Goal: Communication & Community: Share content

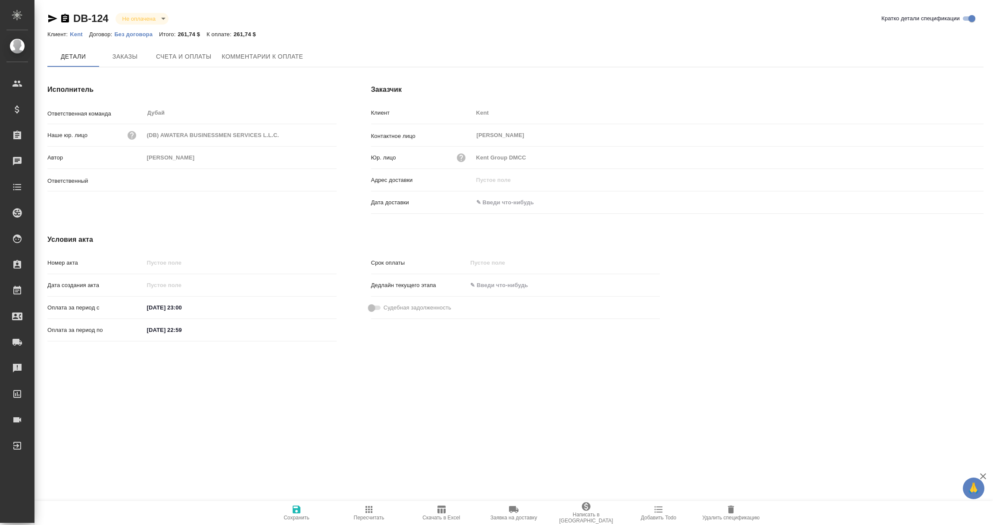
type input "Шорова Инесса"
click at [327, 54] on span "Чат" at bounding box center [333, 56] width 41 height 11
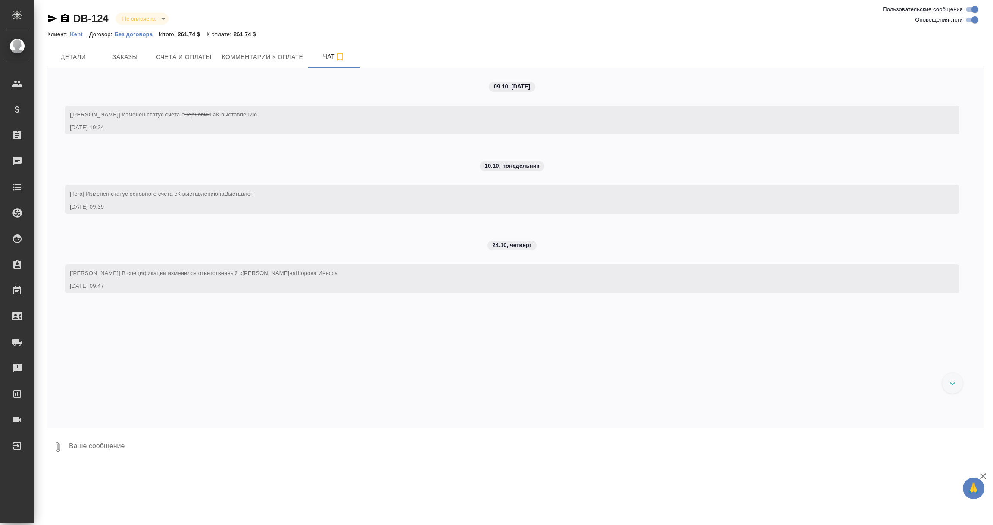
click at [160, 461] on textarea at bounding box center [525, 446] width 915 height 29
type textarea "Списание специи согласовано с [PERSON_NAME] Т. [DATE]."
click at [976, 443] on icon "submit" at bounding box center [976, 446] width 9 height 8
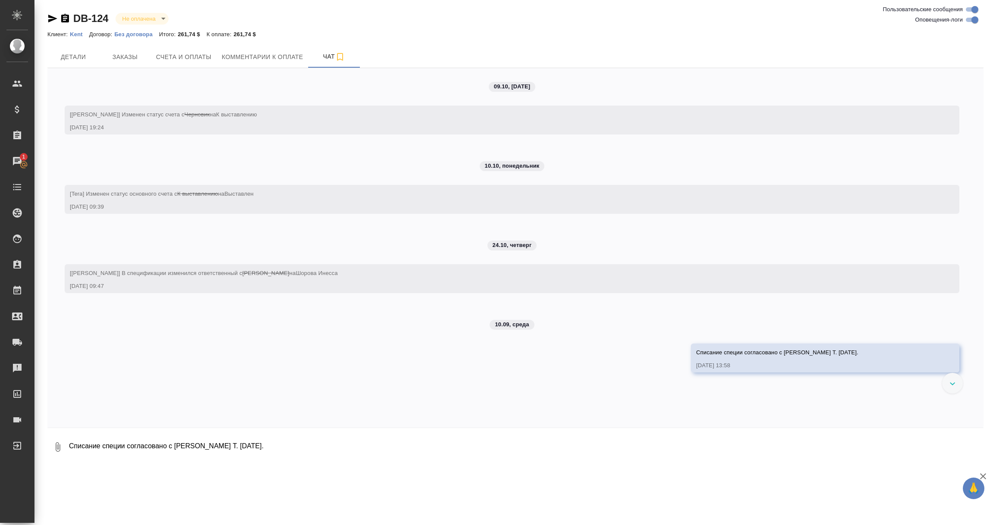
drag, startPoint x: 692, startPoint y: 352, endPoint x: 847, endPoint y: 358, distance: 155.2
click at [847, 358] on div "Списание специи согласовано с Шаркуновой Т. 10.09.2025. 10.09.25, 13:58" at bounding box center [812, 358] width 233 height 24
click at [818, 417] on div "09.10, воскресенье [Березуцкий Никита] Изменен статус счета с Черновик на К выс…" at bounding box center [515, 247] width 936 height 359
drag, startPoint x: 847, startPoint y: 351, endPoint x: 678, endPoint y: 352, distance: 168.5
click at [678, 352] on div "09.10, воскресенье [Березуцкий Никита] Изменен статус счета с Черновик на К выс…" at bounding box center [515, 247] width 936 height 359
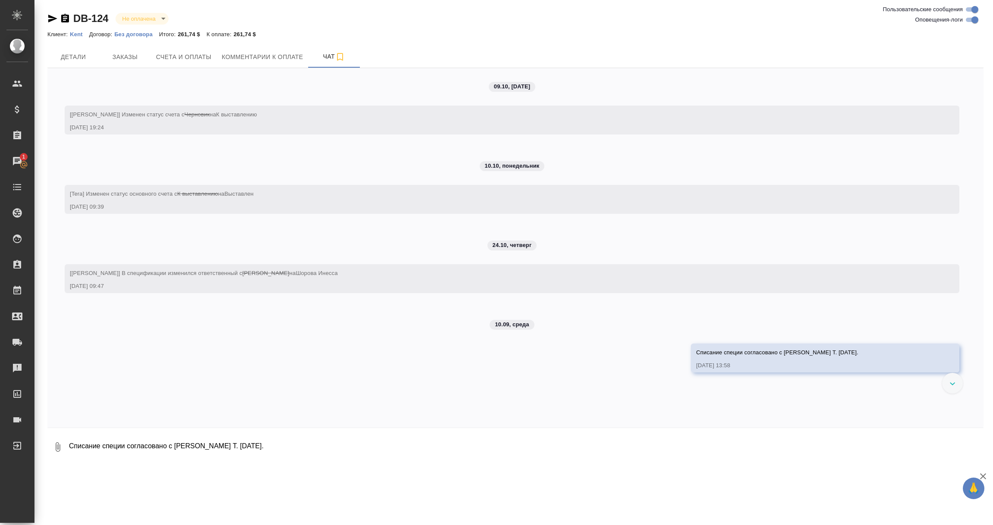
copy span "Списание специи согласовано с [PERSON_NAME] Т. [DATE]."
click at [118, 56] on span "Заказы" at bounding box center [124, 57] width 41 height 11
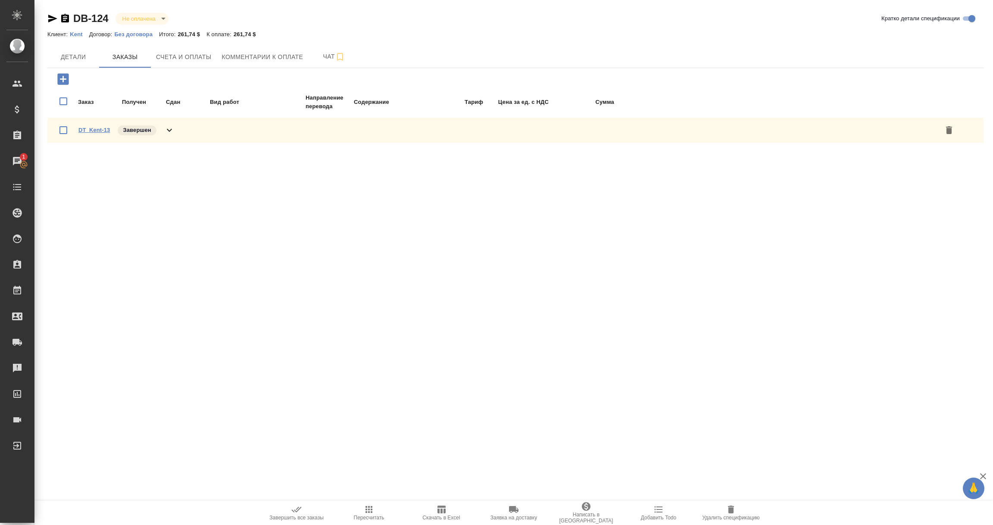
click at [89, 130] on link "DT_Kent-13" at bounding box center [93, 130] width 31 height 6
click at [162, 16] on body "🙏 .cls-1 fill:#fff; AWATERA Vorobyova Ekaterina Клиенты Спецификации Заказы 1 Ч…" at bounding box center [496, 262] width 993 height 525
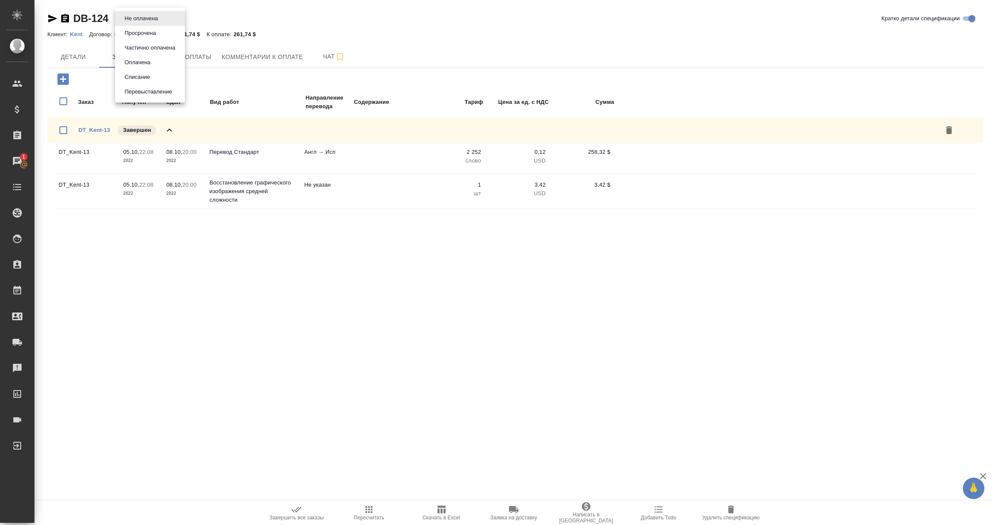
click at [134, 78] on button "Списание" at bounding box center [137, 76] width 31 height 9
type input "debiting"
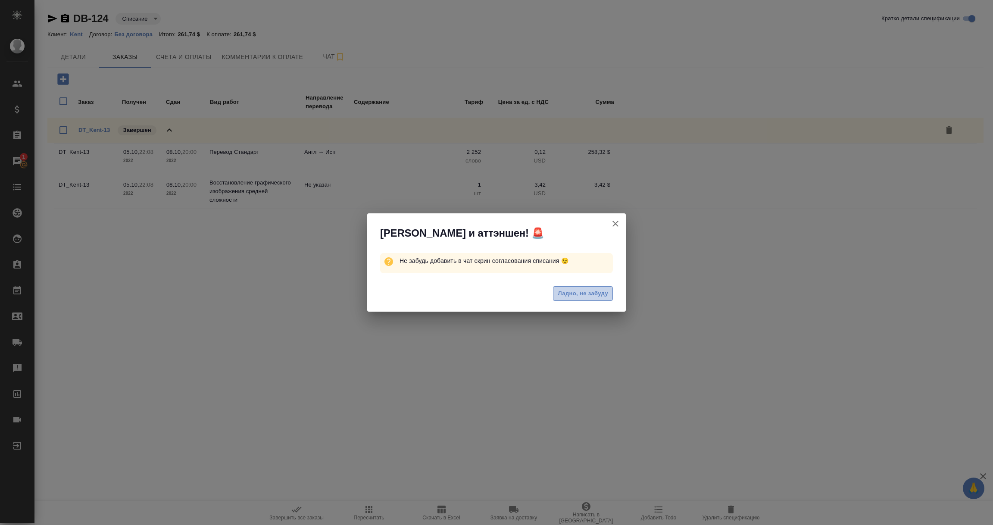
click at [581, 296] on span "Ладно, не забуду" at bounding box center [583, 294] width 50 height 10
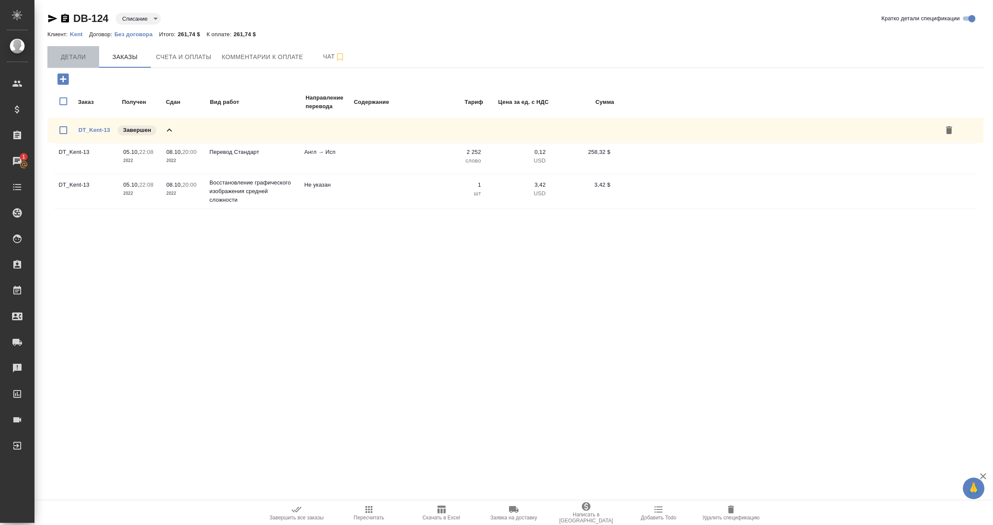
click at [68, 57] on span "Детали" at bounding box center [73, 57] width 41 height 11
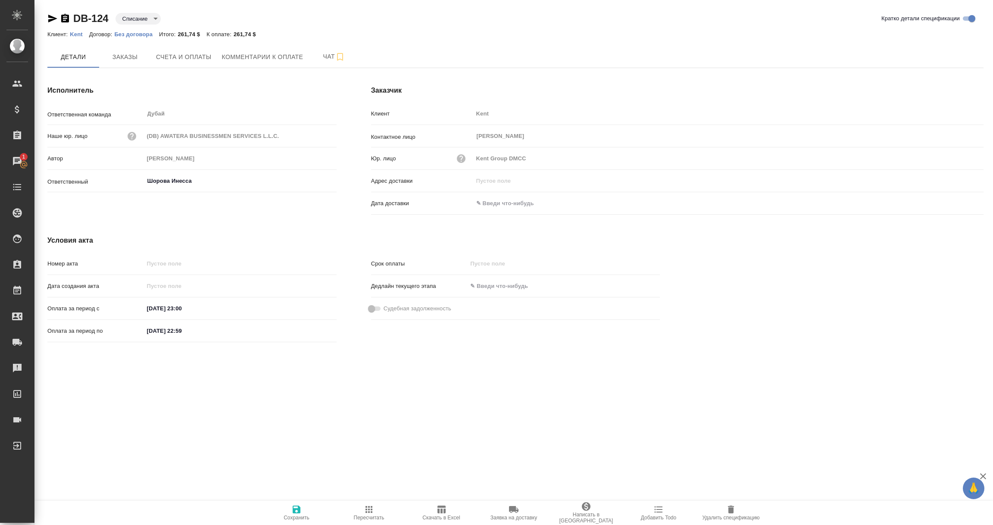
click at [298, 512] on icon "button" at bounding box center [297, 510] width 8 height 8
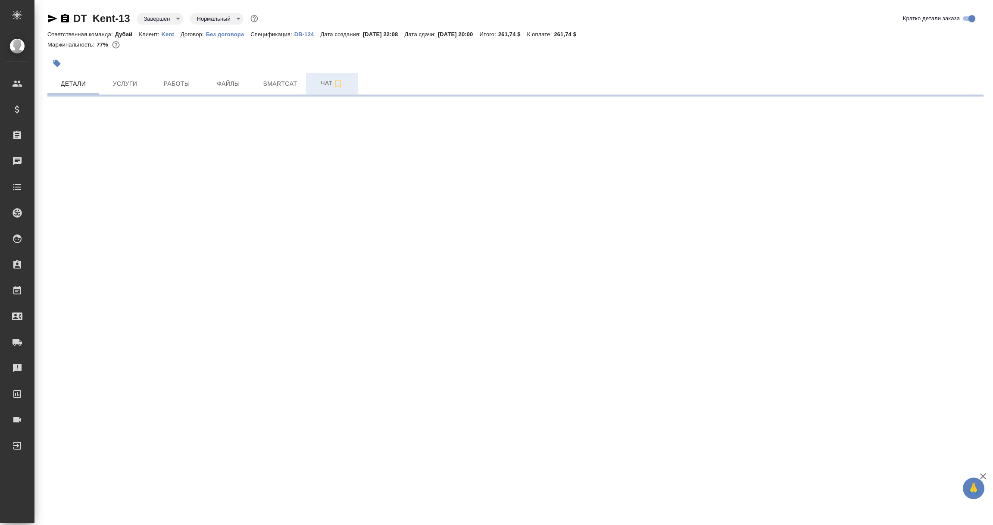
select select "RU"
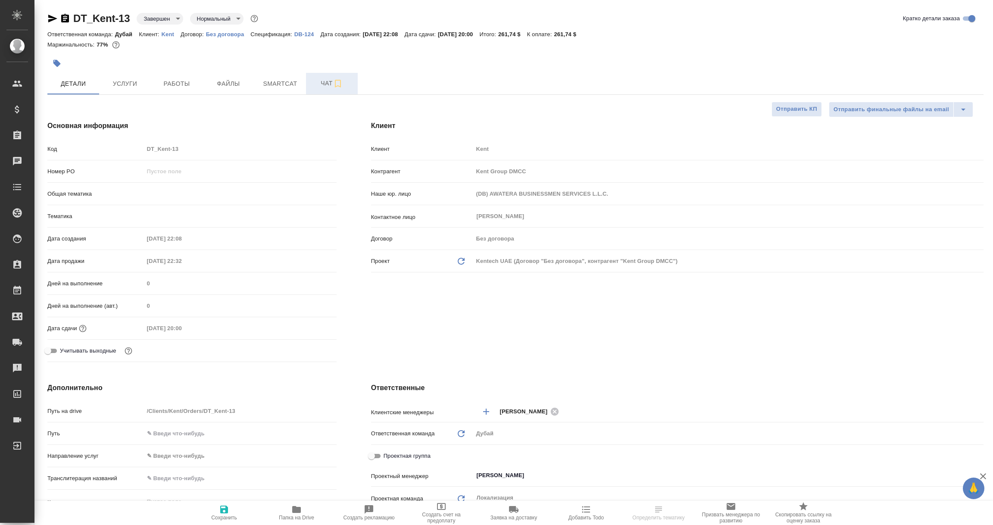
type textarea "x"
click at [319, 82] on span "Чат" at bounding box center [331, 83] width 41 height 11
type textarea "x"
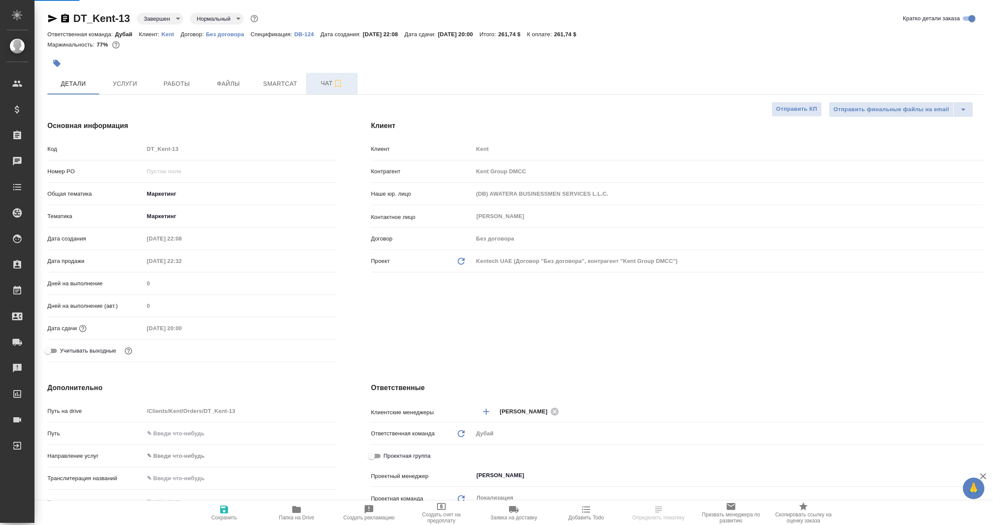
type textarea "x"
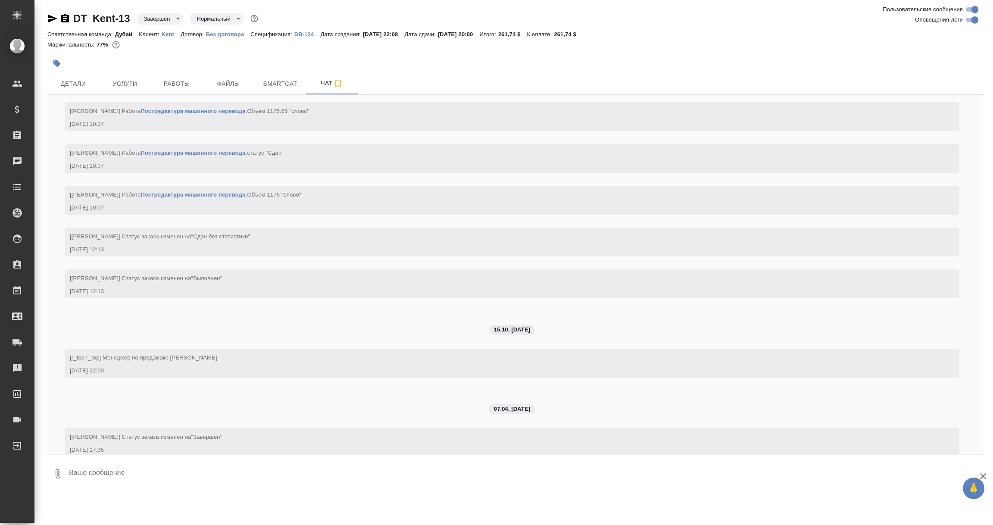
scroll to position [1392, 0]
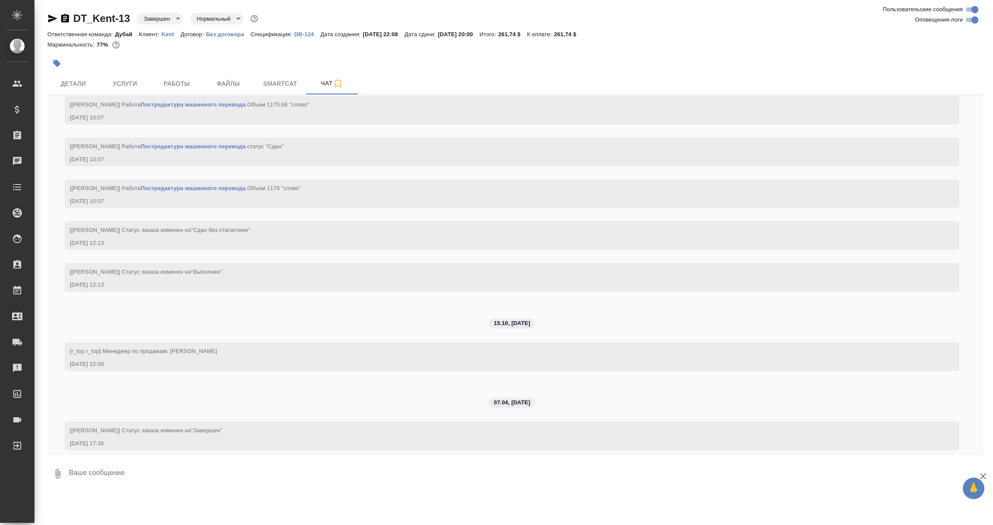
click at [143, 481] on textarea at bounding box center [525, 473] width 915 height 29
paste textarea "Списание специи согласовано с [PERSON_NAME] Т. [DATE]."
type textarea "Списание специи согласовано с [PERSON_NAME] Т. [DATE]."
click at [974, 472] on icon "submit" at bounding box center [976, 473] width 9 height 8
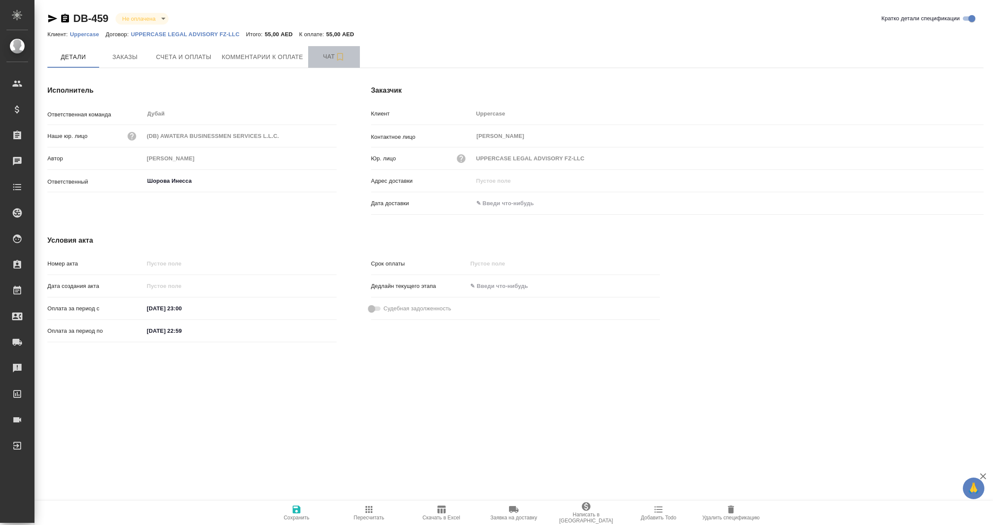
click at [327, 54] on span "Чат" at bounding box center [333, 56] width 41 height 11
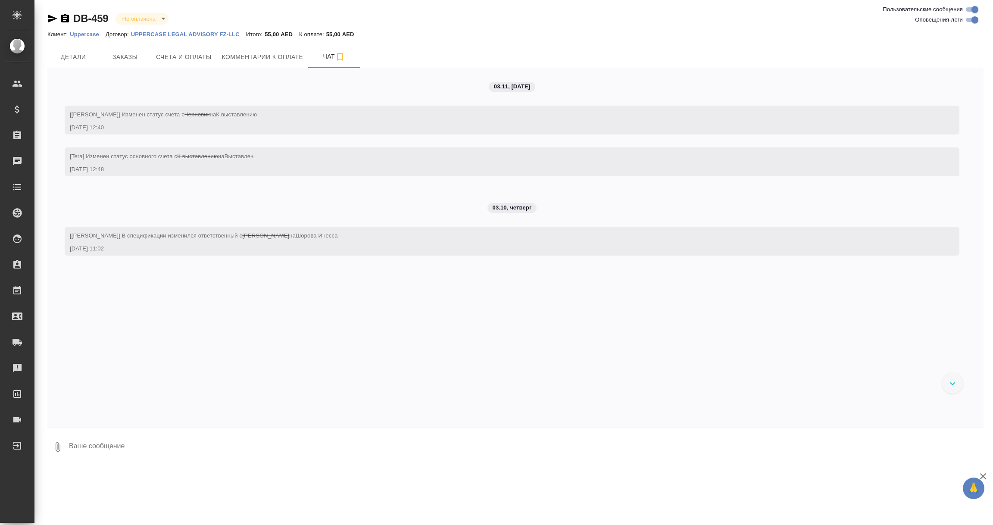
click at [190, 464] on div "DB-459 Не оплачена notPayed Клиент: Uppercase Договор: UPPERCASE LEGAL ADVISORY…" at bounding box center [516, 233] width 946 height 467
click at [177, 442] on textarea at bounding box center [525, 446] width 915 height 29
paste textarea "Списание специи согласовано с Шаркуновой Т. 10.09.2025."
click at [115, 446] on textarea "Списание специи согласовано с Шаркуновой Т. 10.09.2025." at bounding box center [518, 446] width 901 height 29
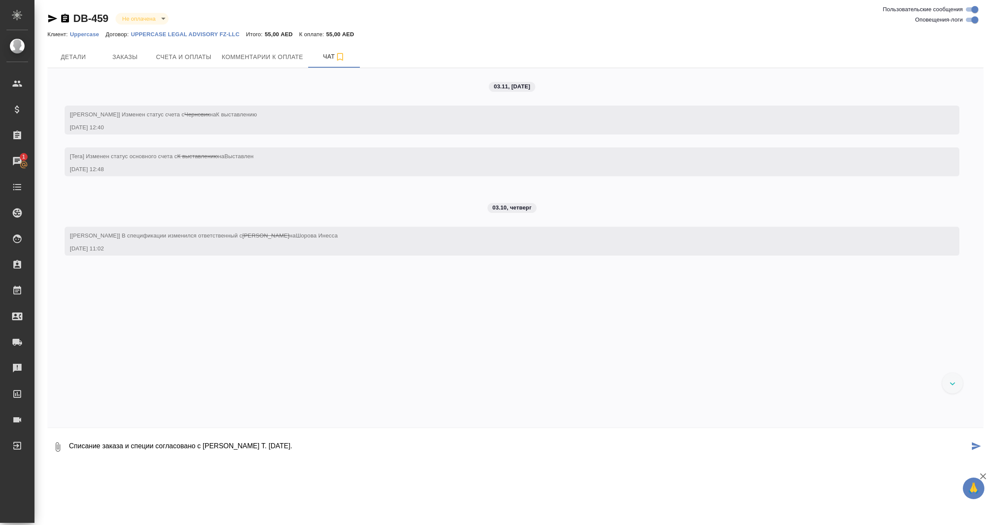
drag, startPoint x: 337, startPoint y: 446, endPoint x: 66, endPoint y: 454, distance: 270.7
click at [66, 454] on div "0 Списание заказа и специи согласовано с Шаркуновой Т. 10.09.2025." at bounding box center [515, 446] width 936 height 29
type textarea "Списание заказа и специи согласовано с [PERSON_NAME] Т. [DATE]."
click at [979, 441] on button "submit" at bounding box center [976, 446] width 14 height 29
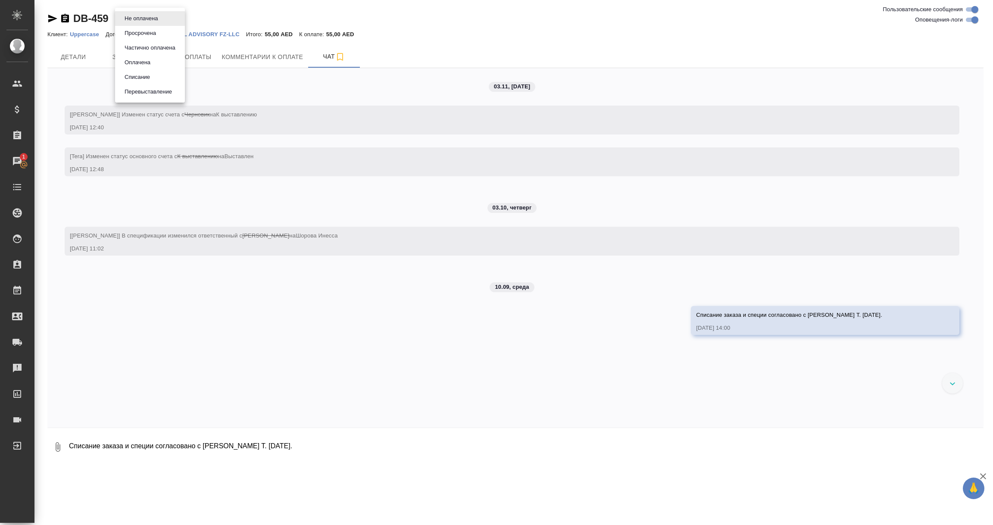
click at [164, 15] on body "🙏 .cls-1 fill:#fff; AWATERA Vorobyova Ekaterina Клиенты Спецификации Заказы 1 Ч…" at bounding box center [496, 262] width 993 height 525
click at [139, 77] on button "Списание" at bounding box center [137, 76] width 31 height 9
type input "debiting"
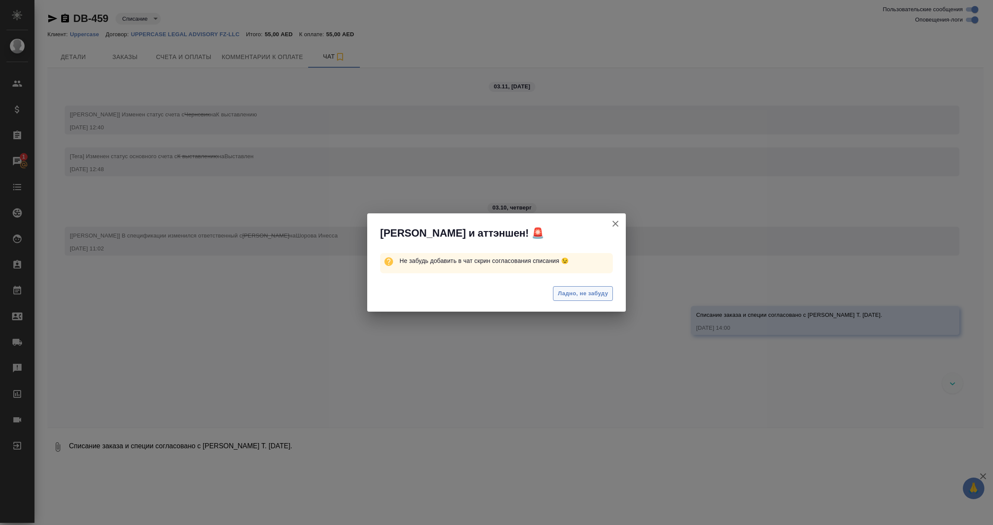
click at [583, 291] on span "Ладно, не забуду" at bounding box center [583, 294] width 50 height 10
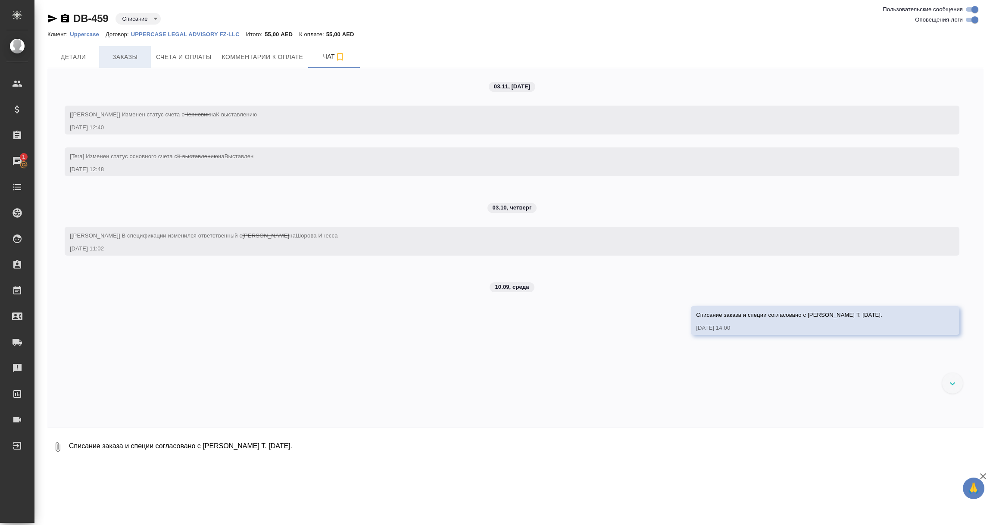
click at [126, 60] on span "Заказы" at bounding box center [124, 57] width 41 height 11
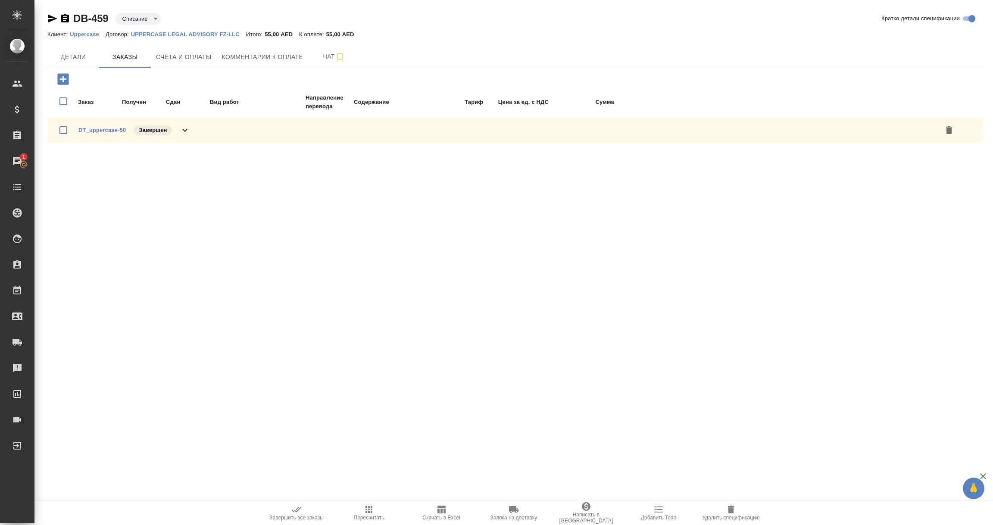
click at [108, 132] on span "DT_uppercase-50" at bounding box center [101, 130] width 47 height 9
click at [106, 129] on link "DT_uppercase-50" at bounding box center [101, 130] width 47 height 6
click at [73, 50] on button "Детали" at bounding box center [73, 57] width 52 height 22
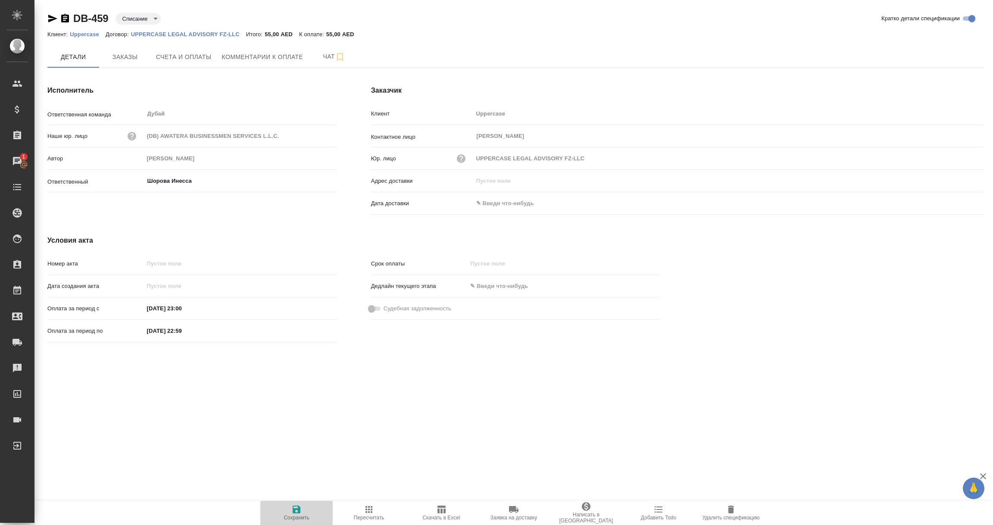
click at [299, 509] on icon "button" at bounding box center [297, 510] width 8 height 8
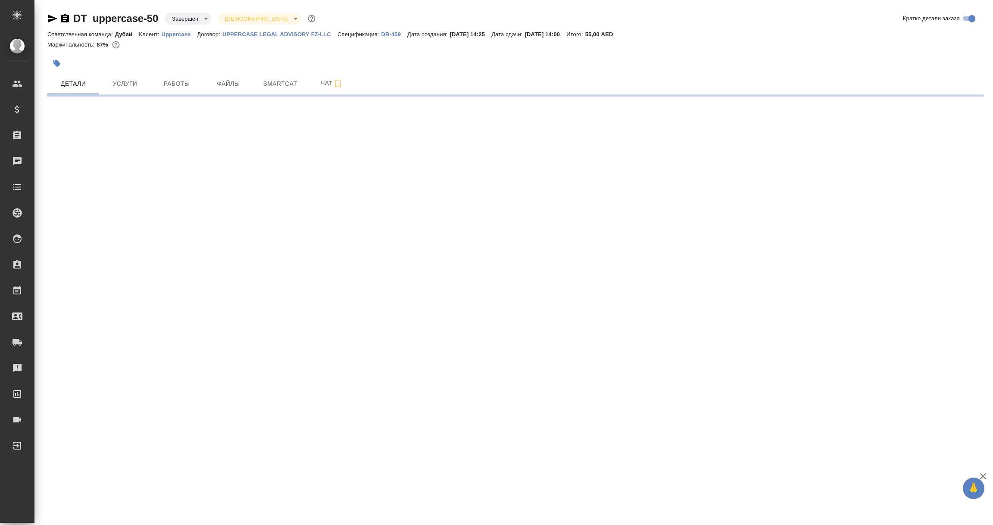
select select "RU"
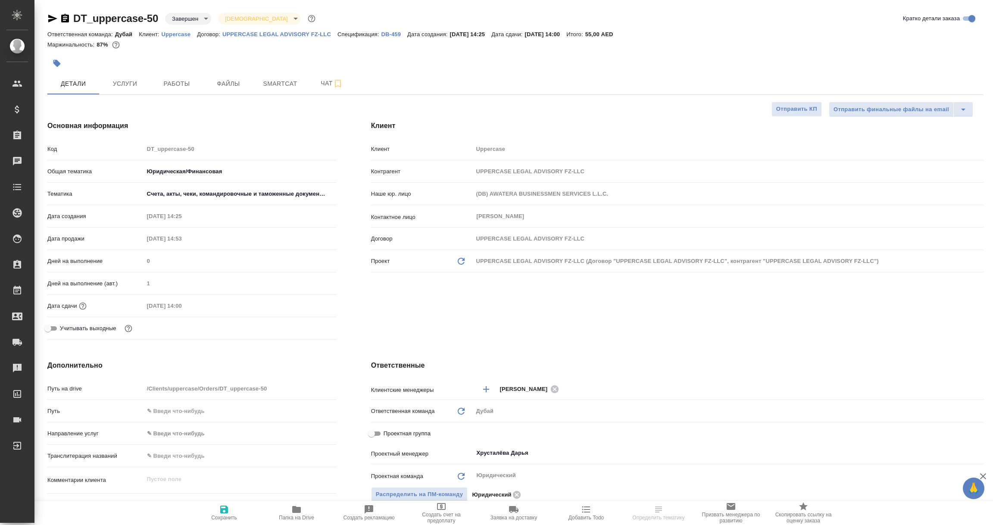
type textarea "x"
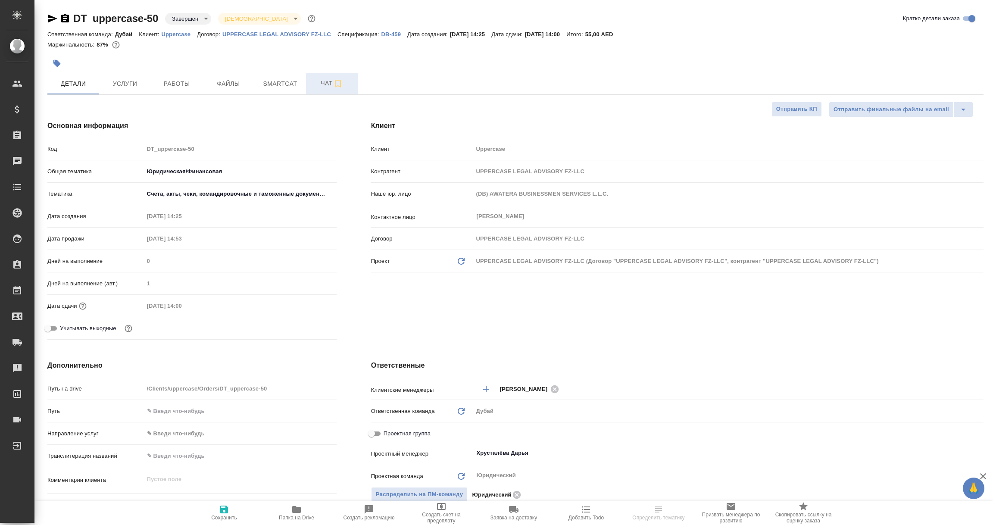
type textarea "x"
click at [327, 82] on span "Чат" at bounding box center [331, 83] width 41 height 11
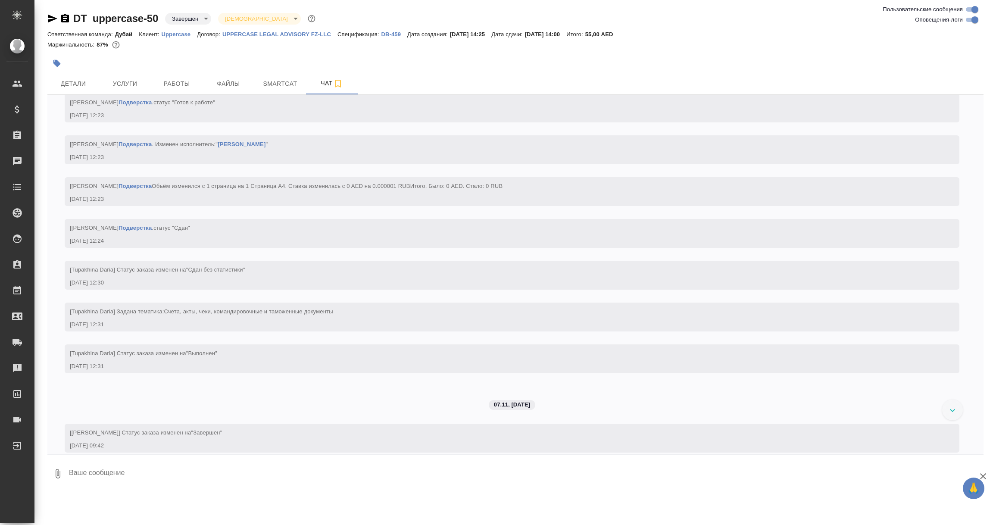
scroll to position [1685, 0]
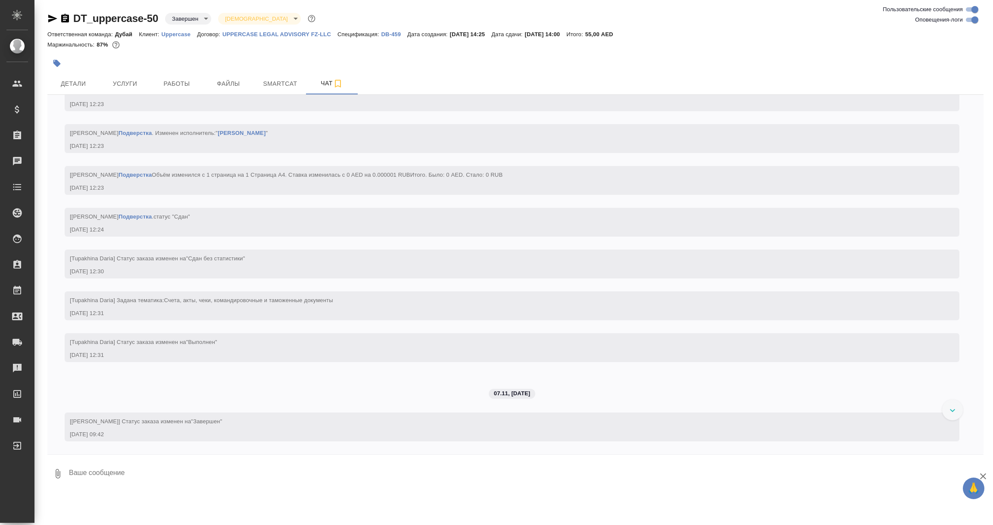
click at [115, 470] on textarea at bounding box center [525, 473] width 915 height 29
paste textarea "Списание заказа и специи согласовано с [PERSON_NAME] Т. [DATE]."
type textarea "Списание заказа и специи согласовано с [PERSON_NAME] Т. [DATE]."
click at [975, 473] on icon "submit" at bounding box center [976, 473] width 9 height 8
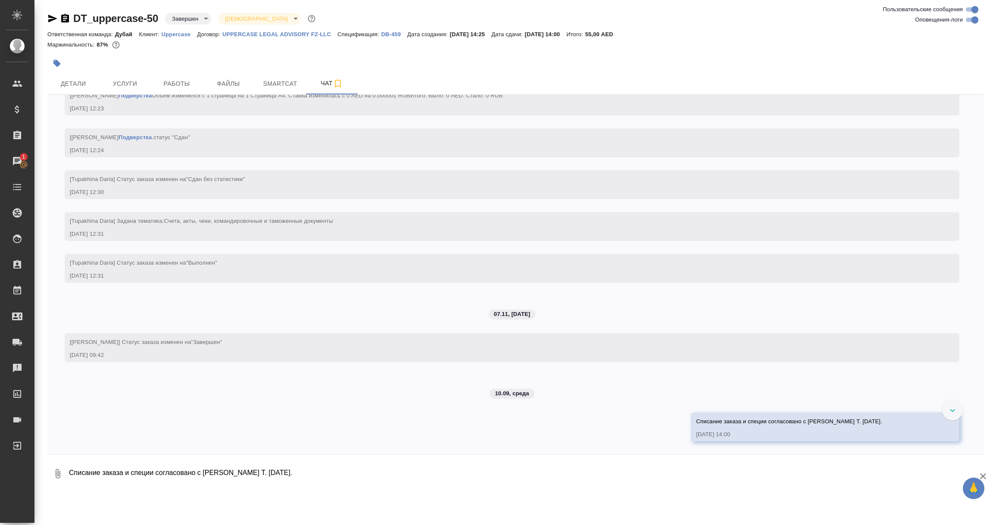
scroll to position [1801, 0]
click at [71, 79] on span "Детали" at bounding box center [73, 83] width 41 height 11
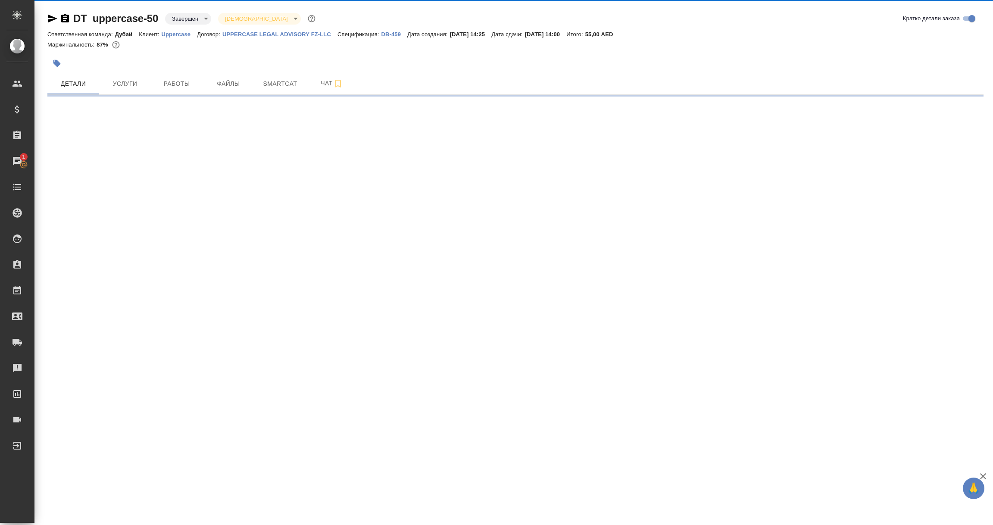
select select "RU"
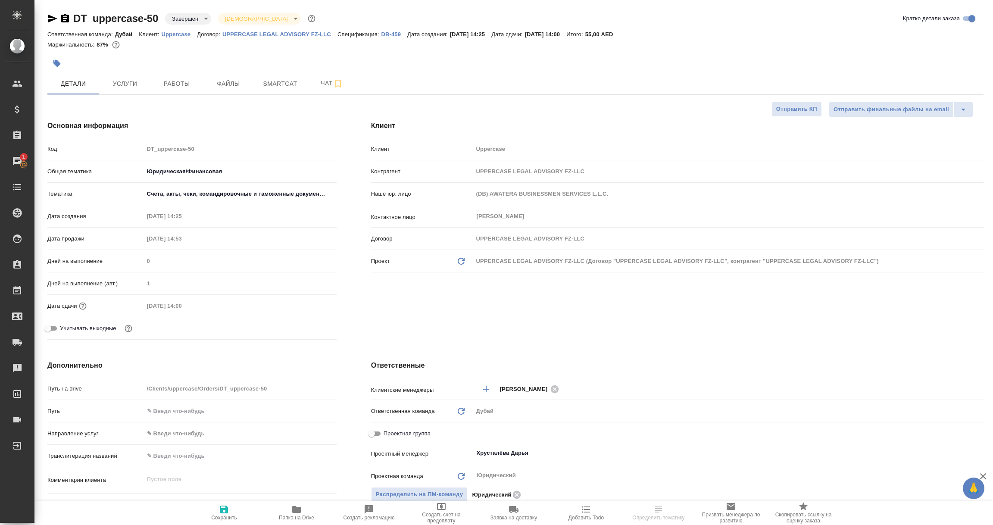
type textarea "x"
click at [218, 509] on span "Сохранить" at bounding box center [224, 512] width 62 height 16
type textarea "x"
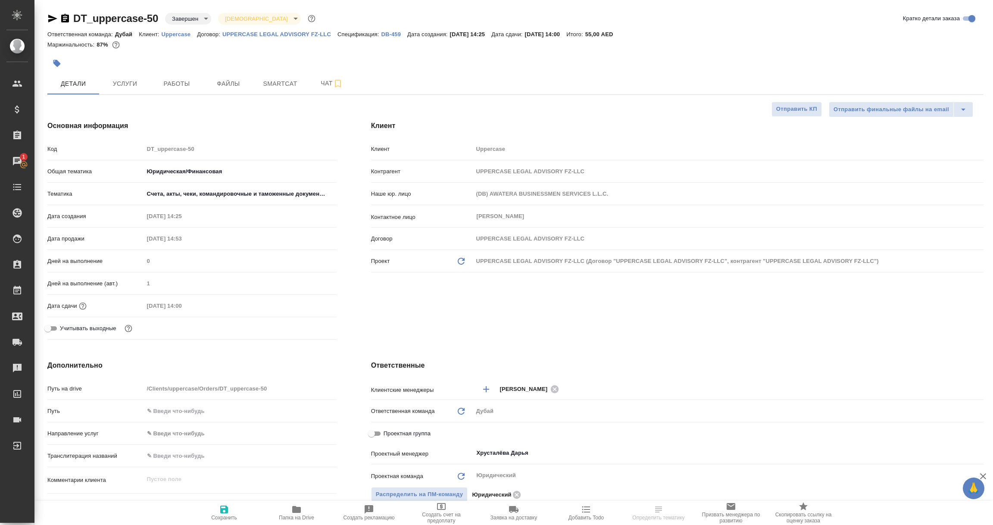
type textarea "x"
select select "RU"
type textarea "x"
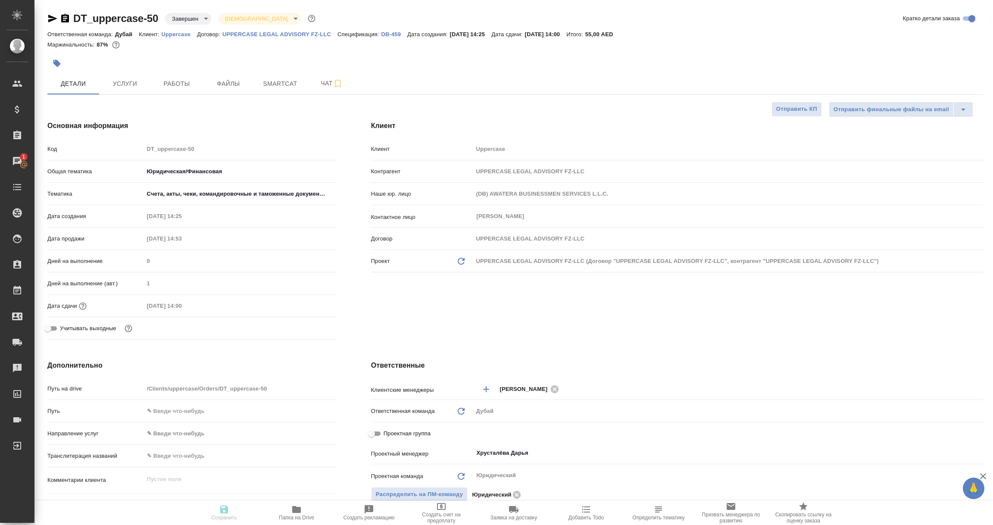
type textarea "x"
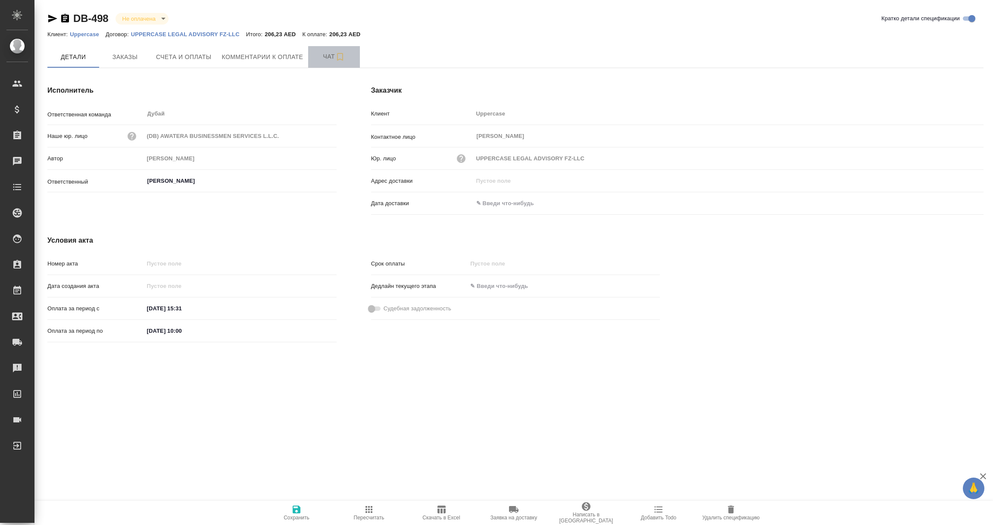
click at [329, 55] on span "Чат" at bounding box center [333, 56] width 41 height 11
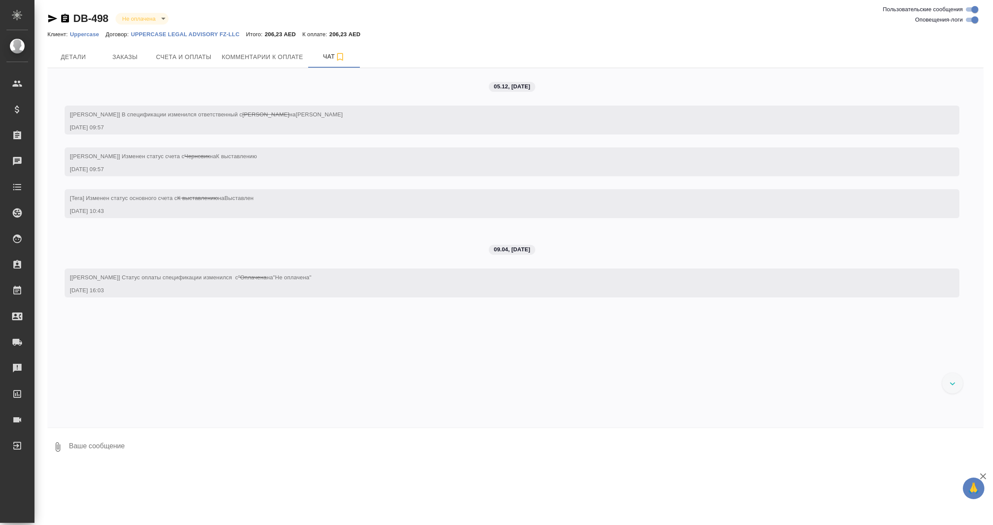
click at [260, 465] on div "DB-498 Не оплачена notPayed Клиент: Uppercase Договор: UPPERCASE LEGAL ADVISORY…" at bounding box center [516, 233] width 946 height 467
click at [162, 450] on textarea at bounding box center [525, 446] width 915 height 29
paste textarea "Списание заказа и специи согласовано с [PERSON_NAME] Т. [DATE]."
type textarea "Списание заказа и специи согласовано с [PERSON_NAME] Т. [DATE]."
click at [975, 447] on icon "submit" at bounding box center [976, 446] width 9 height 8
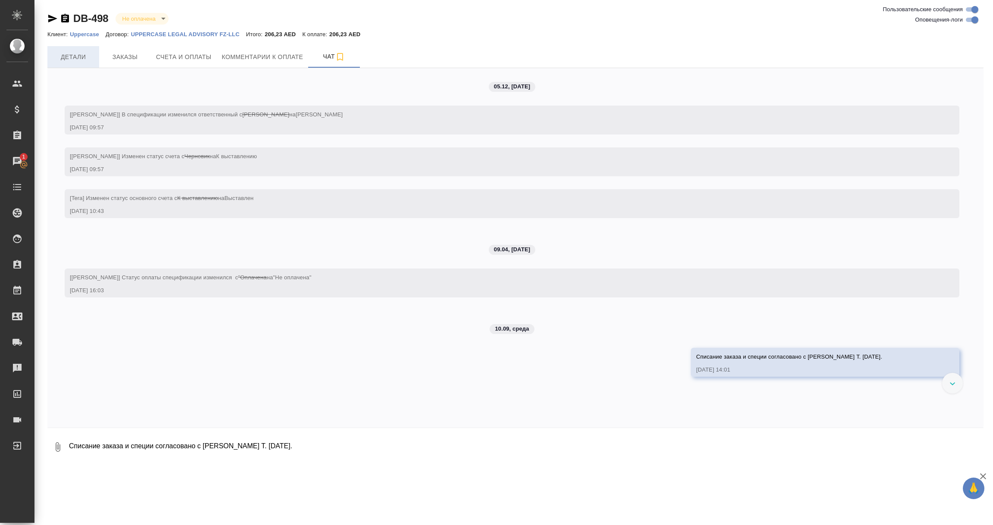
click at [82, 58] on span "Детали" at bounding box center [73, 57] width 41 height 11
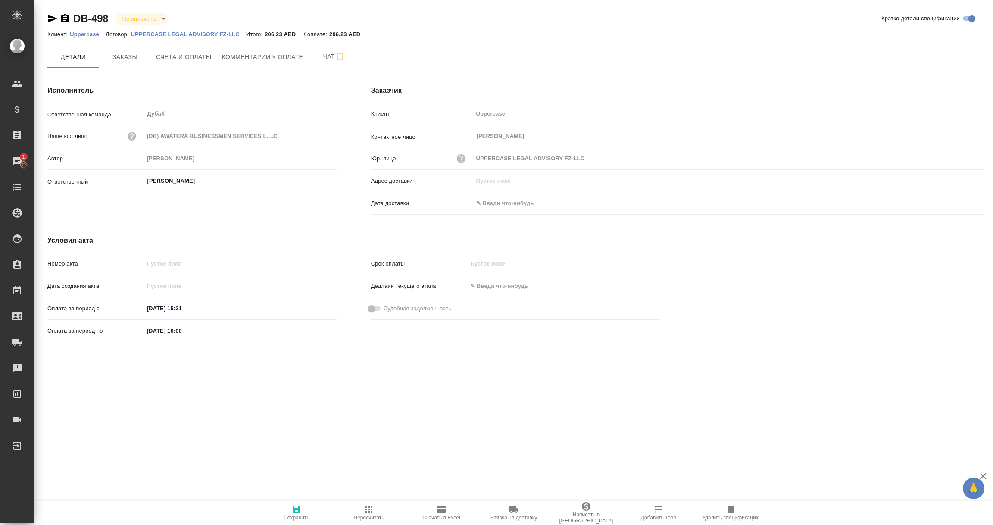
click at [163, 18] on body "🙏 .cls-1 fill:#fff; AWATERA Vorobyova Ekaterina Клиенты Спецификации Заказы 1 Ч…" at bounding box center [496, 262] width 993 height 525
click at [141, 76] on button "Списание" at bounding box center [137, 76] width 31 height 9
type input "debiting"
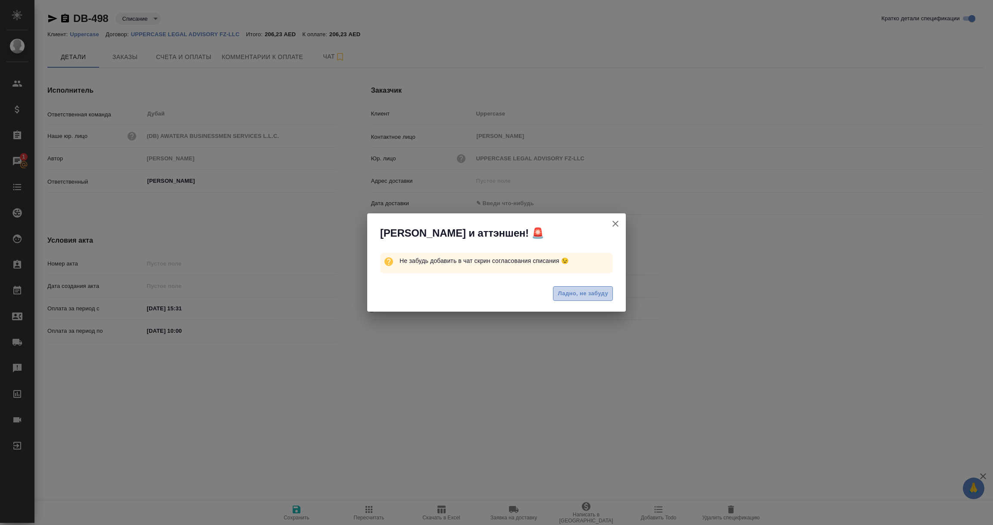
click at [596, 289] on span "Ладно, не забуду" at bounding box center [583, 294] width 50 height 10
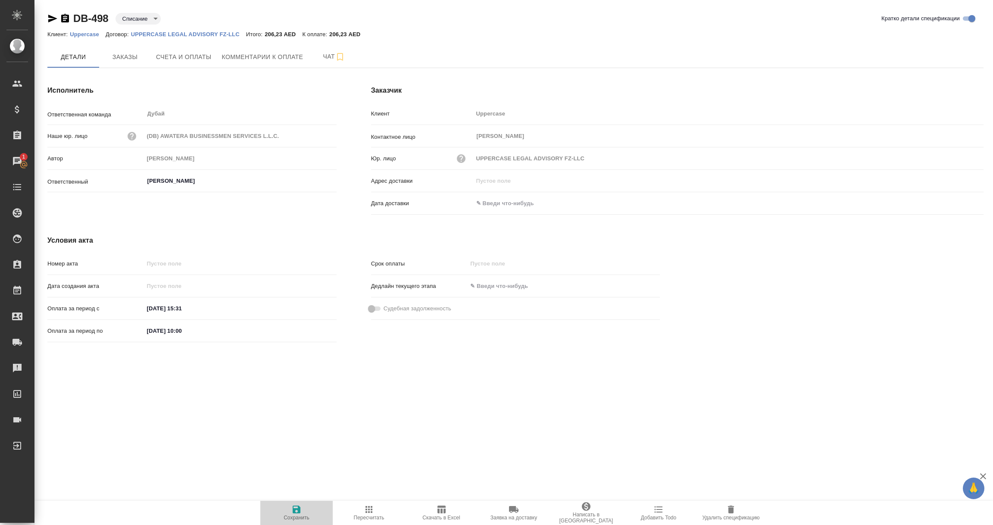
click at [298, 510] on icon "button" at bounding box center [297, 510] width 8 height 8
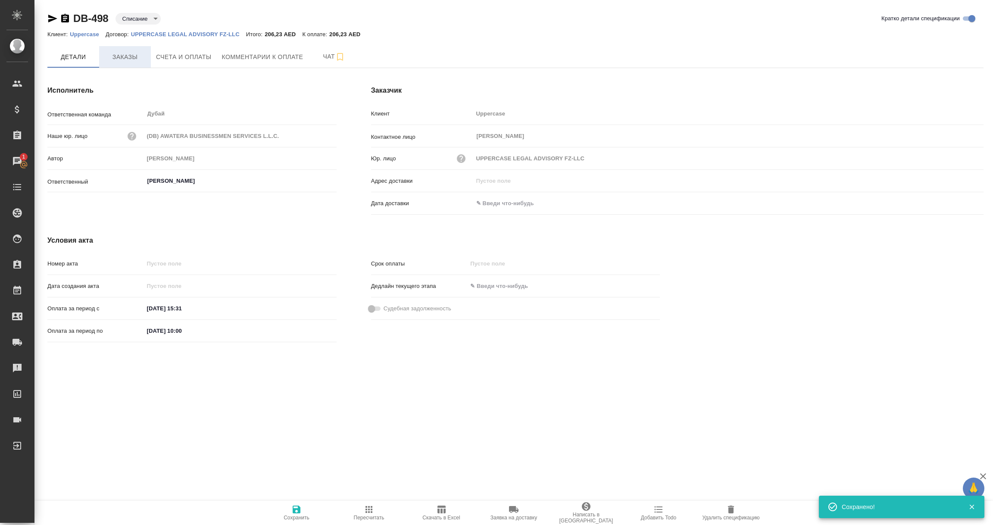
click at [128, 61] on span "Заказы" at bounding box center [124, 57] width 41 height 11
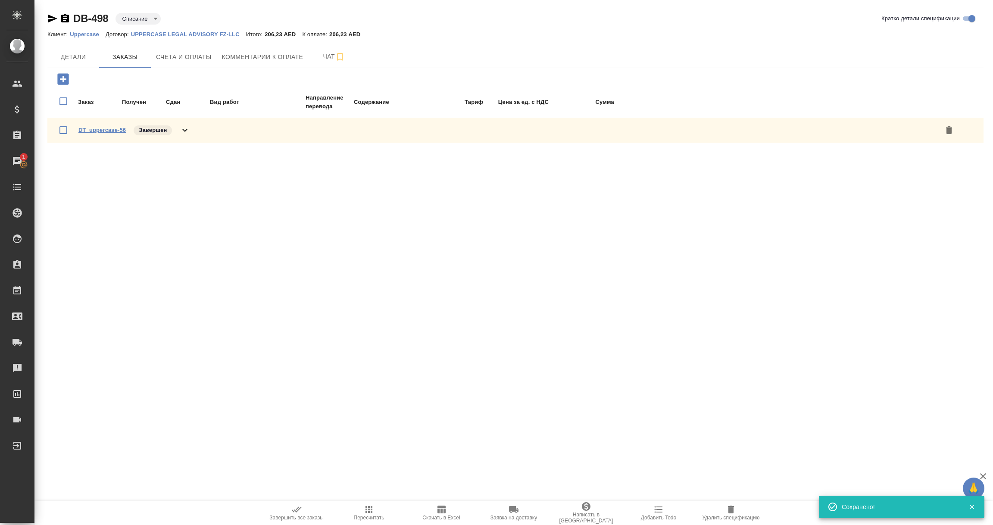
click at [91, 128] on link "DT_uppercase-56" at bounding box center [101, 130] width 47 height 6
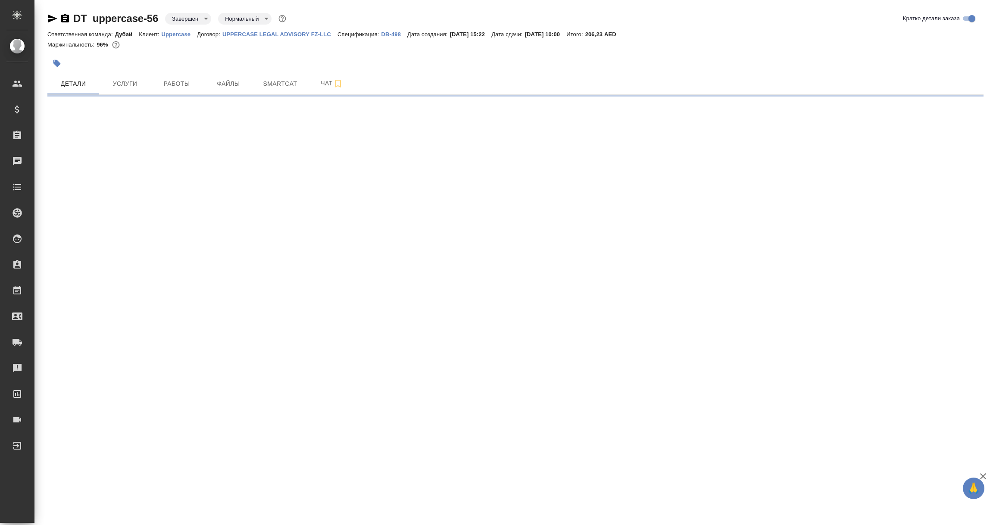
select select "RU"
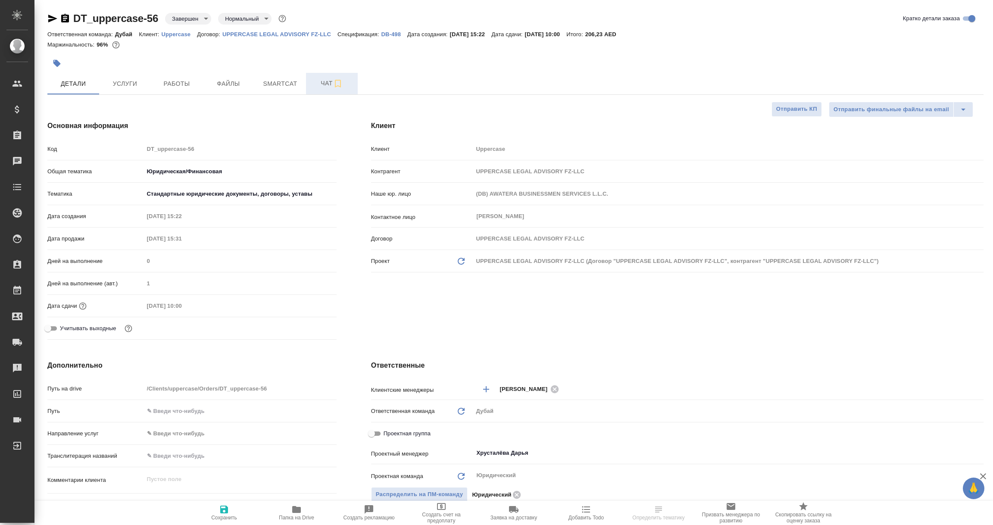
type textarea "x"
click at [327, 81] on span "Чат" at bounding box center [331, 83] width 41 height 11
type textarea "x"
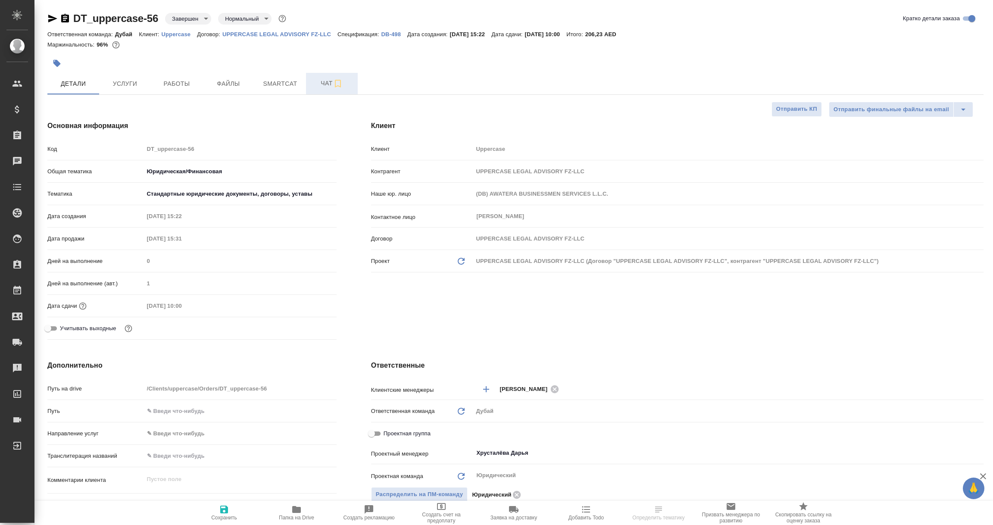
type textarea "x"
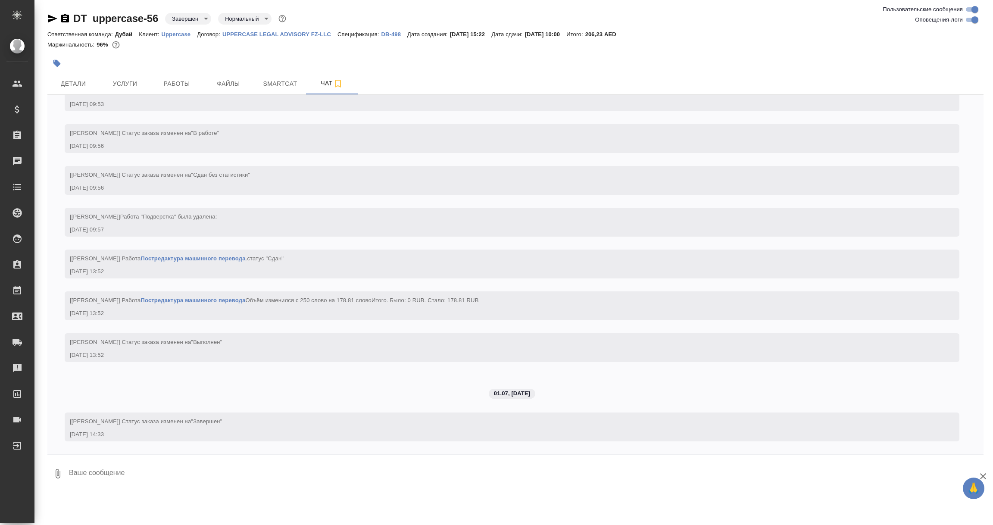
scroll to position [1417, 0]
click at [284, 481] on textarea at bounding box center [525, 473] width 915 height 29
paste textarea "Списание заказа и специи согласовано с [PERSON_NAME] Т. [DATE]."
type textarea "Списание заказа и специи согласовано с [PERSON_NAME] Т. [DATE]."
click at [973, 473] on icon "submit" at bounding box center [976, 473] width 9 height 8
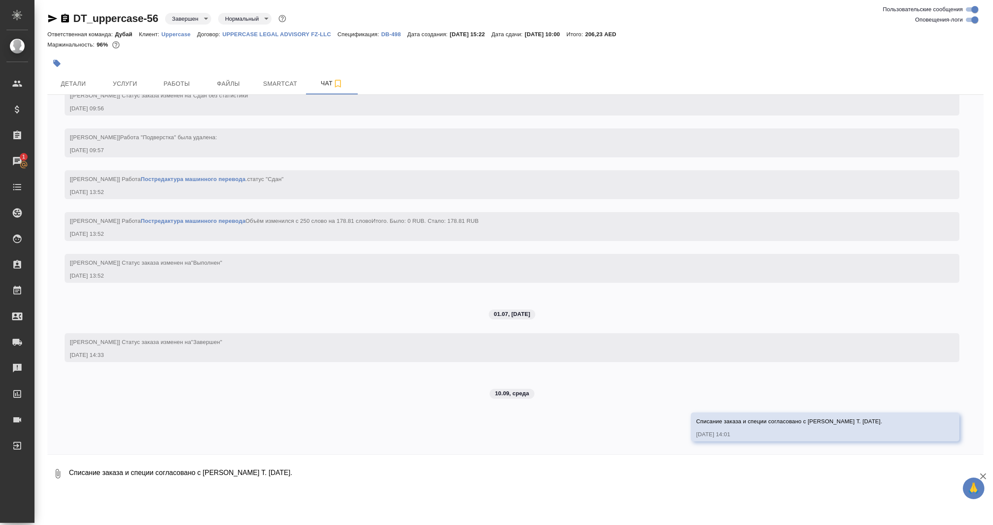
scroll to position [1497, 0]
click at [81, 82] on span "Детали" at bounding box center [73, 83] width 41 height 11
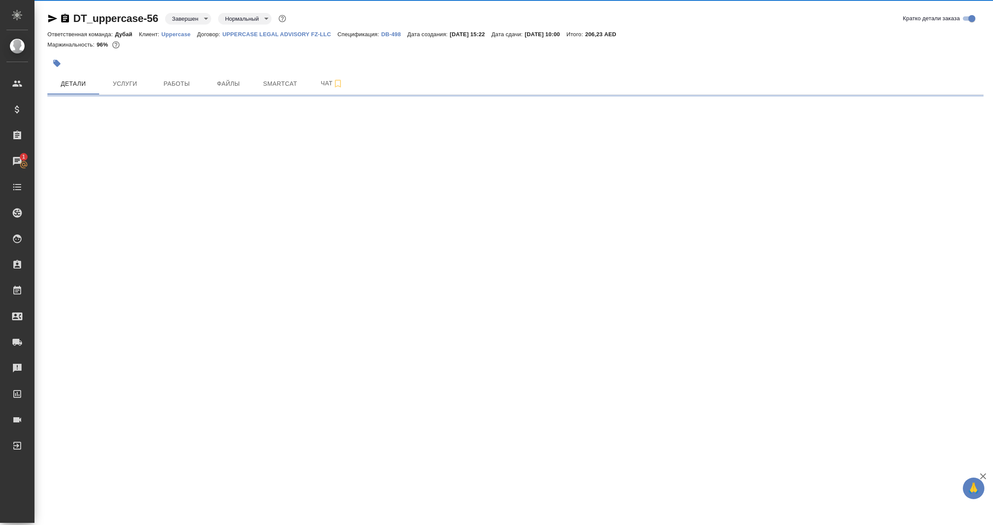
select select "RU"
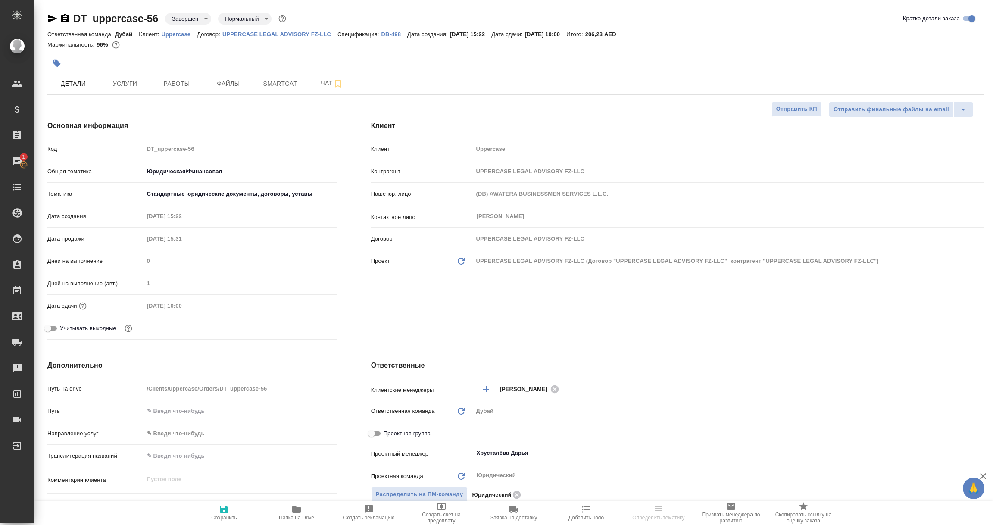
type textarea "x"
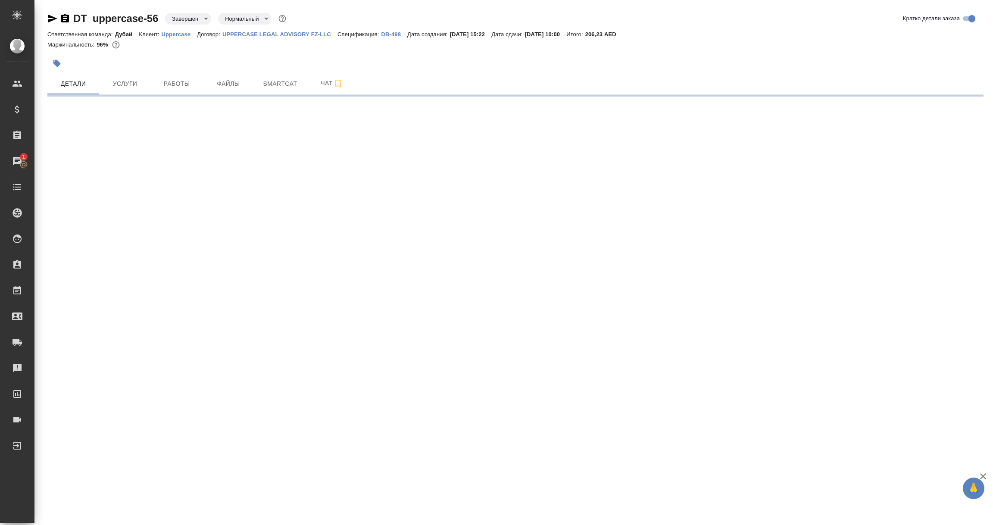
select select "RU"
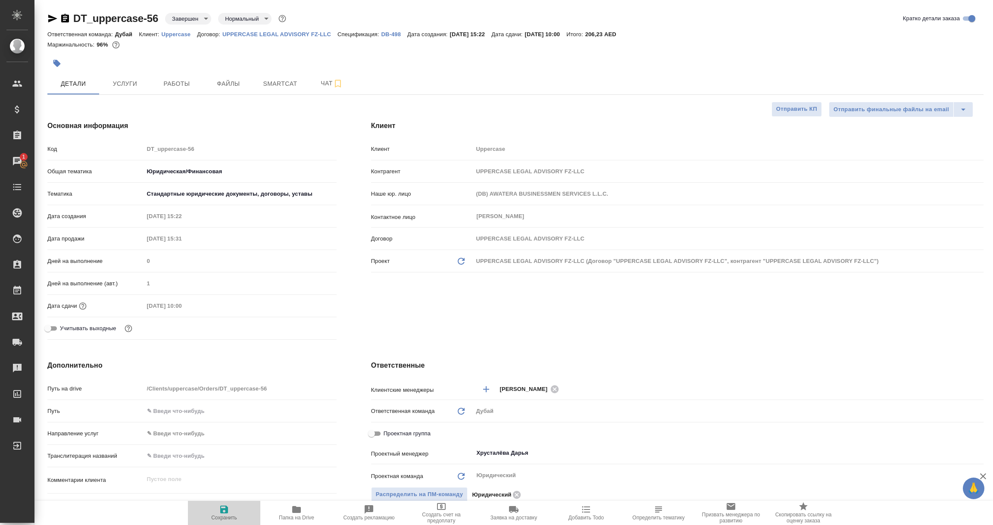
click at [226, 509] on icon "button" at bounding box center [224, 510] width 8 height 8
type textarea "x"
click at [385, 33] on p "DB-498" at bounding box center [394, 34] width 26 height 6
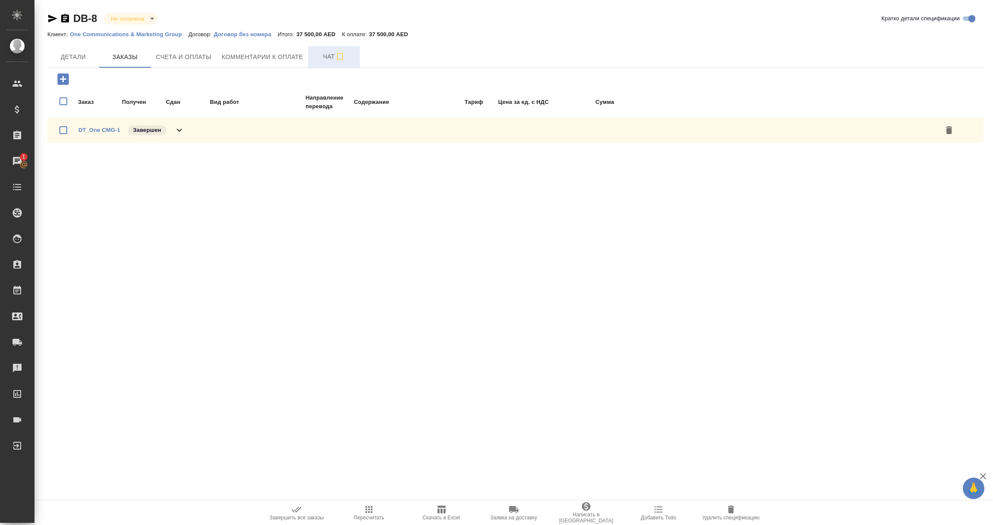
click at [322, 55] on span "Чат" at bounding box center [333, 56] width 41 height 11
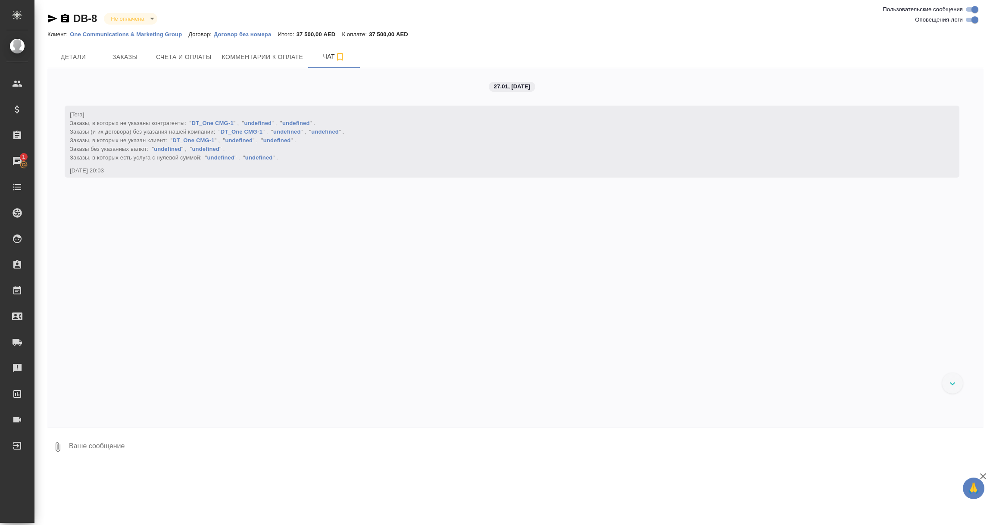
click at [95, 444] on textarea at bounding box center [525, 446] width 915 height 29
paste textarea "Списание заказа и специи согласовано с [PERSON_NAME] Т. [DATE]."
type textarea "Списание заказа и специи согласовано с [PERSON_NAME] Т. [DATE]."
click at [976, 443] on icon "submit" at bounding box center [976, 446] width 9 height 8
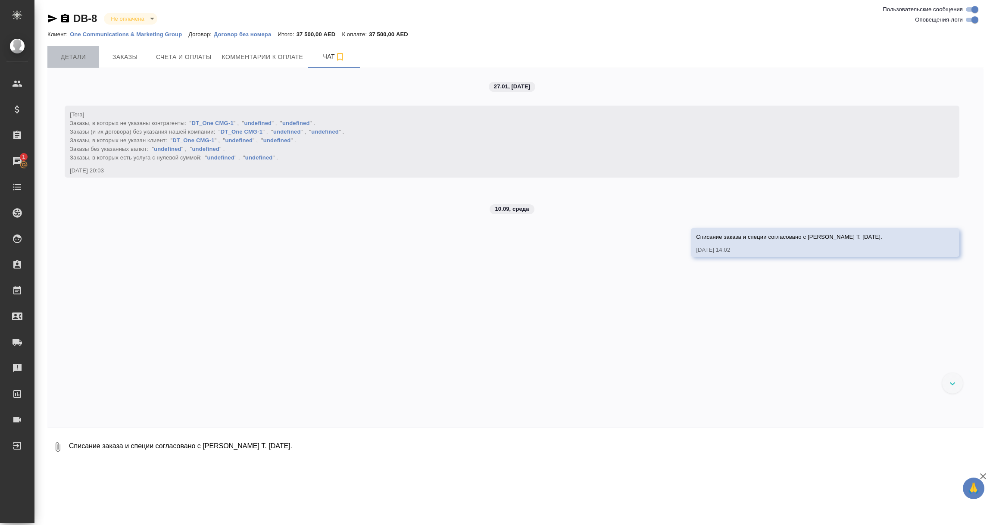
click at [88, 58] on span "Детали" at bounding box center [73, 57] width 41 height 11
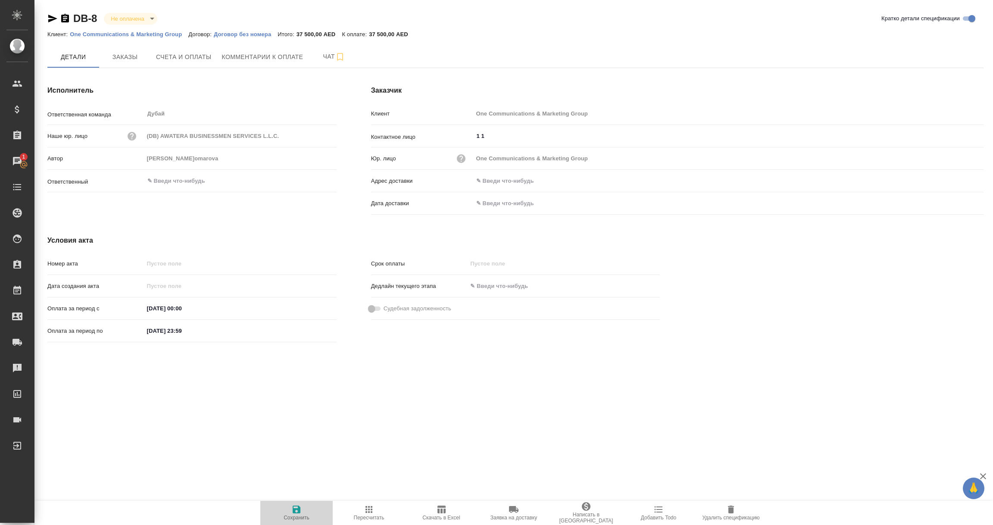
click at [293, 508] on icon "button" at bounding box center [296, 509] width 10 height 10
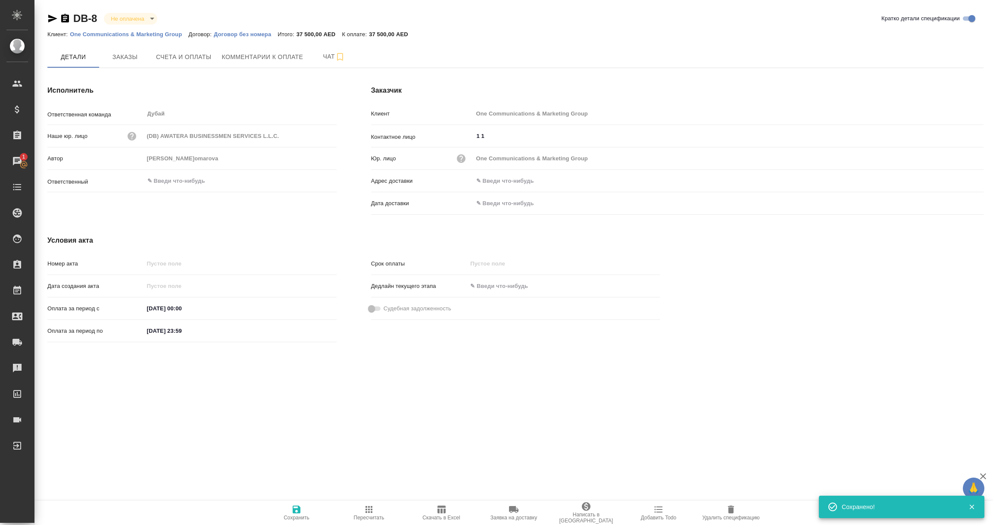
click at [153, 15] on body "🙏 .cls-1 fill:#fff; AWATERA Vorobyova Ekaterina Клиенты Спецификации Заказы 1 Ч…" at bounding box center [496, 262] width 993 height 525
click at [122, 74] on button "Списание" at bounding box center [126, 76] width 31 height 9
type input "debiting"
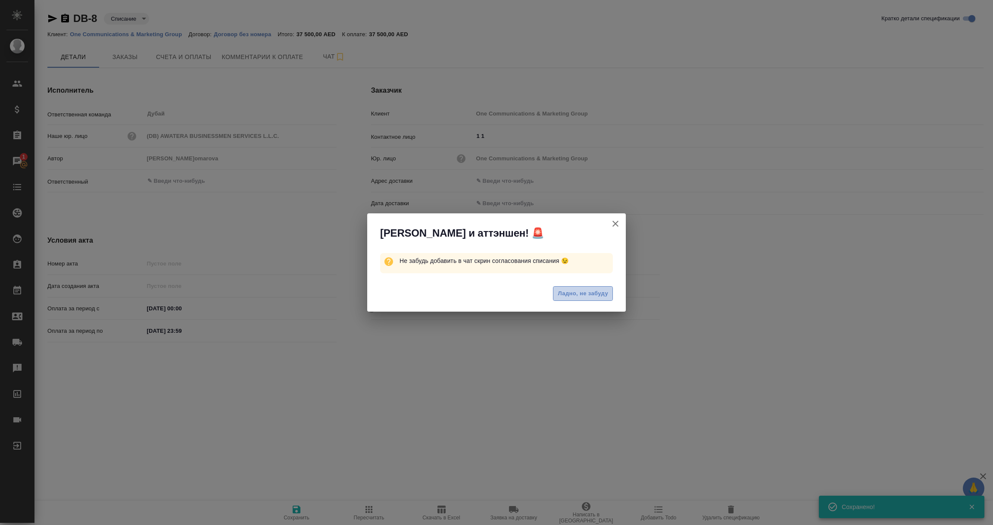
click at [577, 291] on span "Ладно, не забуду" at bounding box center [583, 294] width 50 height 10
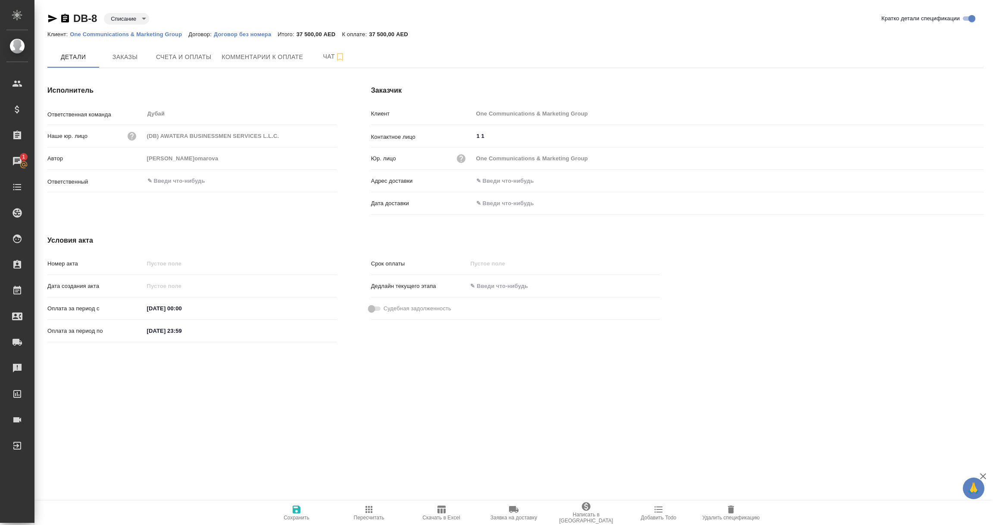
click at [295, 509] on icon "button" at bounding box center [297, 510] width 8 height 8
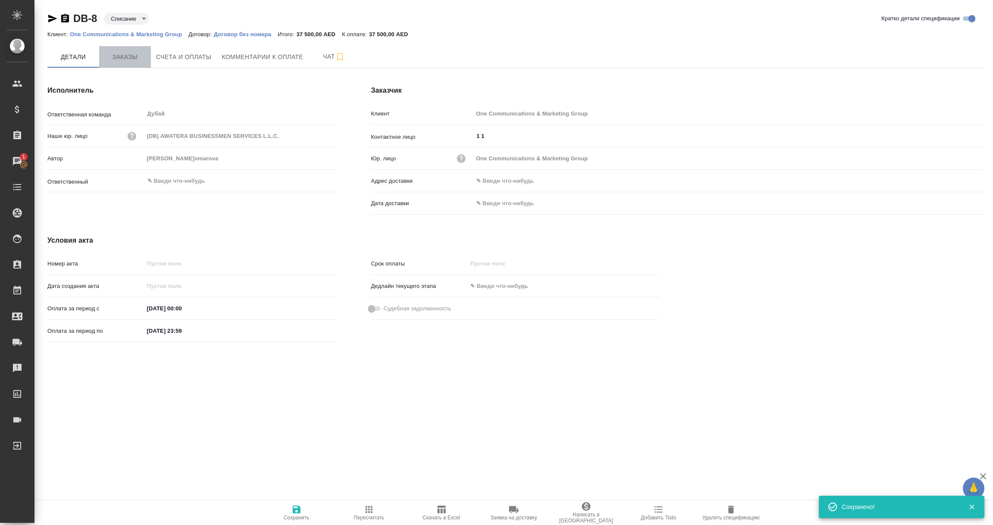
click at [129, 59] on span "Заказы" at bounding box center [124, 57] width 41 height 11
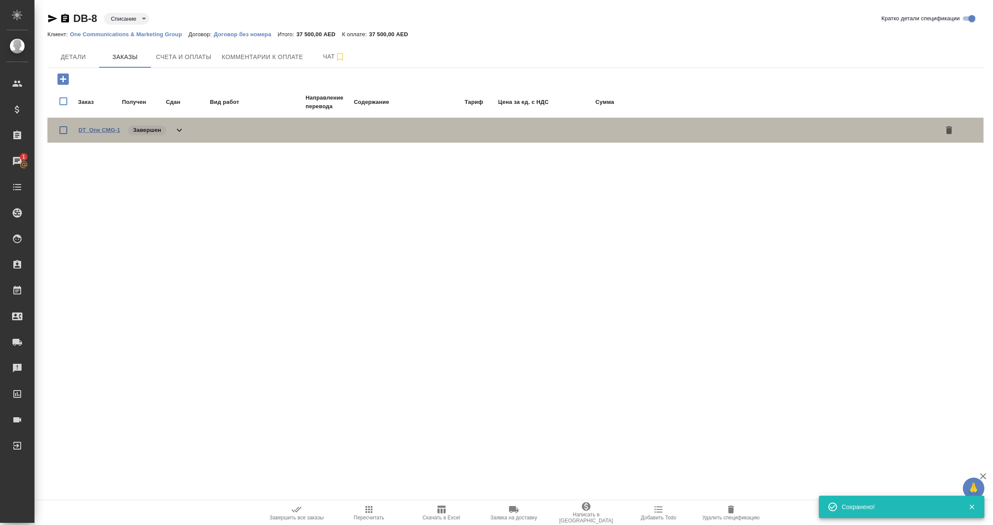
click at [92, 130] on link "DT_One CMG-1" at bounding box center [99, 130] width 42 height 6
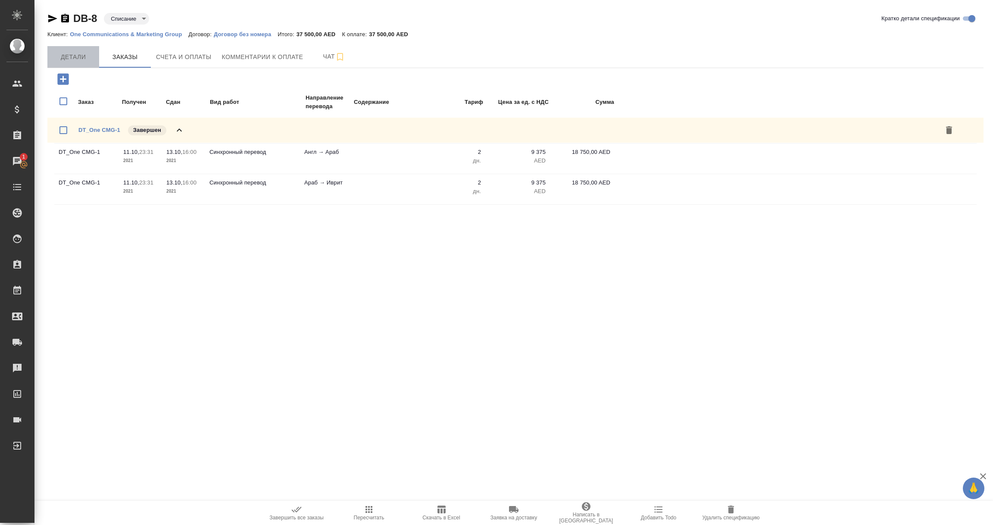
click at [81, 52] on span "Детали" at bounding box center [73, 57] width 41 height 11
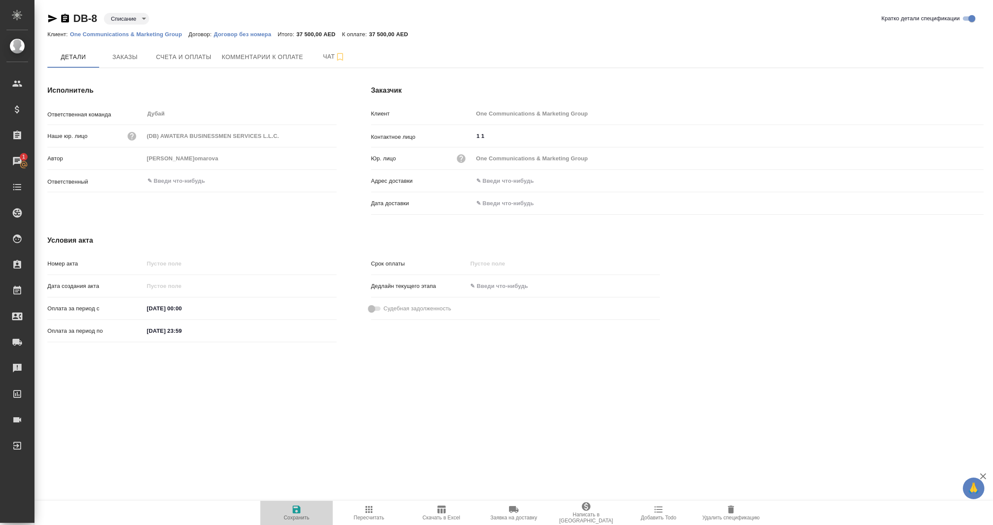
click at [294, 512] on icon "button" at bounding box center [297, 510] width 8 height 8
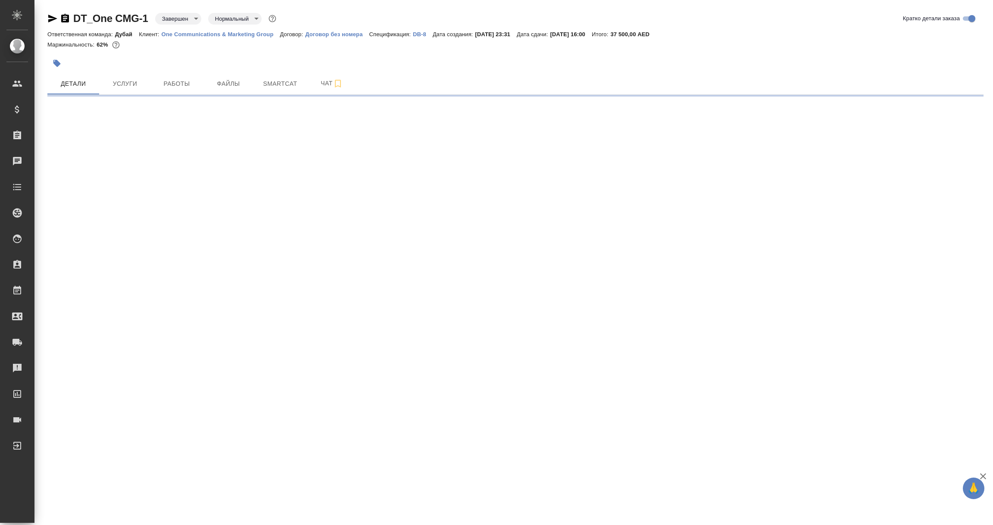
select select "RU"
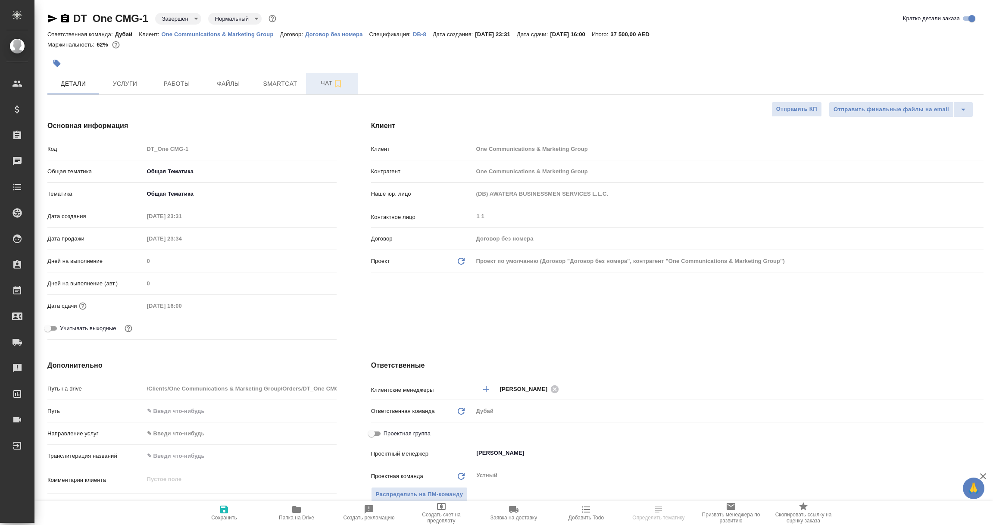
type textarea "x"
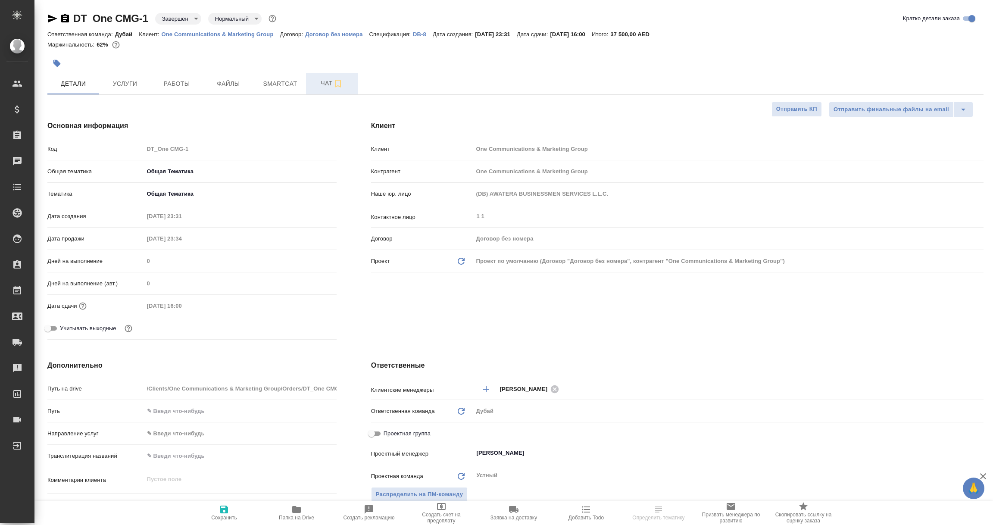
type textarea "x"
click at [329, 79] on span "Чат" at bounding box center [331, 83] width 41 height 11
type textarea "x"
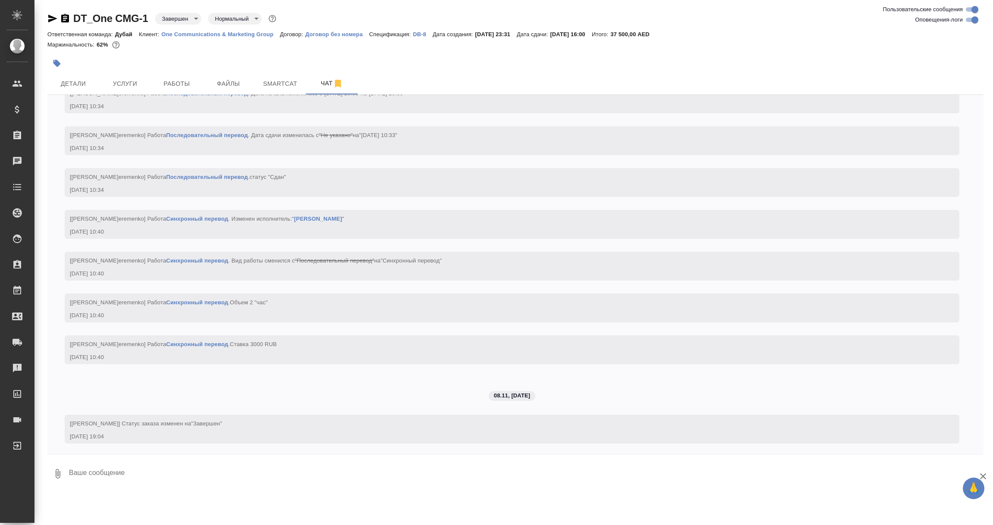
scroll to position [1441, 0]
click at [205, 477] on textarea at bounding box center [525, 473] width 915 height 29
paste textarea "Списание заказа и специи согласовано с [PERSON_NAME] Т. [DATE]."
type textarea "Списание заказа и специи согласовано с [PERSON_NAME] Т. [DATE]."
click at [973, 474] on icon "submit" at bounding box center [976, 473] width 9 height 8
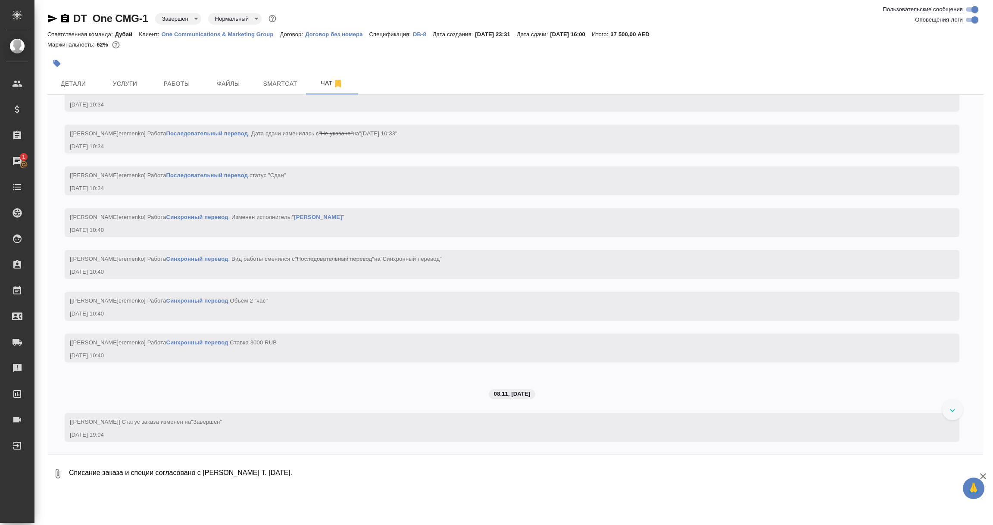
scroll to position [1520, 0]
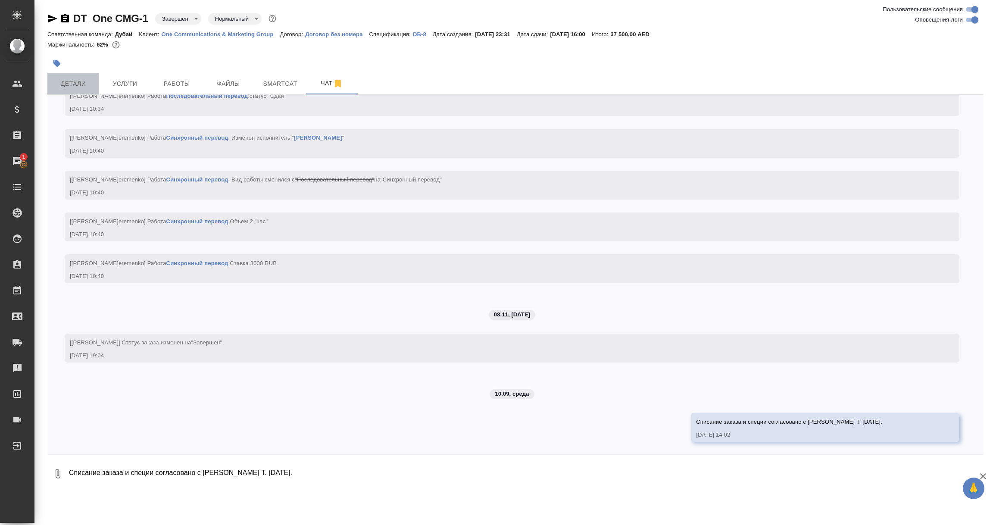
click at [72, 75] on button "Детали" at bounding box center [73, 84] width 52 height 22
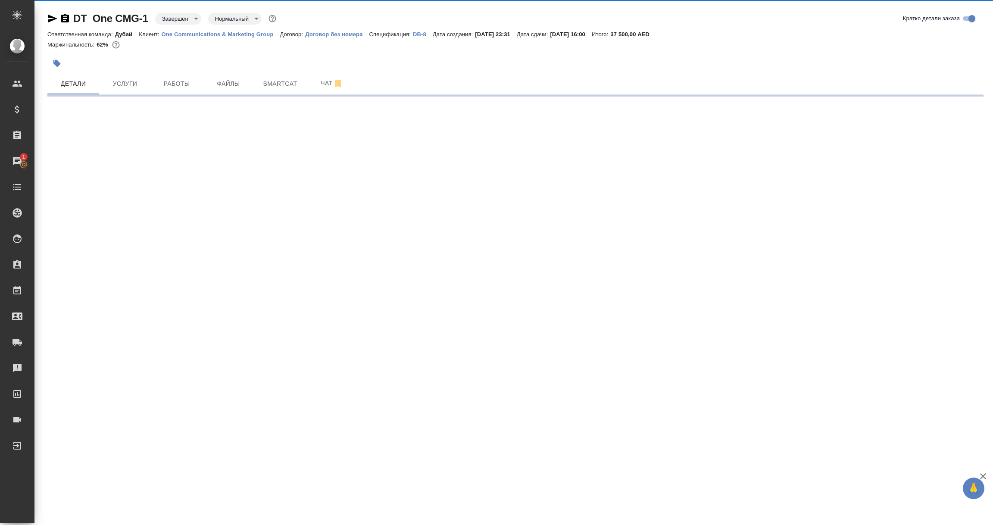
select select "RU"
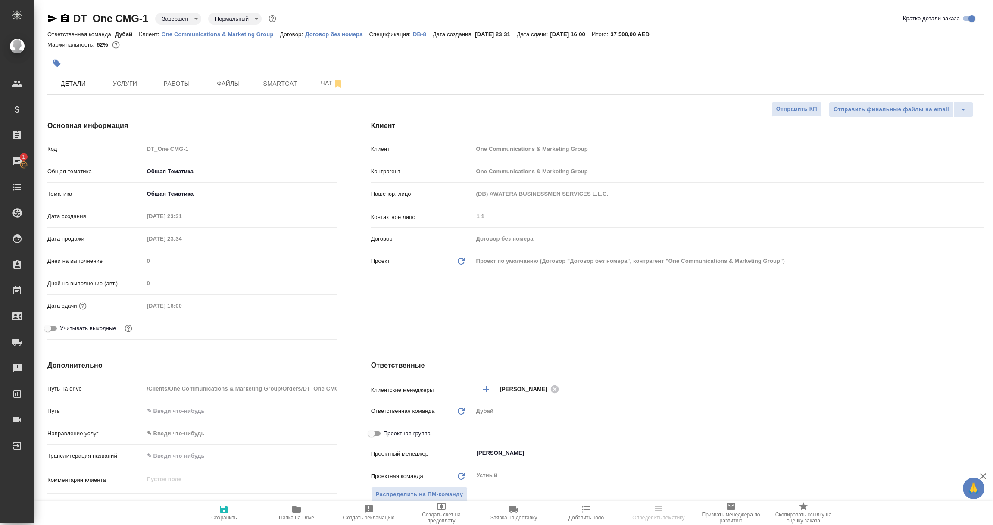
type textarea "x"
click at [225, 506] on icon "button" at bounding box center [224, 510] width 8 height 8
type textarea "x"
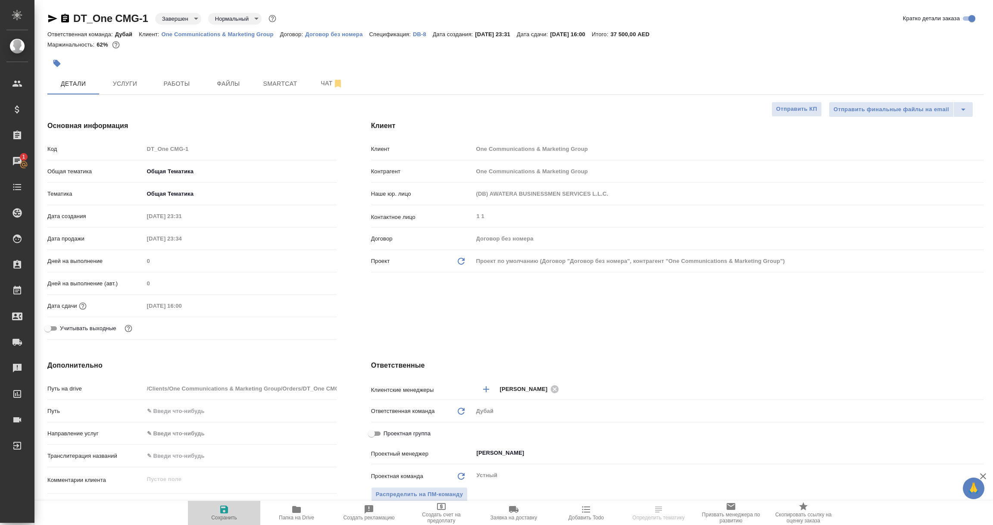
type textarea "x"
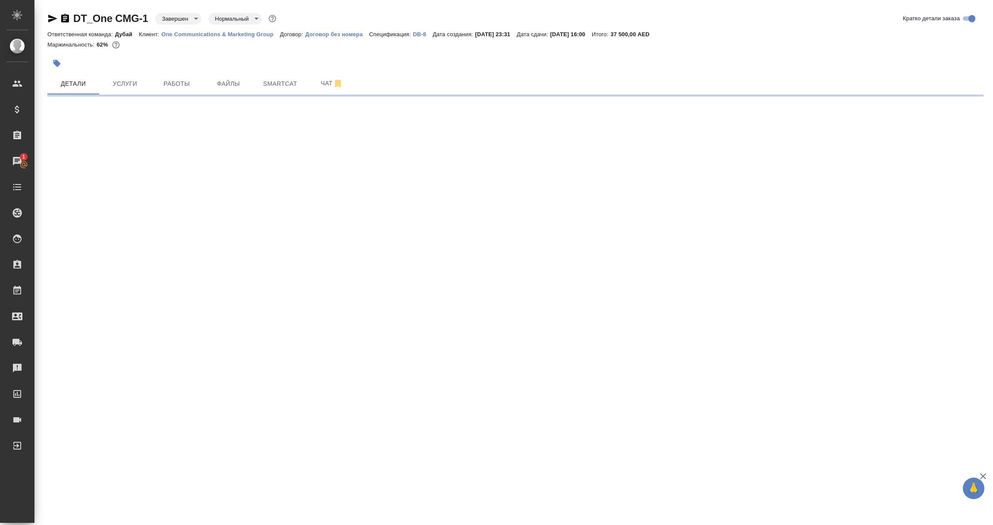
select select "RU"
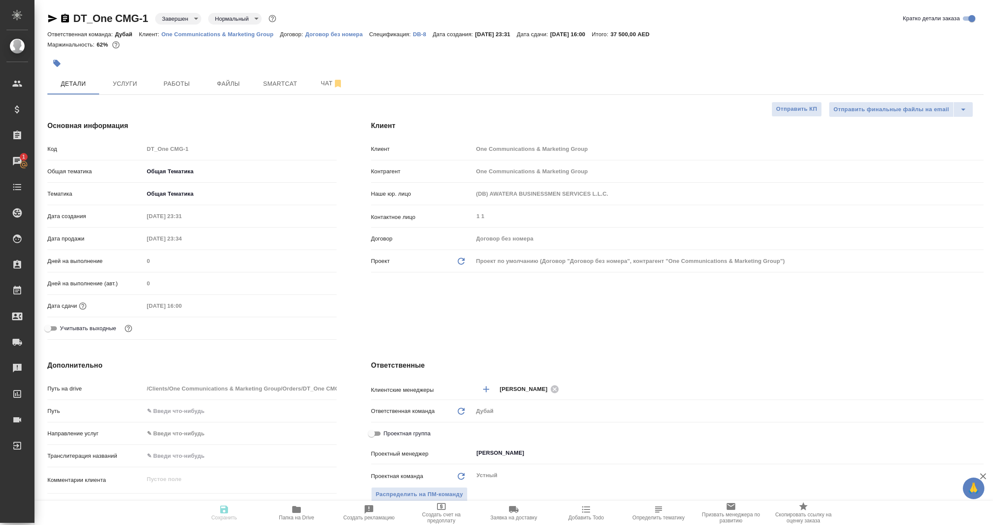
type textarea "x"
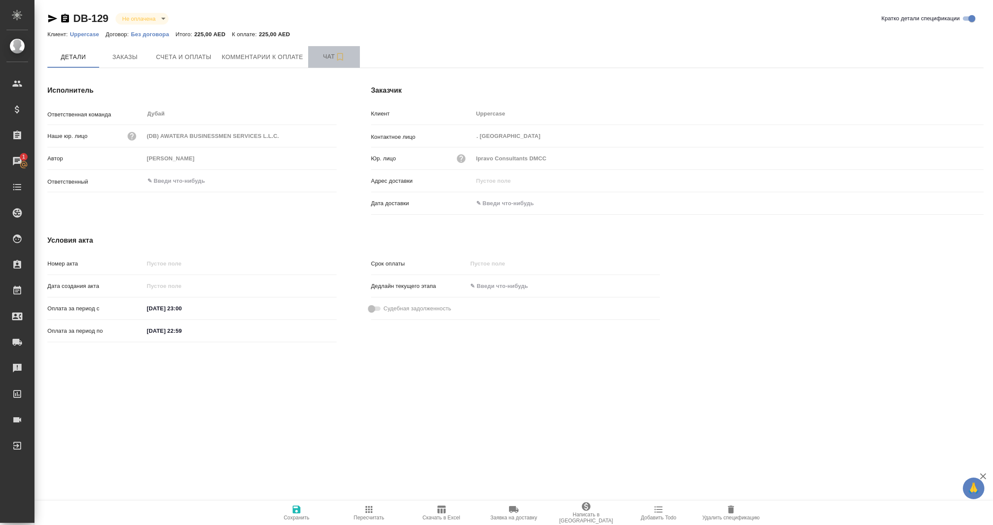
click at [329, 51] on span "Чат" at bounding box center [333, 56] width 41 height 11
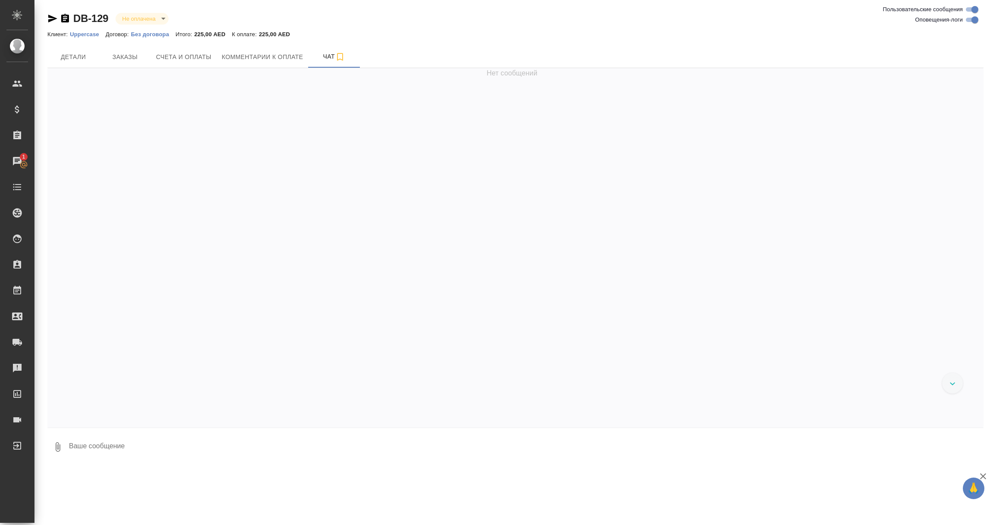
scroll to position [8, 0]
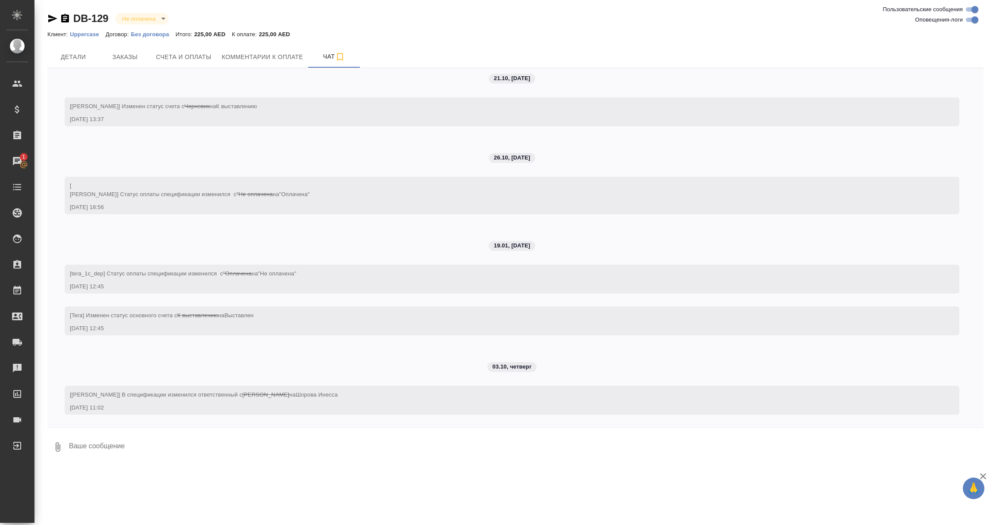
click at [151, 440] on textarea at bounding box center [525, 446] width 915 height 29
paste textarea "Списание заказа и специи согласовано с [PERSON_NAME] Т. [DATE]."
type textarea "Списание заказа и специи согласовано с [PERSON_NAME] Т. [DATE]."
click at [974, 446] on icon "submit" at bounding box center [976, 446] width 9 height 8
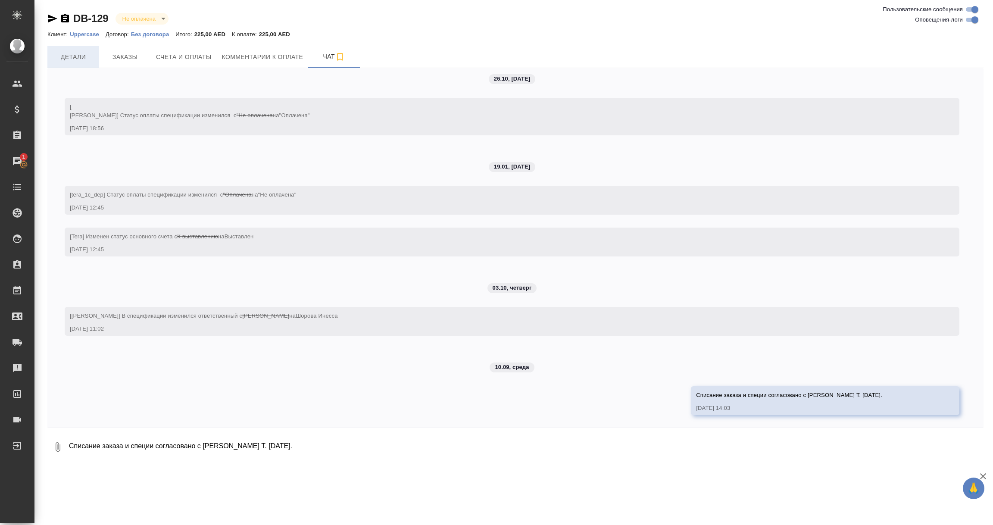
click at [81, 50] on button "Детали" at bounding box center [73, 57] width 52 height 22
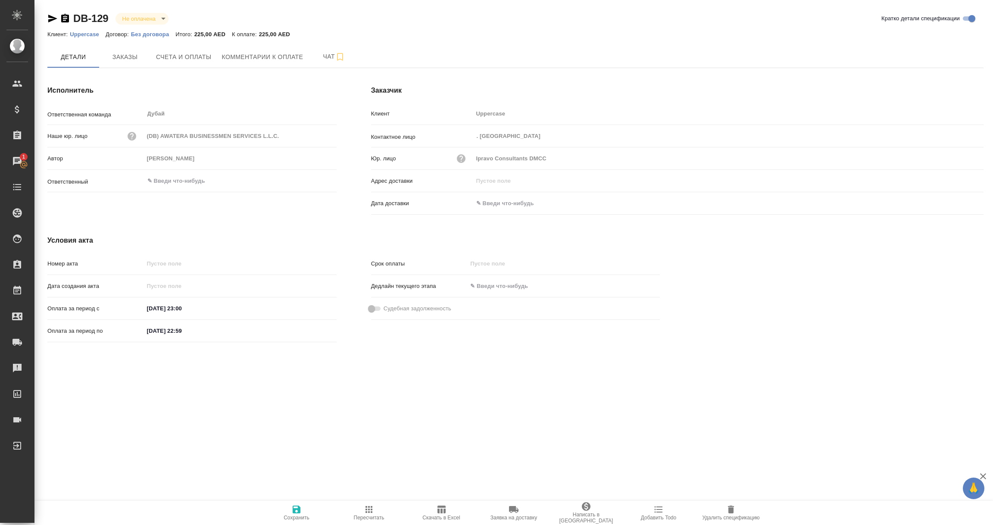
click at [296, 506] on icon "button" at bounding box center [296, 509] width 10 height 10
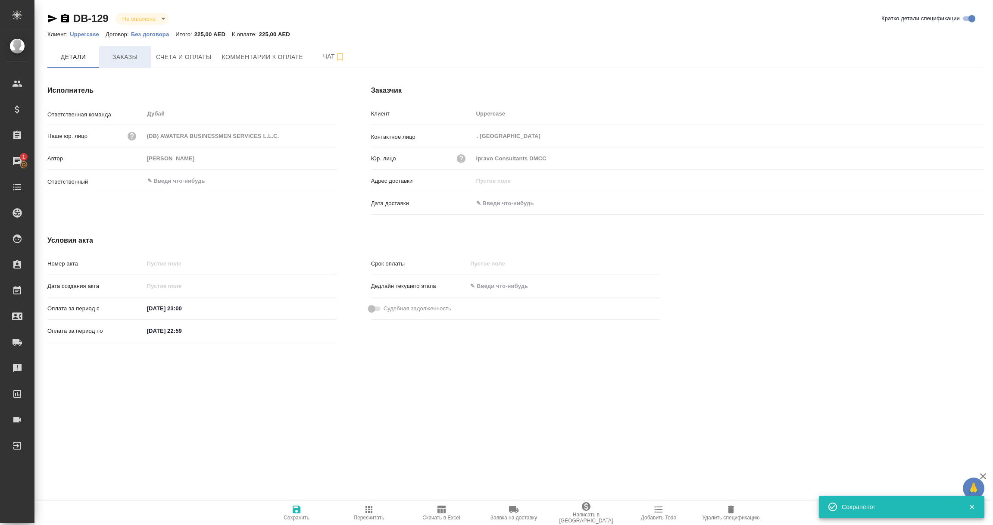
click at [120, 55] on span "Заказы" at bounding box center [124, 57] width 41 height 11
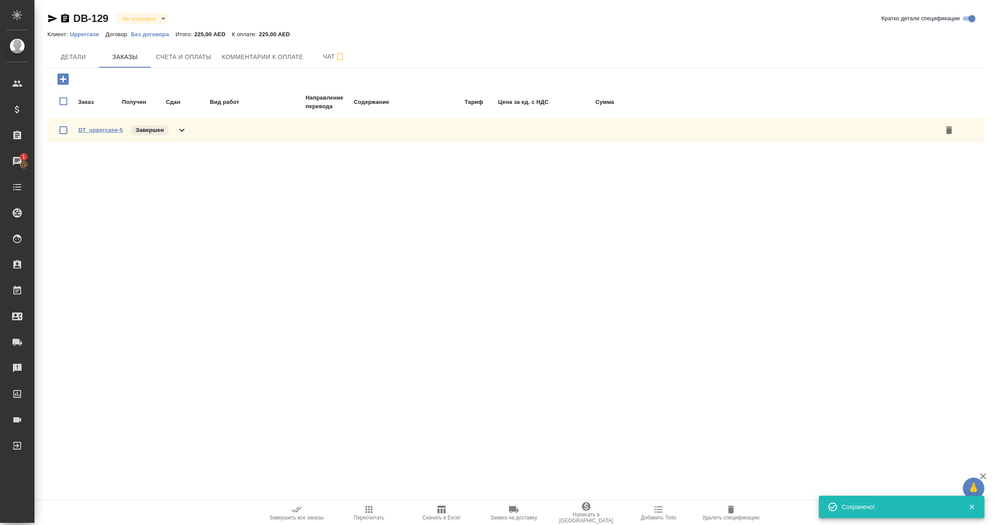
click at [97, 131] on link "DT_uppercase-5" at bounding box center [100, 130] width 44 height 6
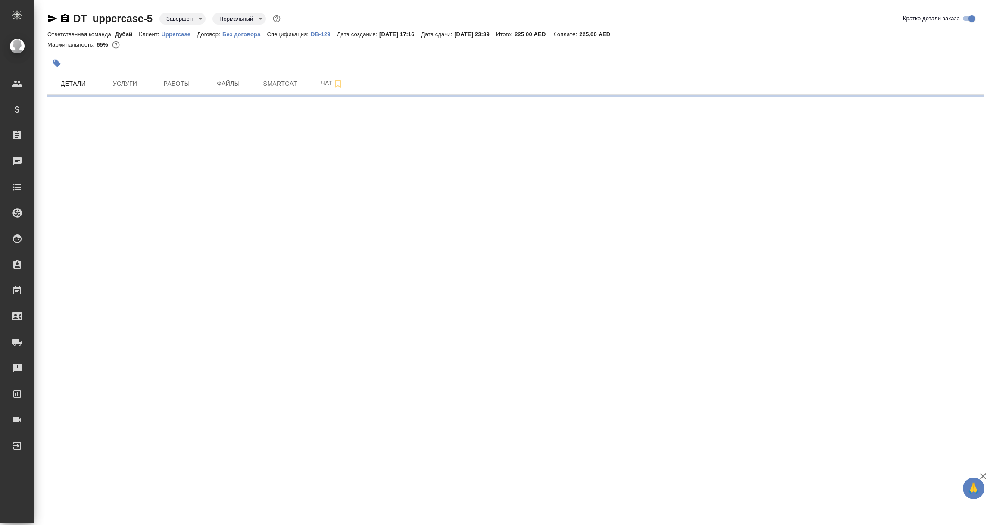
select select "RU"
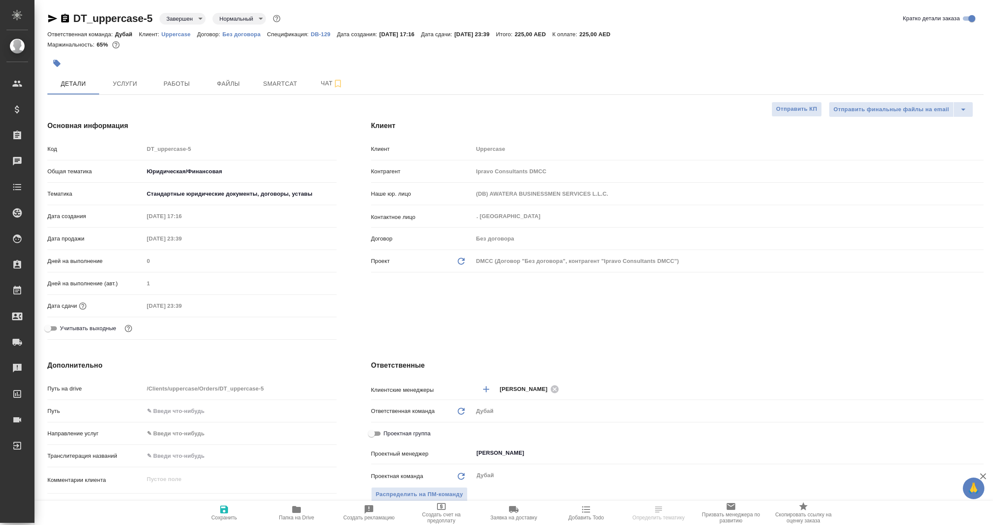
type textarea "x"
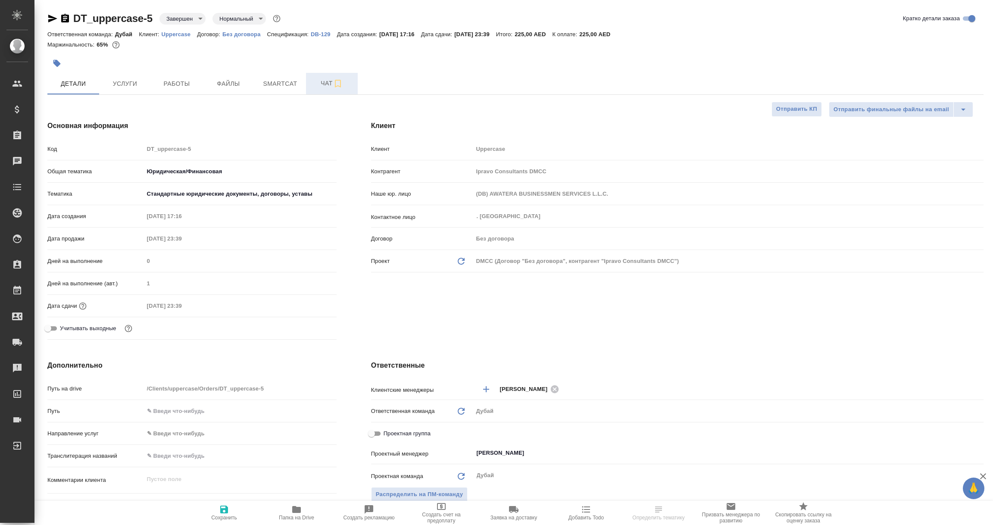
type textarea "x"
click at [325, 84] on span "Чат" at bounding box center [331, 83] width 41 height 11
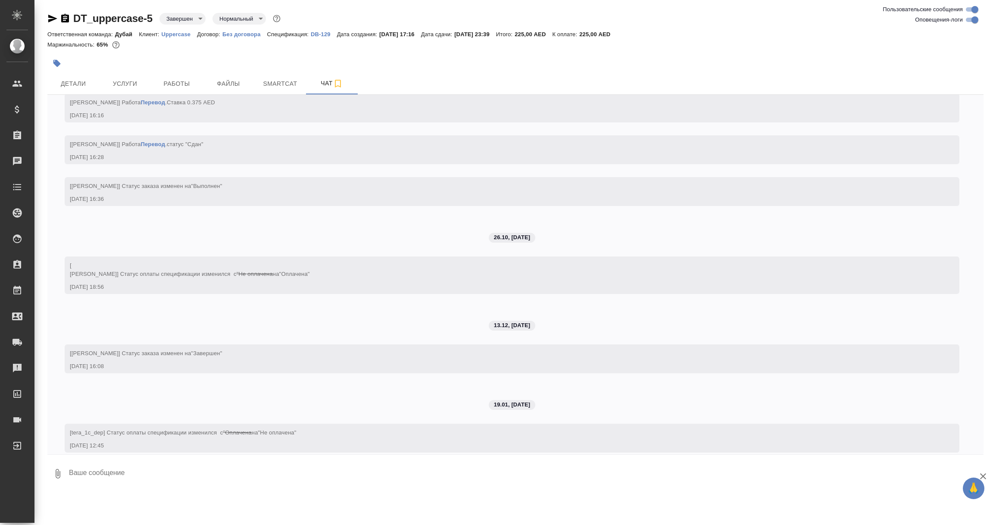
scroll to position [756, 0]
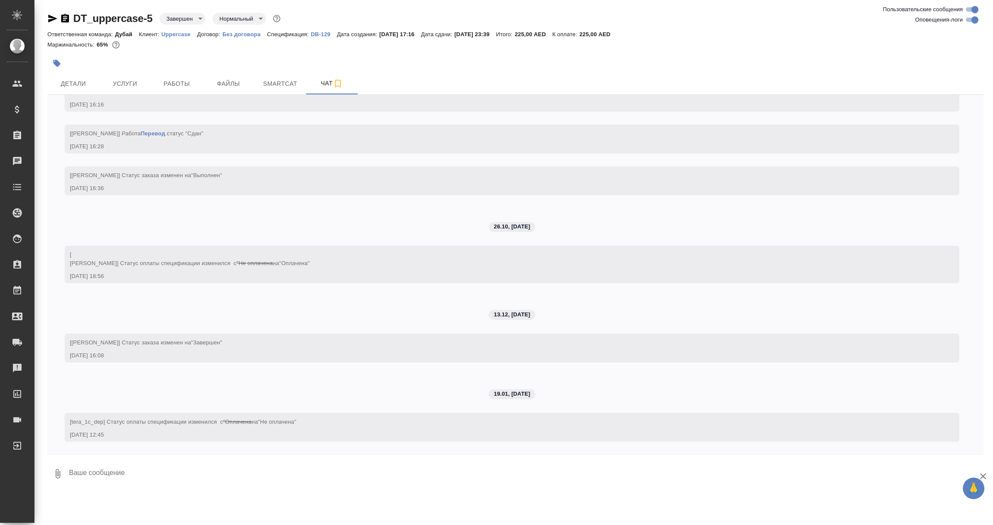
click at [158, 474] on textarea at bounding box center [525, 473] width 915 height 29
paste textarea "Списание заказа и специи согласовано с [PERSON_NAME] Т. [DATE]."
type textarea "Списание заказа и специи согласовано с [PERSON_NAME] Т. [DATE]."
click at [72, 82] on span "Детали" at bounding box center [73, 83] width 41 height 11
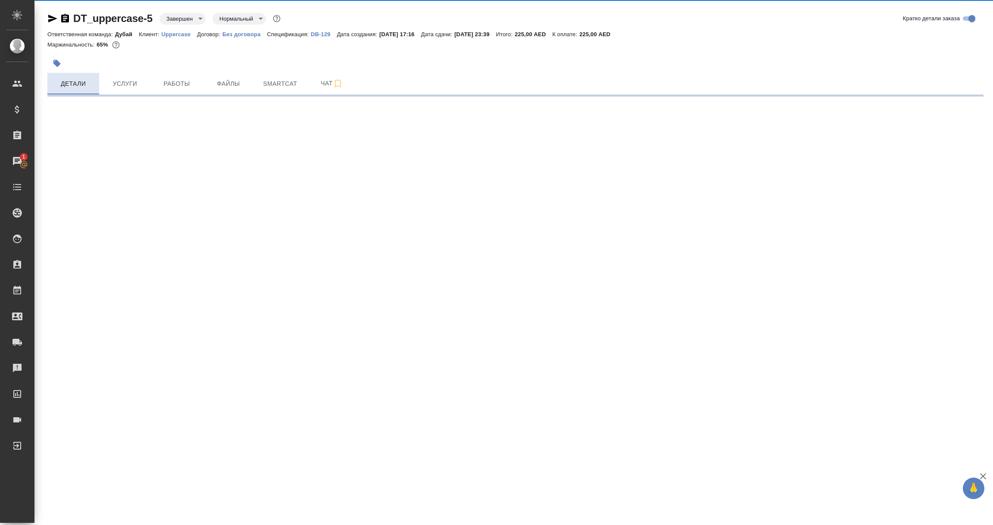
select select "RU"
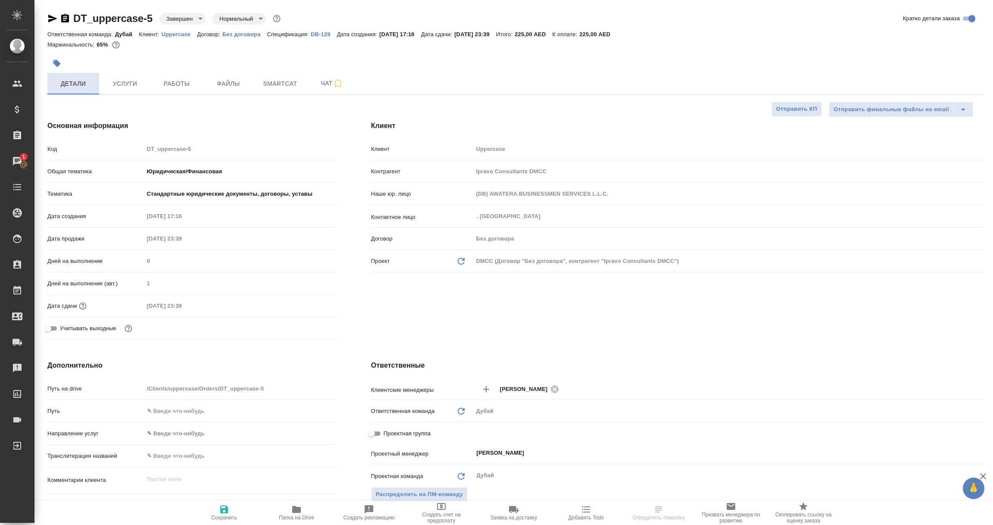
type textarea "x"
click at [224, 511] on icon "button" at bounding box center [224, 509] width 10 height 10
type textarea "x"
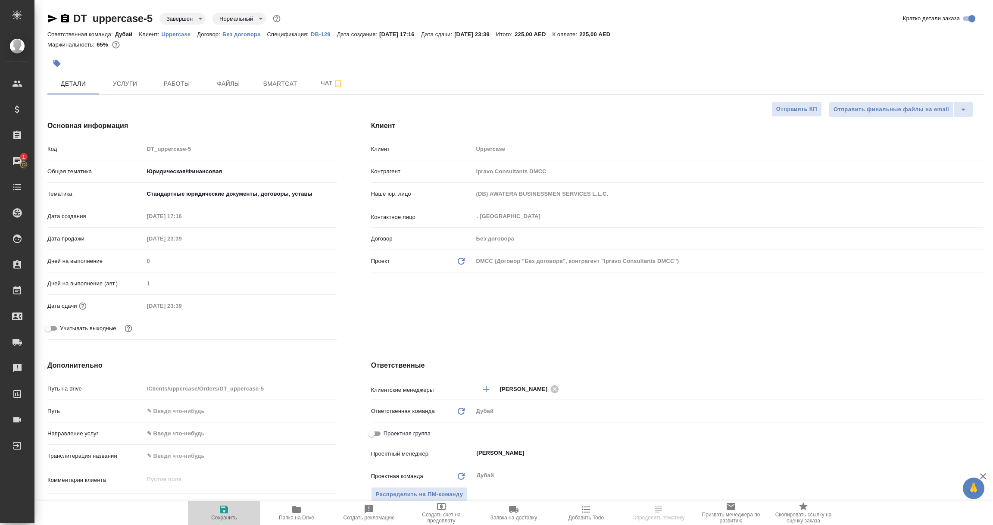
type textarea "x"
click at [322, 81] on span "Чат" at bounding box center [331, 83] width 41 height 11
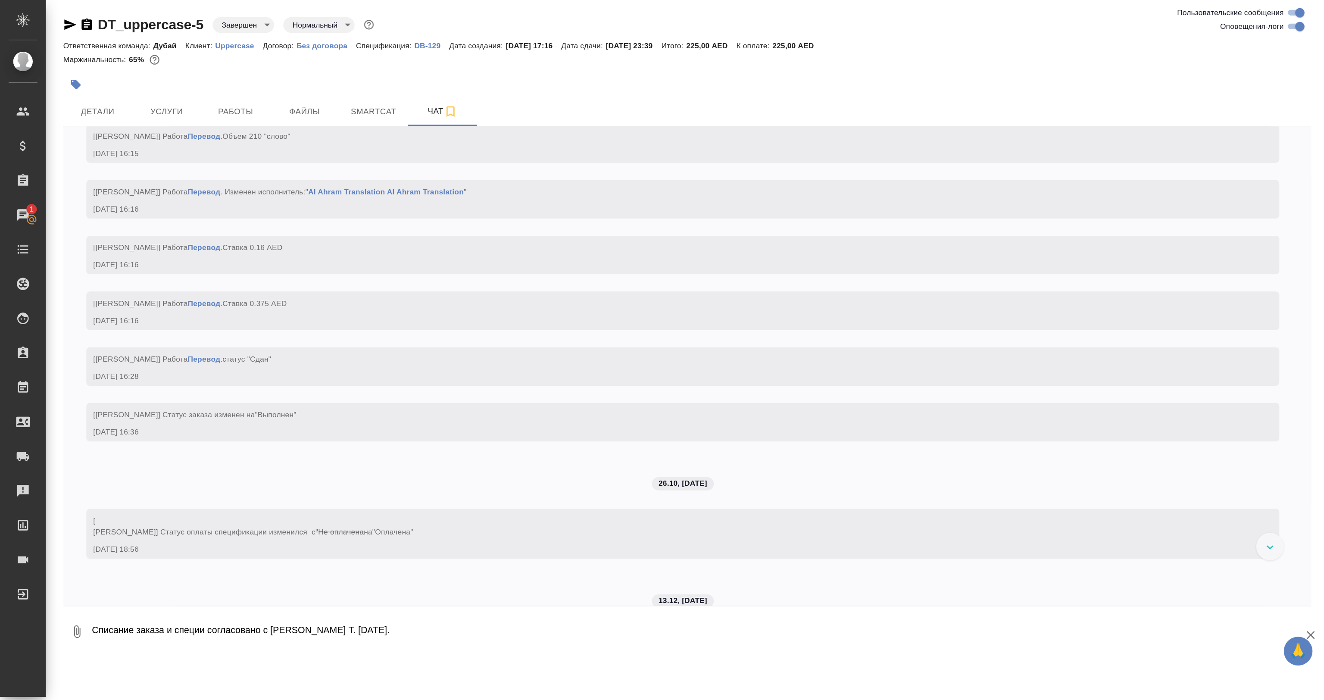
scroll to position [756, 0]
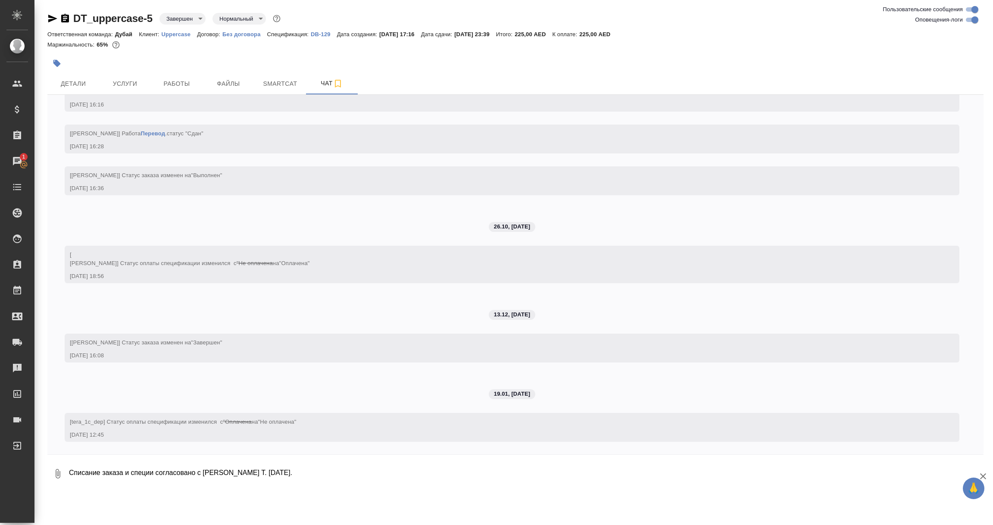
drag, startPoint x: 977, startPoint y: 491, endPoint x: 951, endPoint y: 477, distance: 29.3
click at [951, 477] on div "🙏 .cls-1 fill:#fff; AWATERA Vorobyova Ekaterina Клиенты Спецификации Заказы 1 Ч…" at bounding box center [496, 262] width 993 height 525
drag, startPoint x: 972, startPoint y: 492, endPoint x: 970, endPoint y: 457, distance: 35.4
click at [970, 457] on div "🙏 .cls-1 fill:#fff; AWATERA Vorobyova Ekaterina Клиенты Спецификации Заказы 1 Ч…" at bounding box center [496, 262] width 993 height 525
click at [977, 489] on span "🙏" at bounding box center [973, 488] width 15 height 18
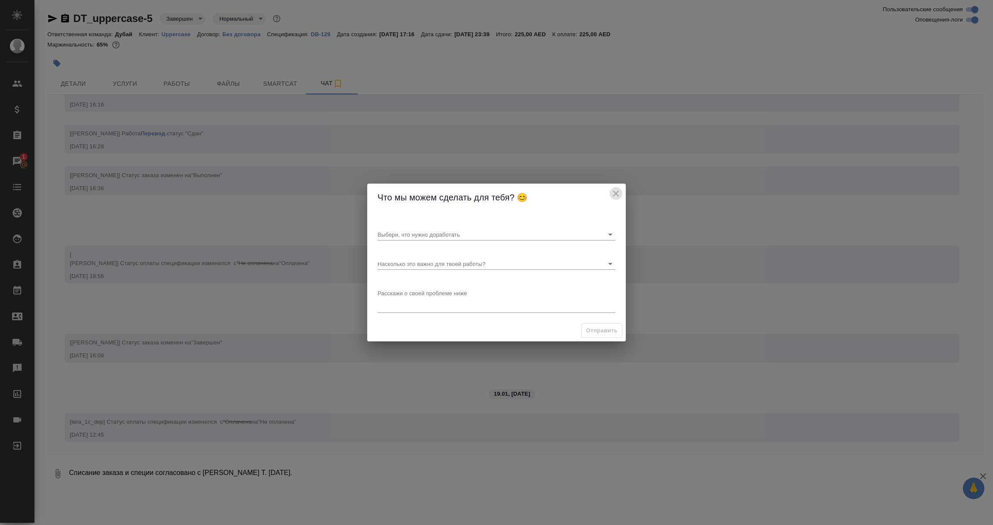
click at [614, 189] on icon "close" at bounding box center [616, 193] width 10 height 10
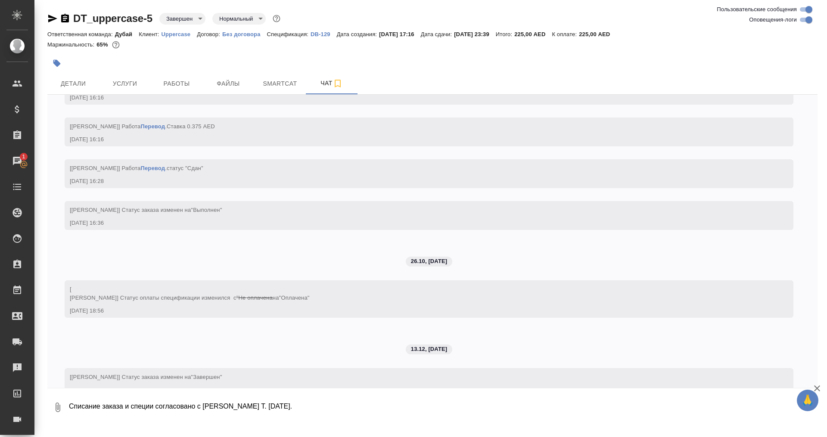
scroll to position [822, 0]
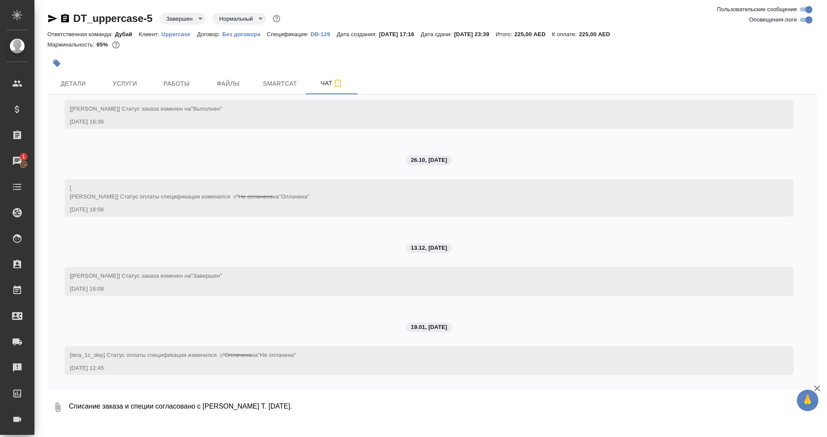
click at [295, 407] on textarea "Списание заказа и специи согласовано с [PERSON_NAME] Т. [DATE]." at bounding box center [443, 407] width 750 height 29
type textarea "Списание заказа и специи согласовано с [PERSON_NAME] Т. [DATE]."
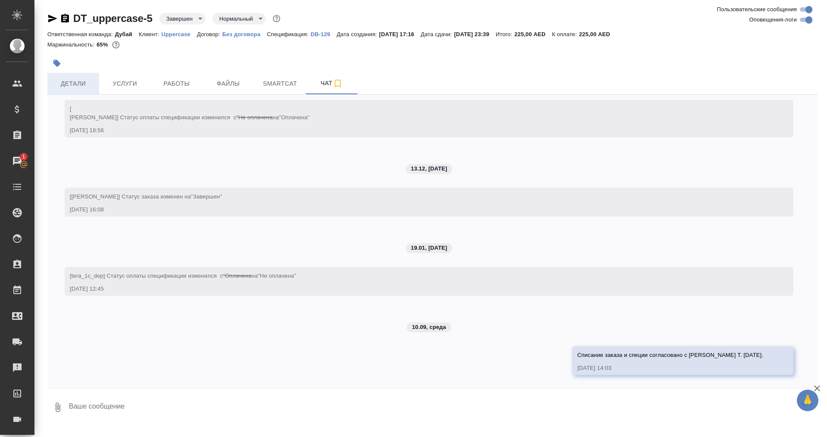
click at [74, 82] on span "Детали" at bounding box center [73, 83] width 41 height 11
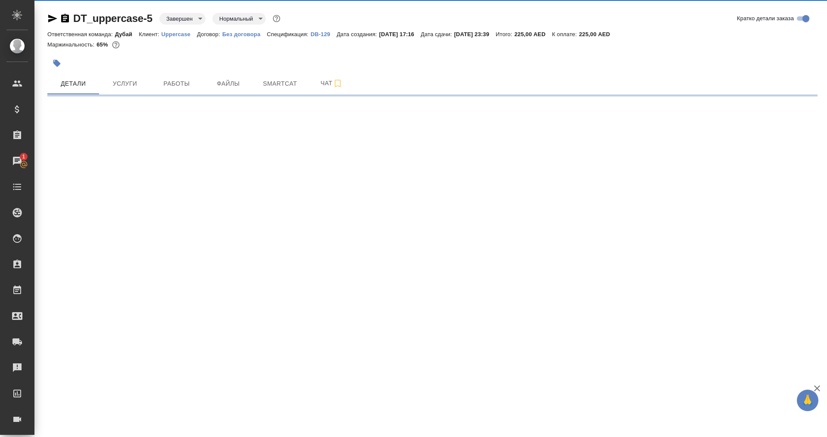
select select "RU"
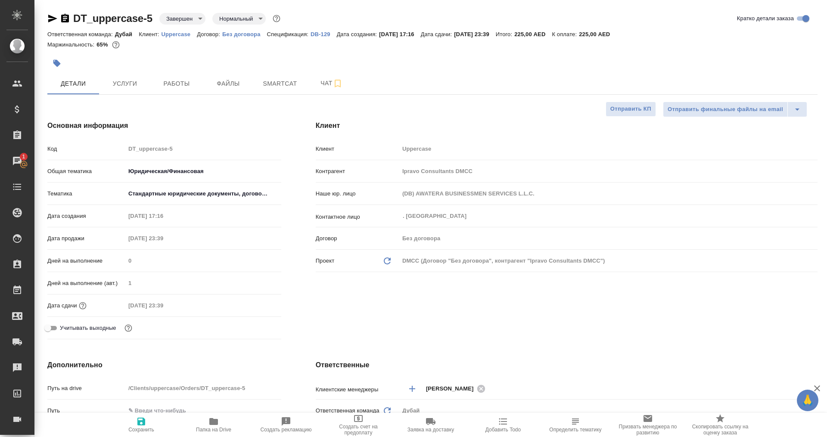
type textarea "x"
click at [141, 421] on icon "button" at bounding box center [141, 422] width 8 height 8
type textarea "x"
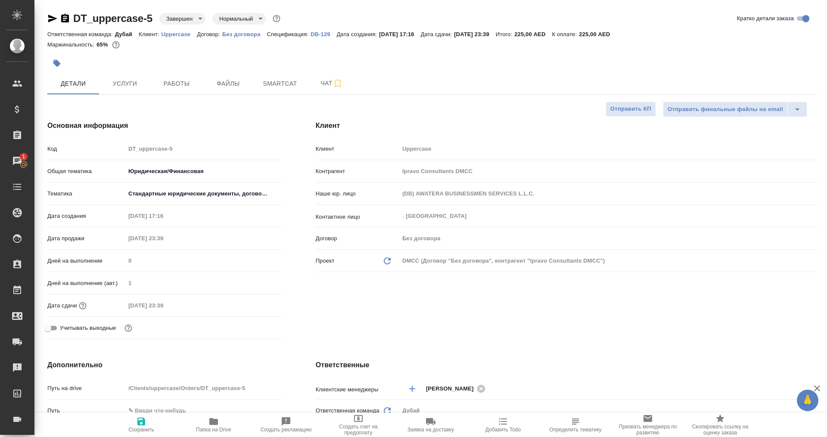
type textarea "x"
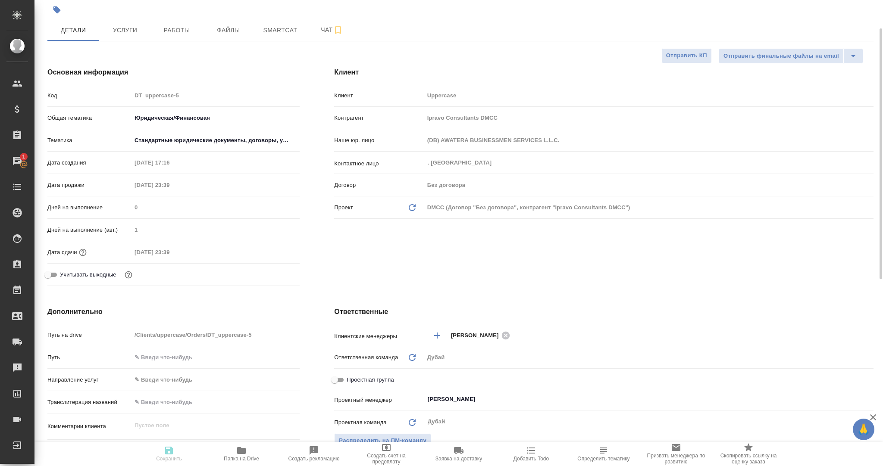
type textarea "x"
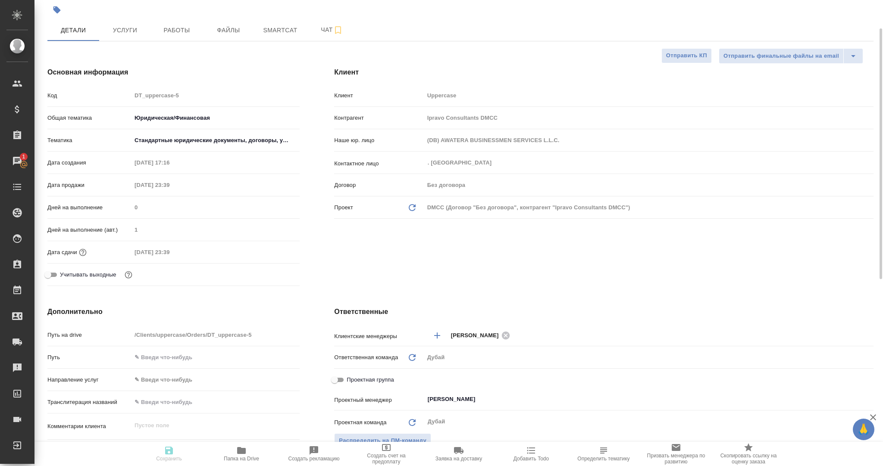
type textarea "x"
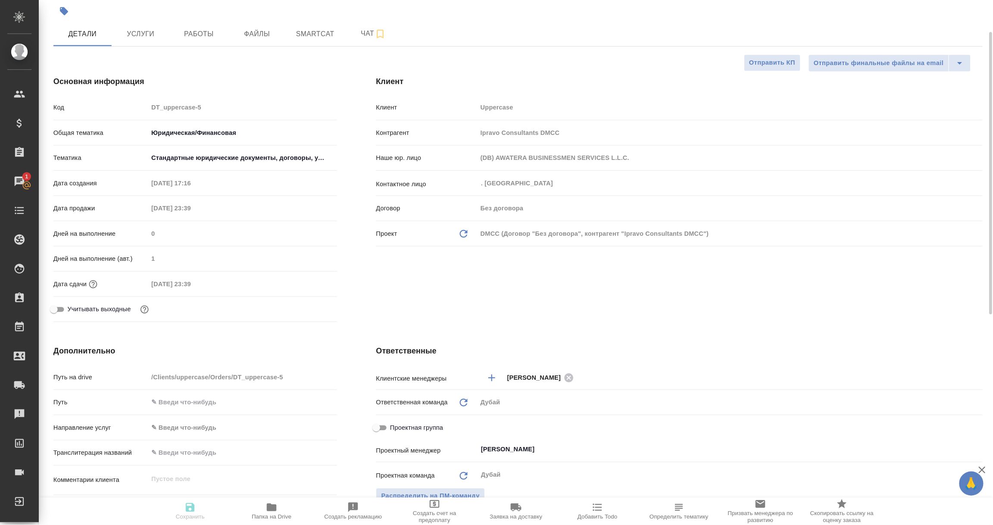
scroll to position [111, 0]
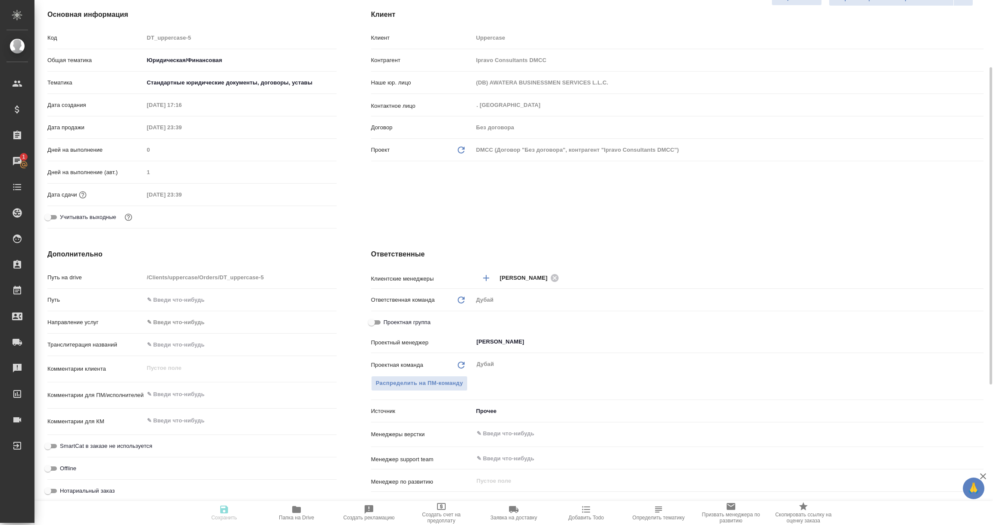
type textarea "x"
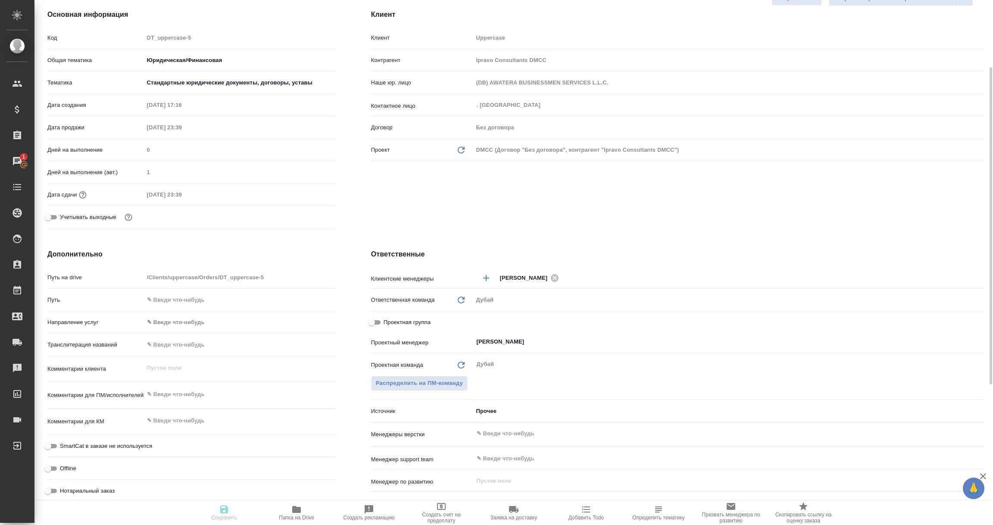
type textarea "x"
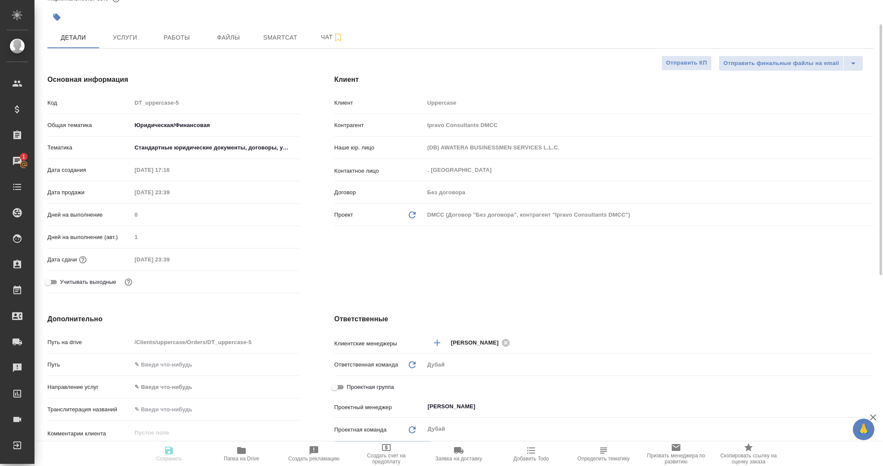
type textarea "x"
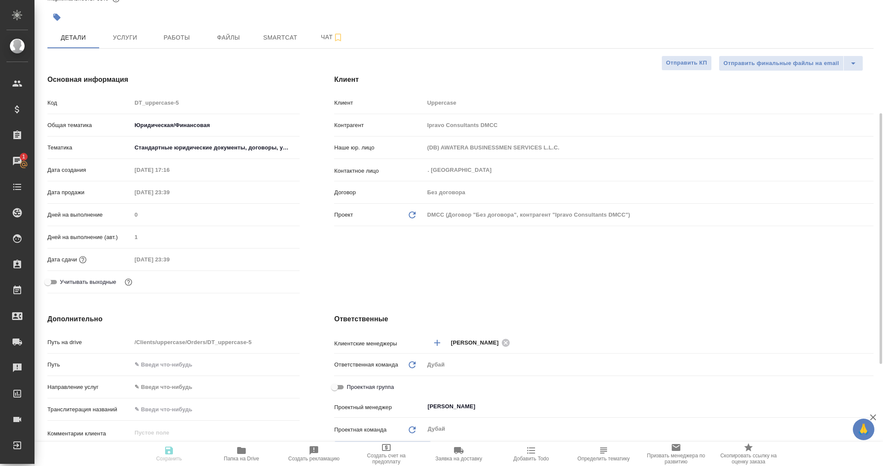
type textarea "x"
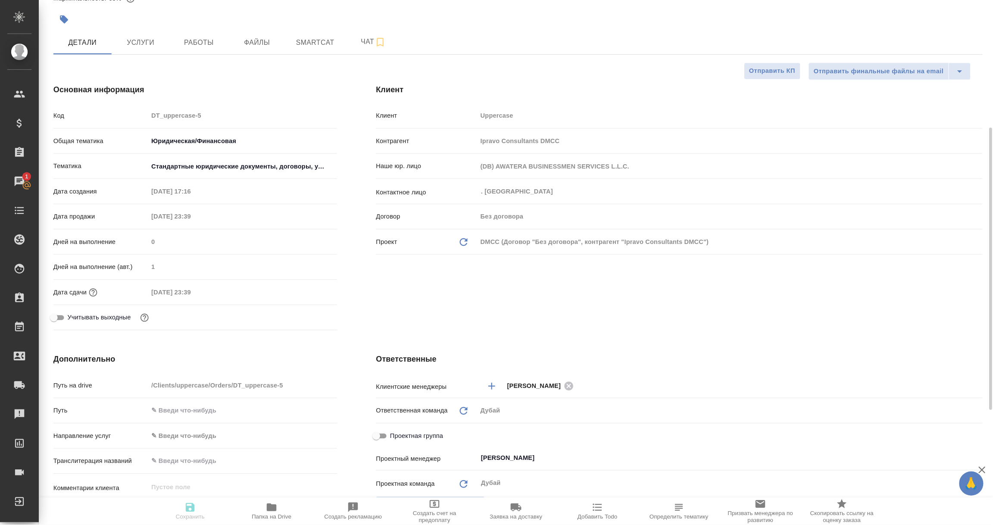
scroll to position [104, 0]
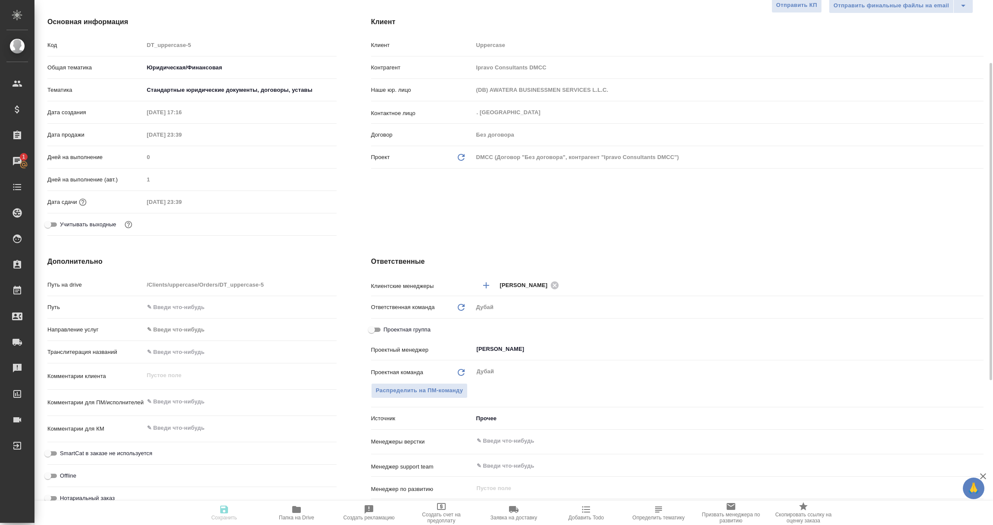
type textarea "x"
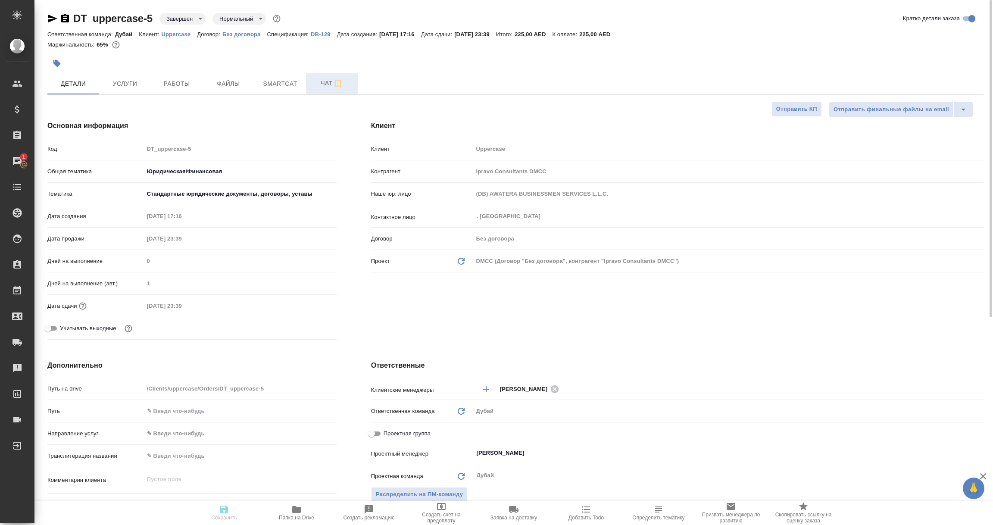
click at [321, 74] on button "Чат" at bounding box center [332, 84] width 52 height 22
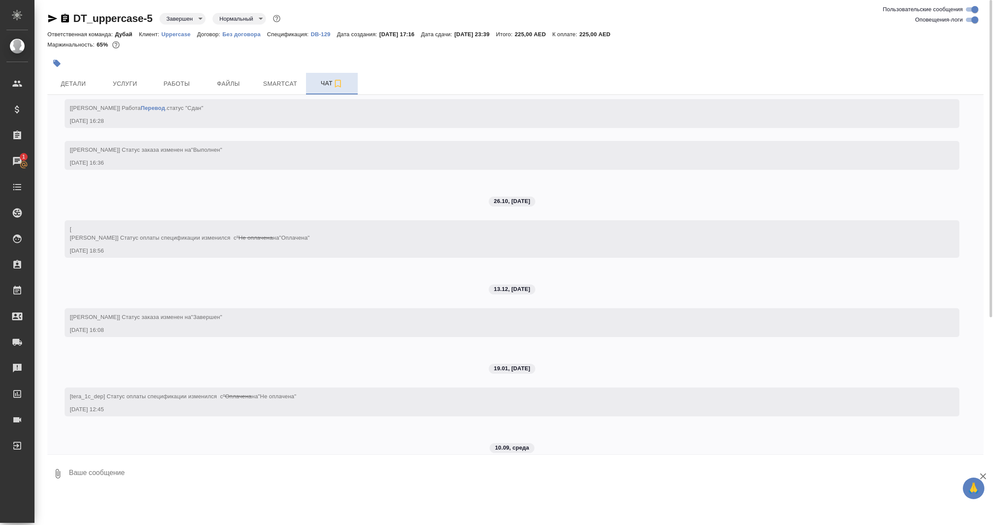
scroll to position [836, 0]
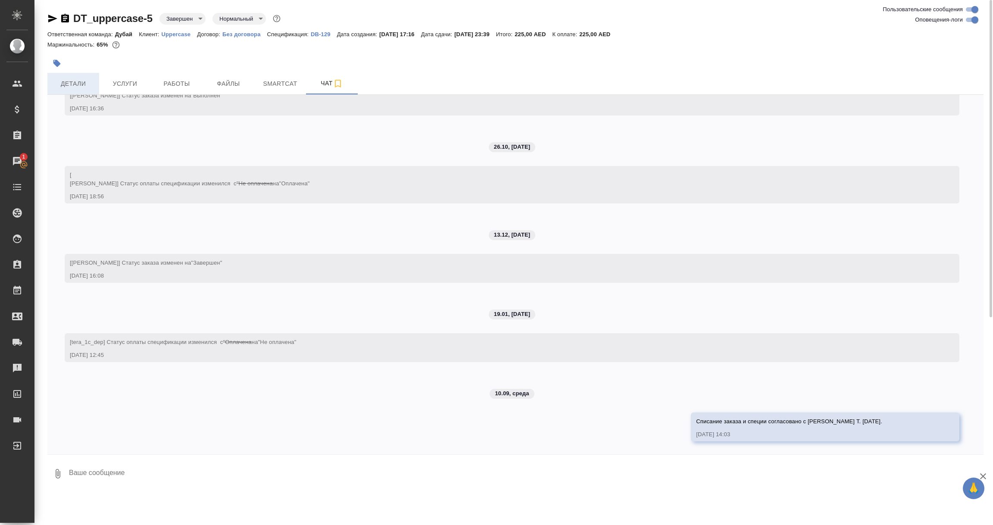
click at [85, 84] on span "Детали" at bounding box center [73, 83] width 41 height 11
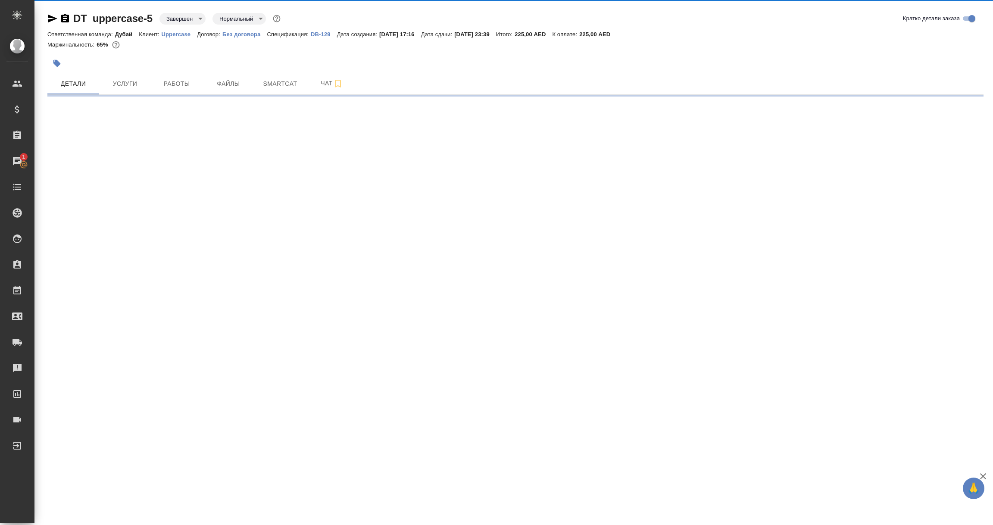
select select "RU"
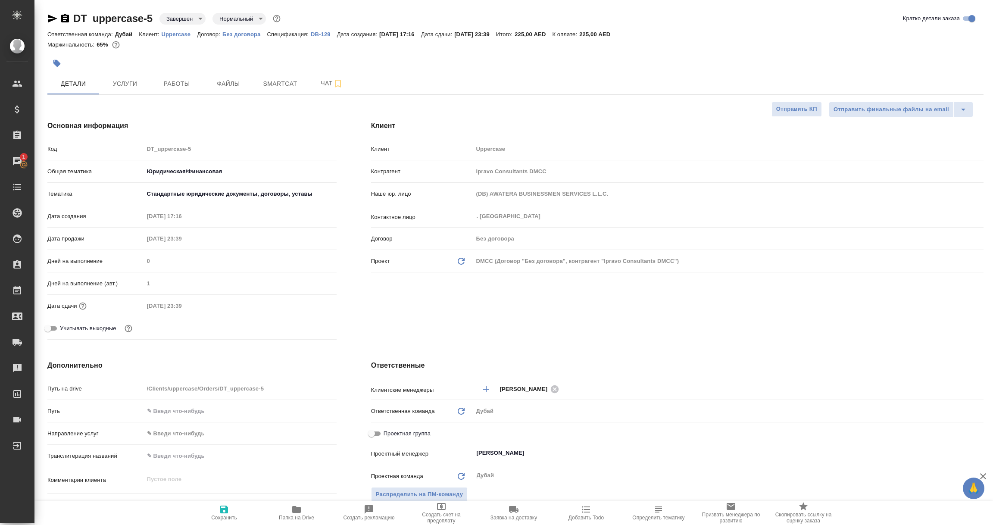
type textarea "x"
click at [219, 513] on icon "button" at bounding box center [224, 509] width 10 height 10
type textarea "x"
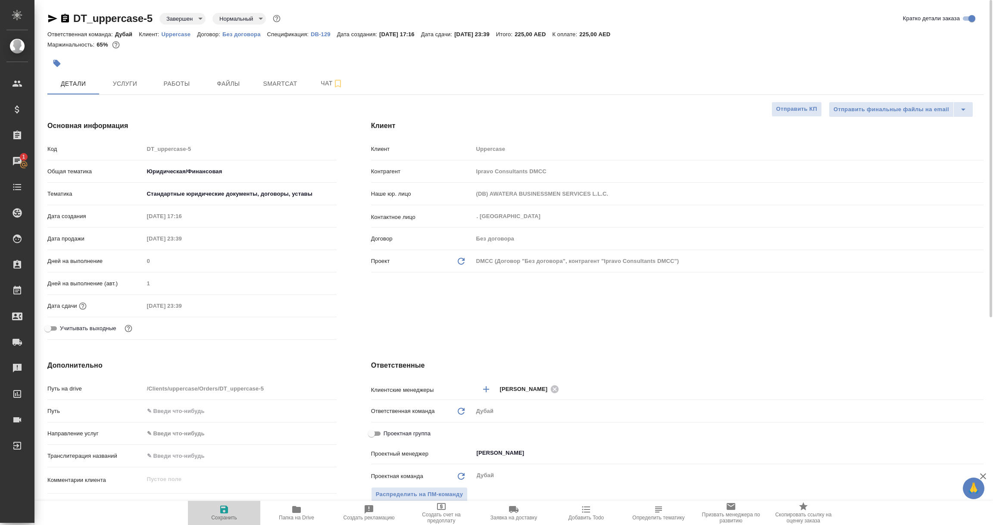
type textarea "x"
click at [316, 33] on p "DB-129" at bounding box center [324, 34] width 26 height 6
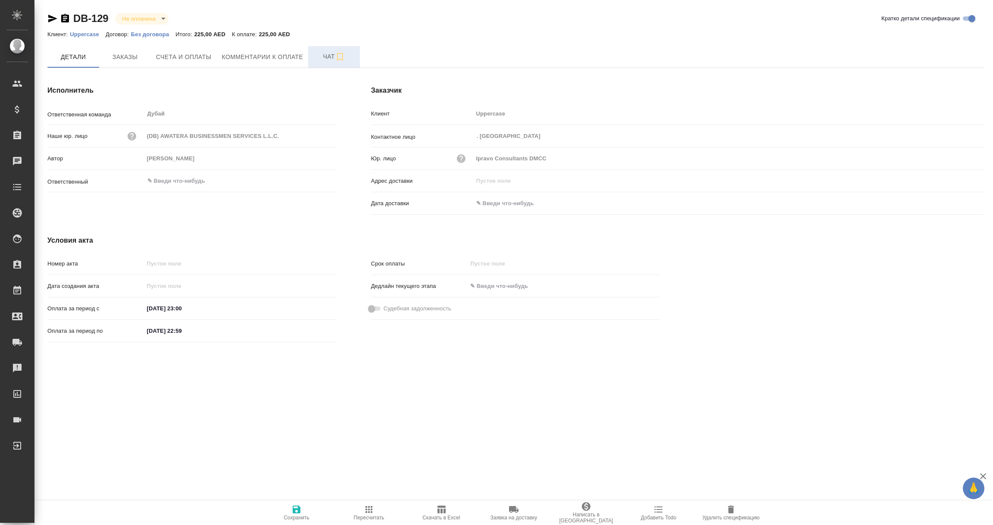
click at [328, 53] on span "Чат" at bounding box center [333, 56] width 41 height 11
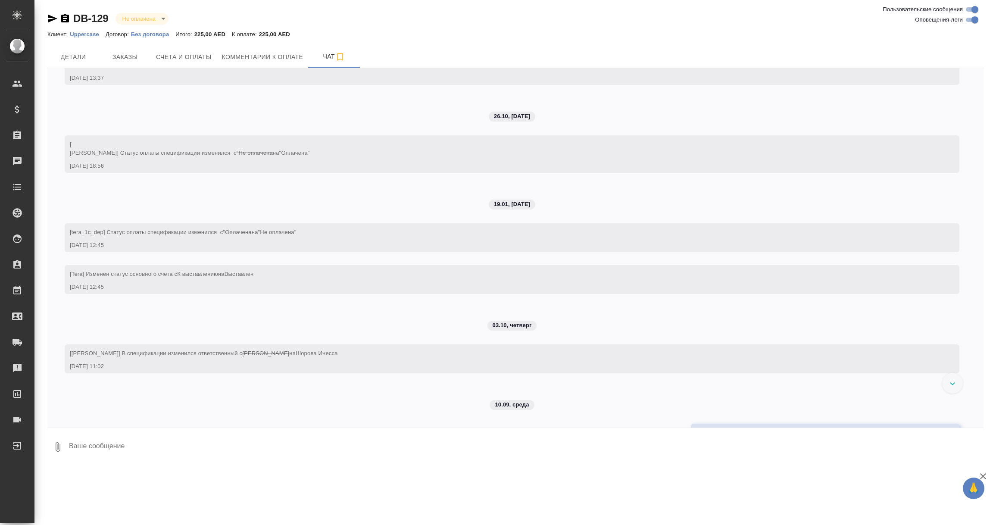
scroll to position [87, 0]
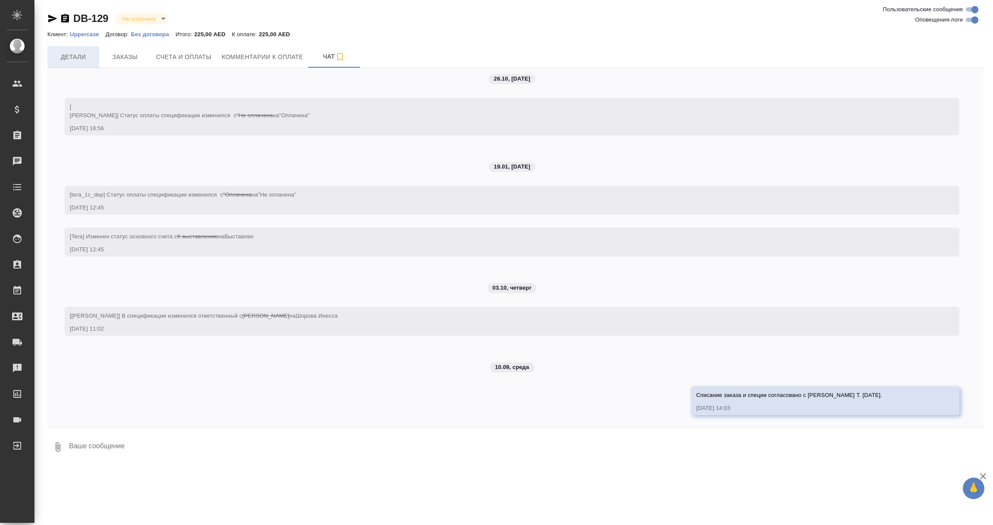
click at [78, 54] on span "Детали" at bounding box center [73, 57] width 41 height 11
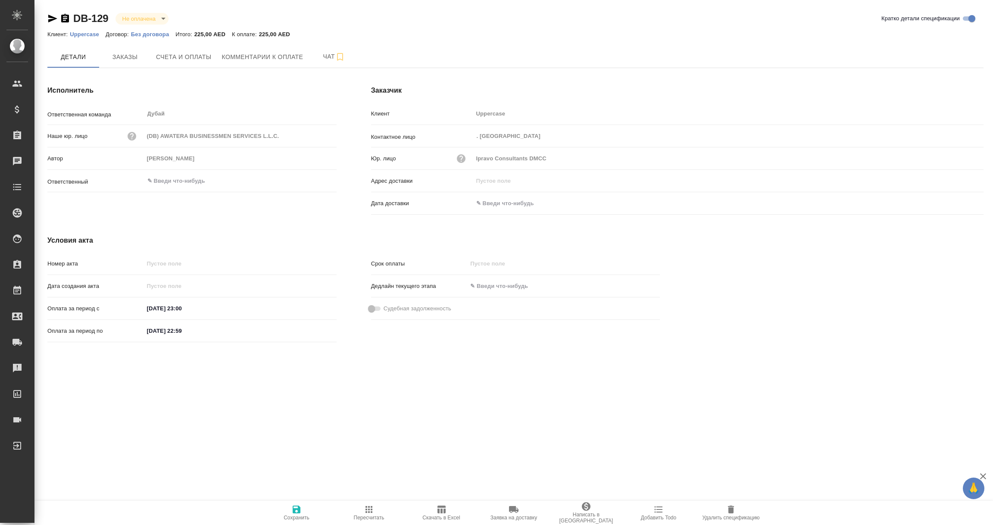
click at [162, 17] on body "🙏 .cls-1 fill:#fff; AWATERA Vorobyova Ekaterina Клиенты Спецификации Заказы Чат…" at bounding box center [496, 262] width 993 height 525
click at [144, 76] on button "Списание" at bounding box center [137, 76] width 31 height 9
type input "debiting"
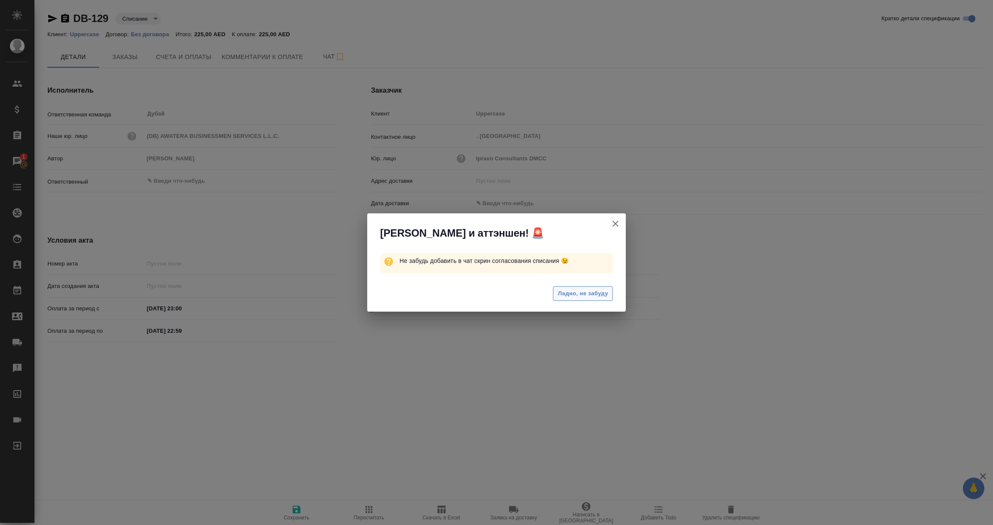
click at [576, 295] on span "Ладно, не забуду" at bounding box center [583, 294] width 50 height 10
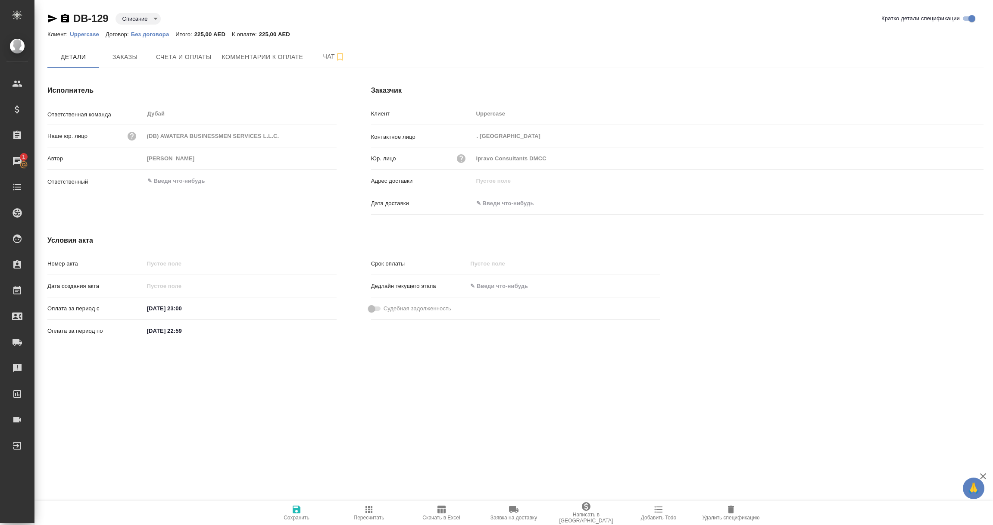
click at [298, 508] on icon "button" at bounding box center [297, 510] width 8 height 8
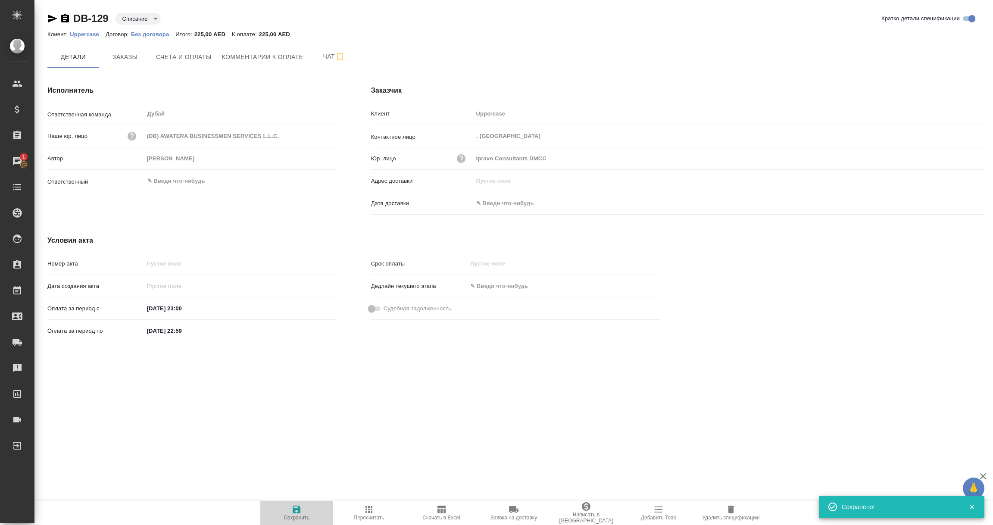
click at [298, 508] on icon "button" at bounding box center [297, 510] width 8 height 8
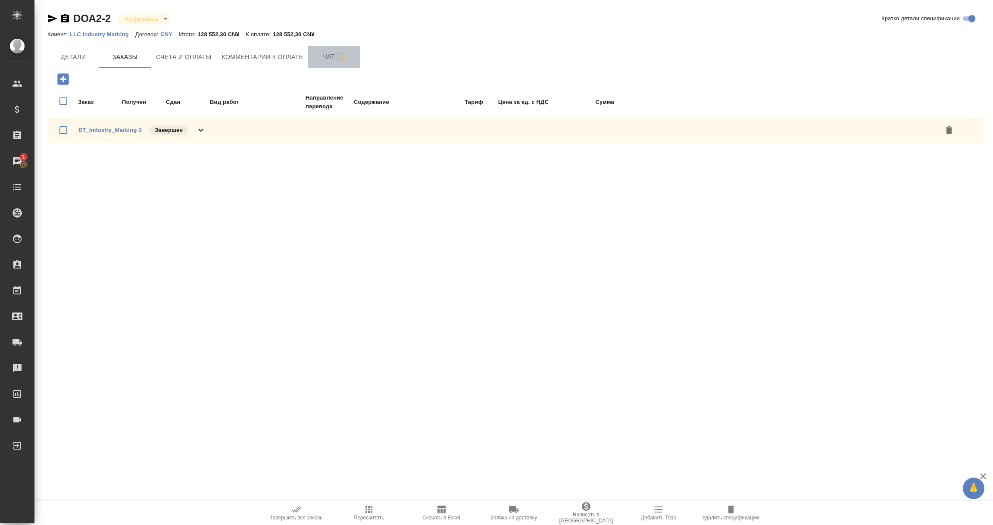
click at [332, 56] on span "Чат" at bounding box center [333, 56] width 41 height 11
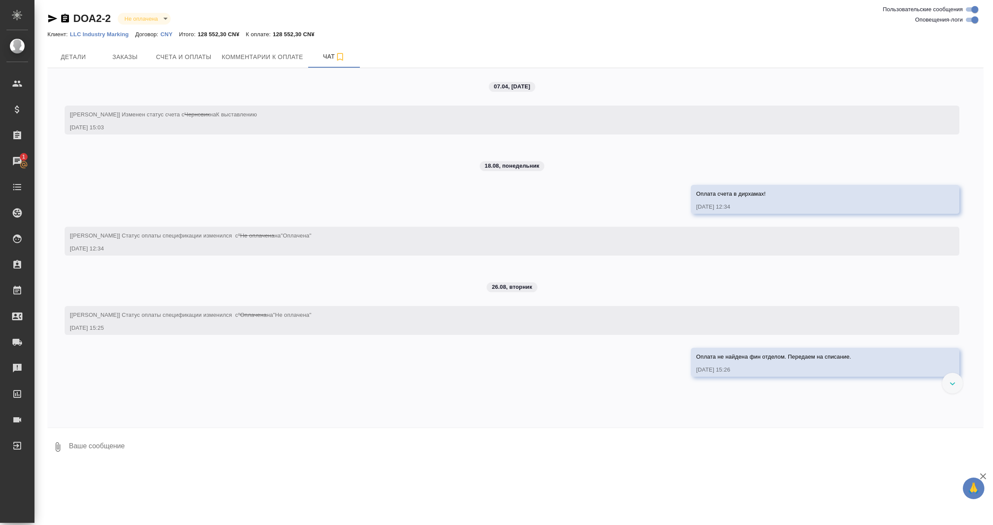
click at [209, 454] on textarea at bounding box center [525, 446] width 915 height 29
paste textarea "Списание заказа и специи согласовано с [PERSON_NAME] Т. [DATE]."
type textarea "Списание заказа и специи согласовано с [PERSON_NAME] Т. [DATE]."
click at [973, 446] on icon "submit" at bounding box center [976, 446] width 9 height 8
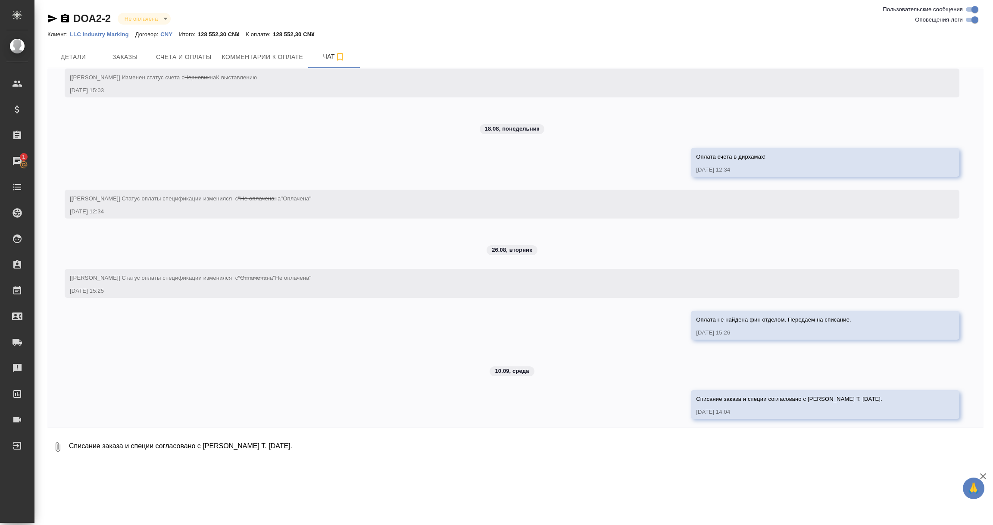
scroll to position [41, 0]
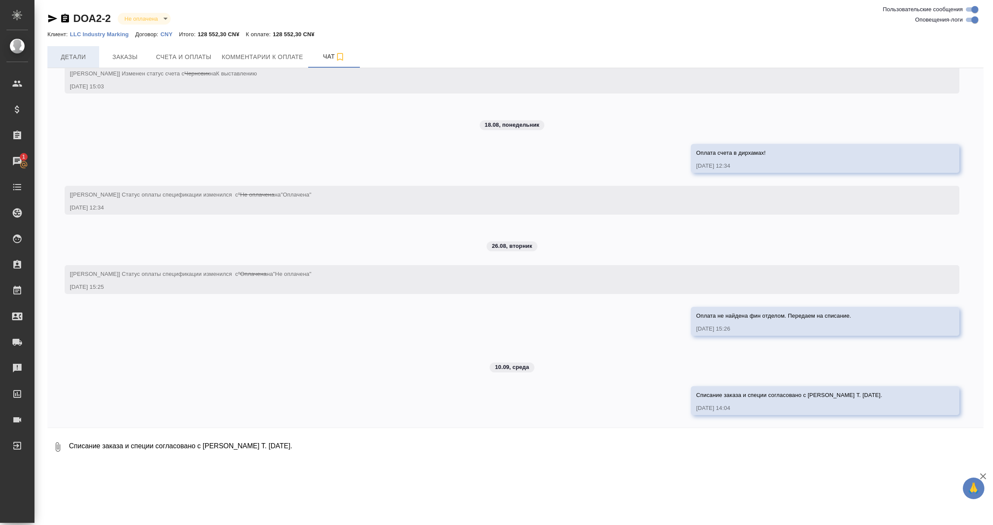
click at [86, 62] on button "Детали" at bounding box center [73, 57] width 52 height 22
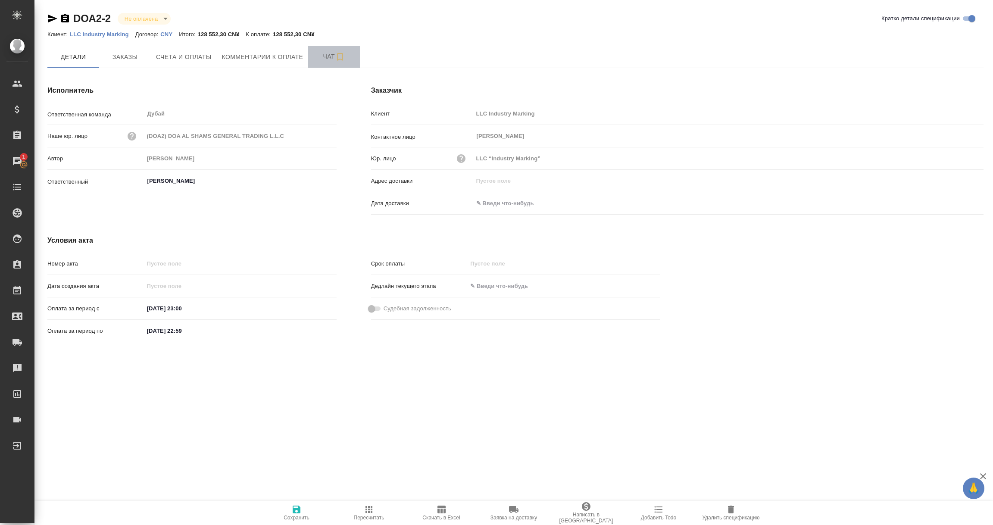
click at [331, 56] on span "Чат" at bounding box center [333, 56] width 41 height 11
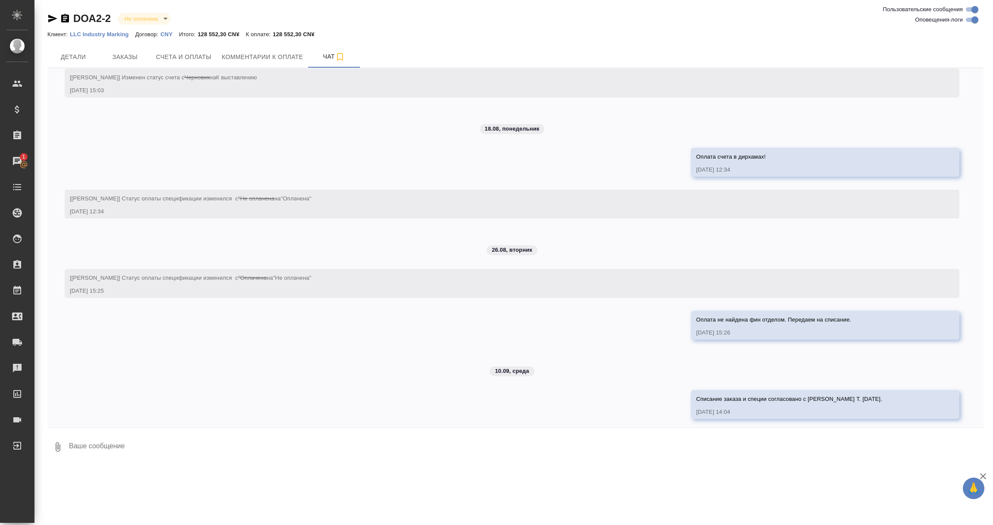
scroll to position [41, 0]
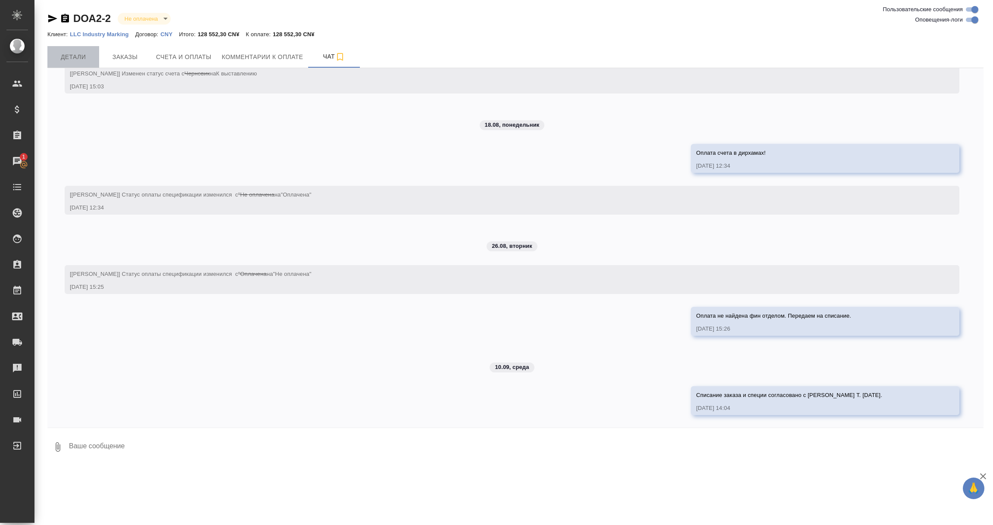
click at [58, 56] on span "Детали" at bounding box center [73, 57] width 41 height 11
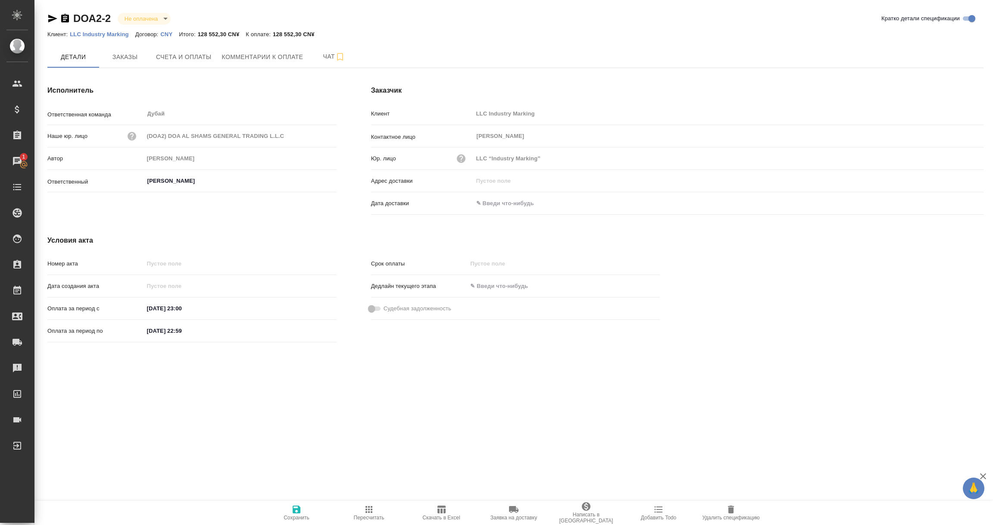
click at [296, 512] on icon "button" at bounding box center [296, 509] width 10 height 10
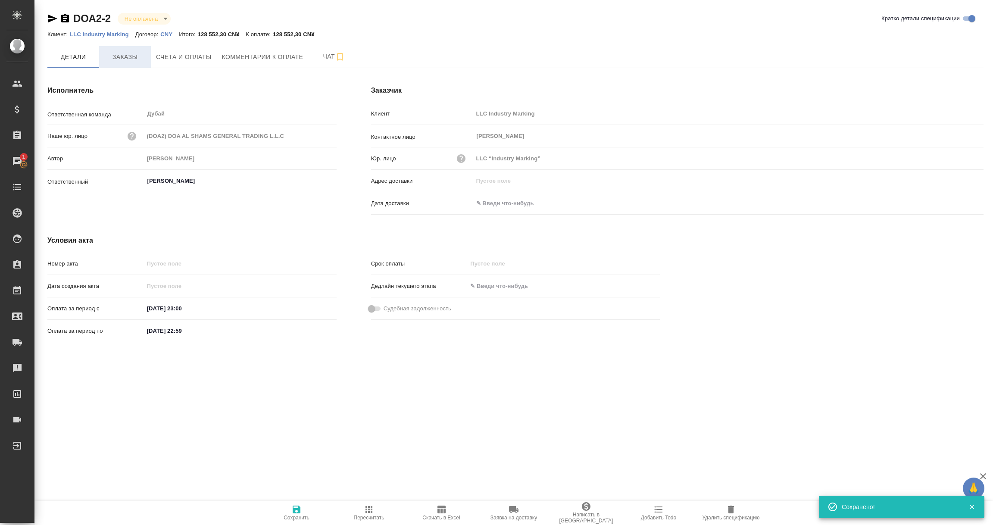
click at [134, 49] on button "Заказы" at bounding box center [125, 57] width 52 height 22
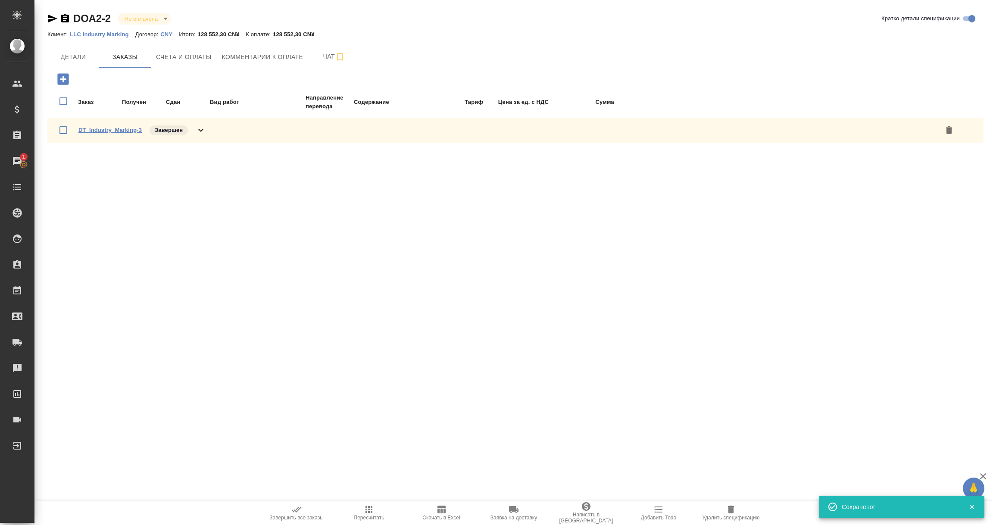
click at [105, 127] on link "DT_Industry_Marking-3" at bounding box center [109, 130] width 63 height 6
click at [166, 16] on body "🙏 .cls-1 fill:#fff; AWATERA [PERSON_NAME] Спецификации Заказы 1 Чаты Todo Проек…" at bounding box center [496, 262] width 993 height 525
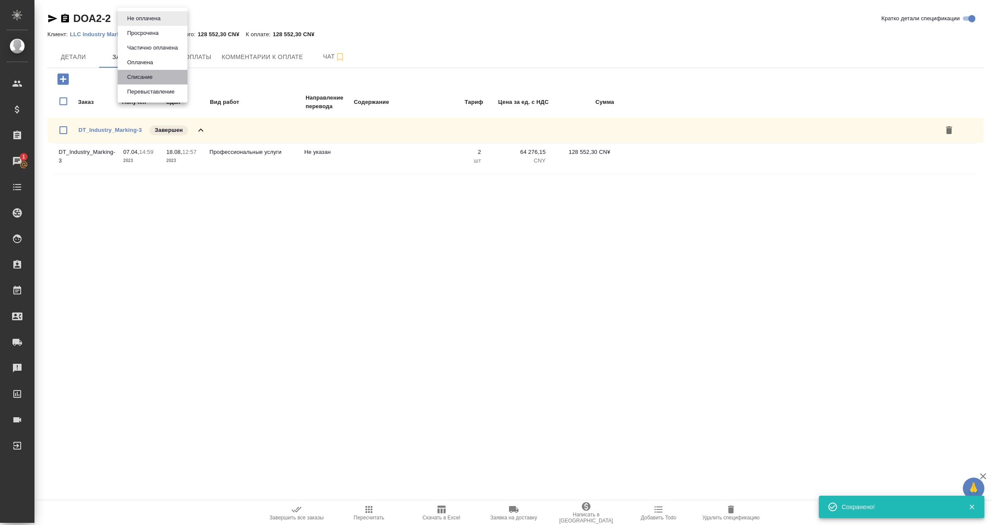
click at [147, 76] on button "Списание" at bounding box center [140, 76] width 31 height 9
type input "debiting"
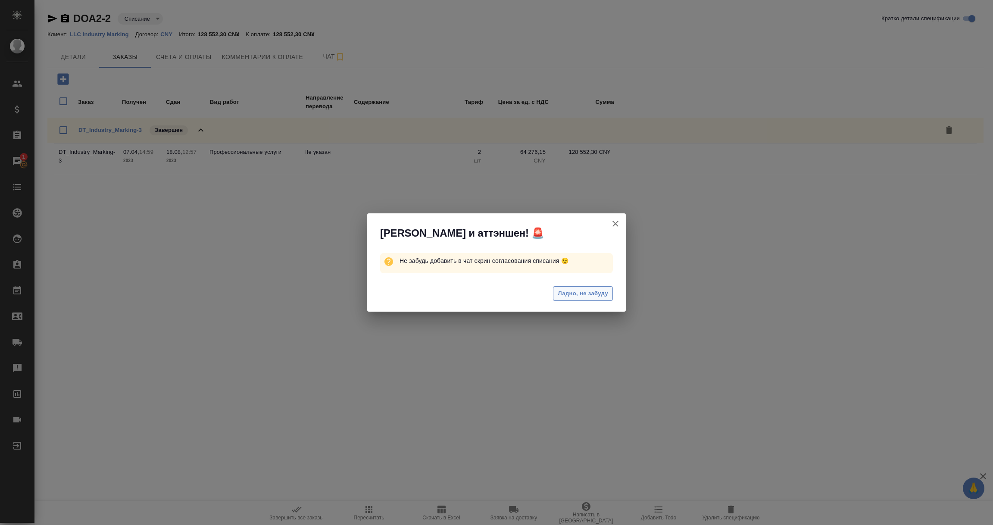
click at [590, 293] on span "Ладно, не забуду" at bounding box center [583, 294] width 50 height 10
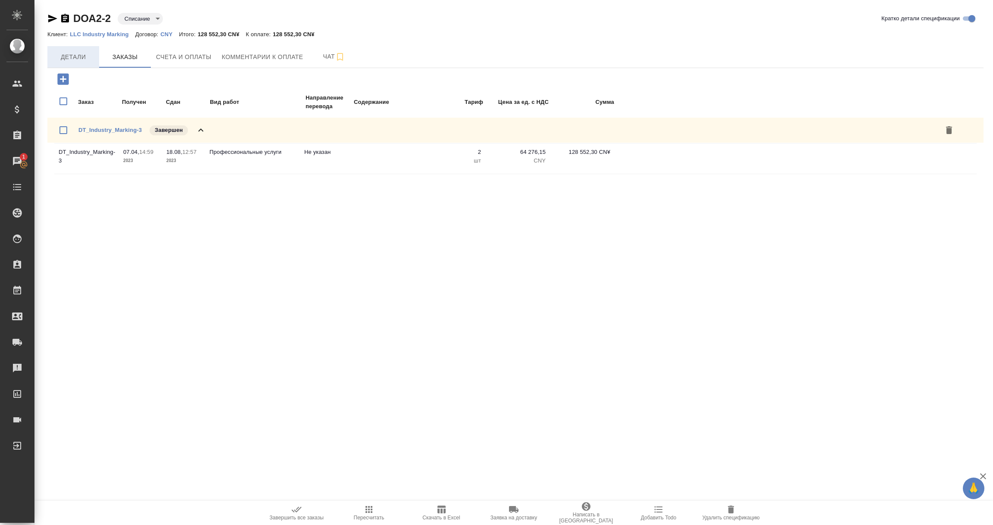
click at [79, 57] on span "Детали" at bounding box center [73, 57] width 41 height 11
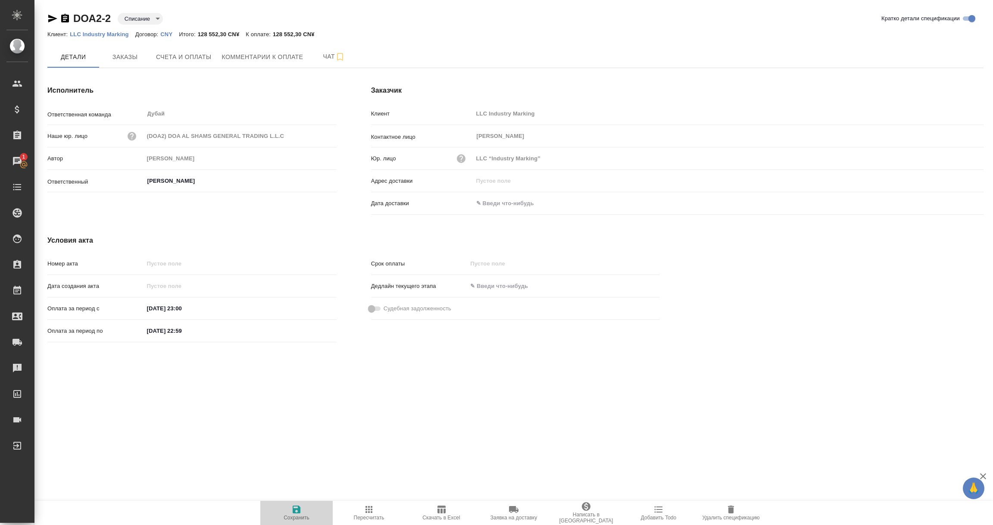
click at [296, 510] on icon "button" at bounding box center [297, 510] width 8 height 8
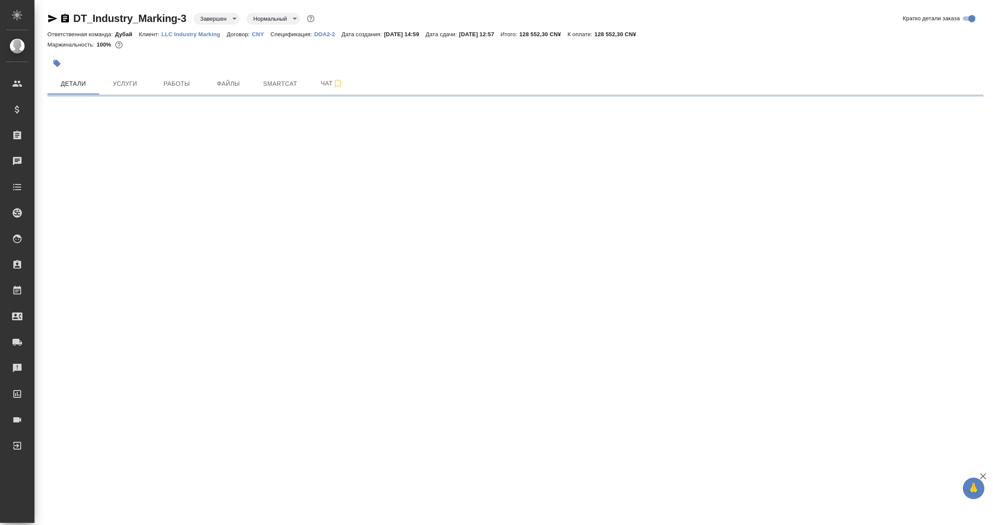
select select "RU"
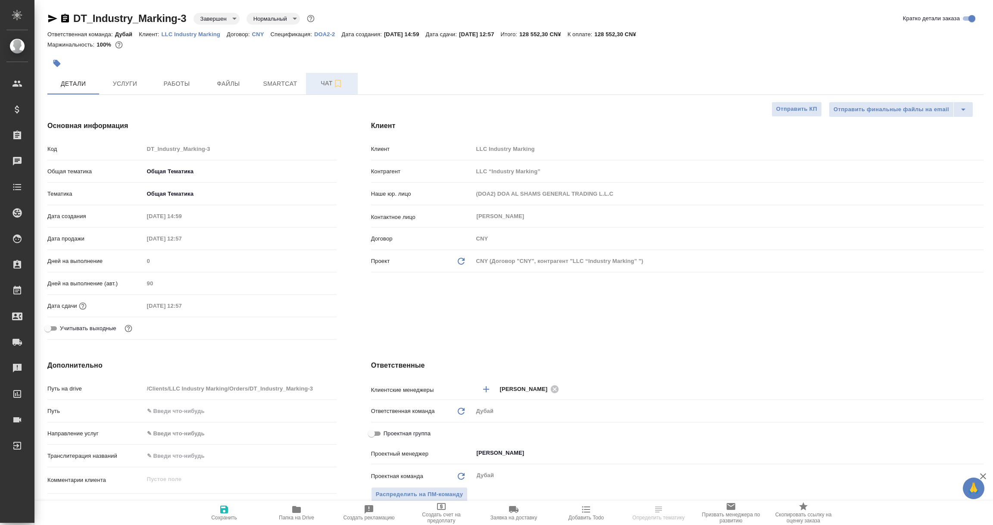
type textarea "x"
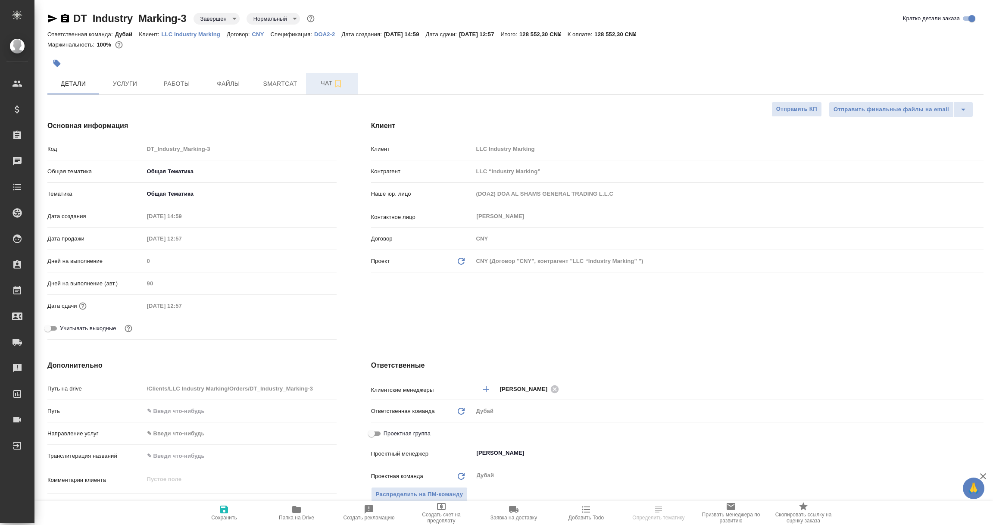
type textarea "x"
click at [332, 79] on span "Чат" at bounding box center [331, 83] width 41 height 11
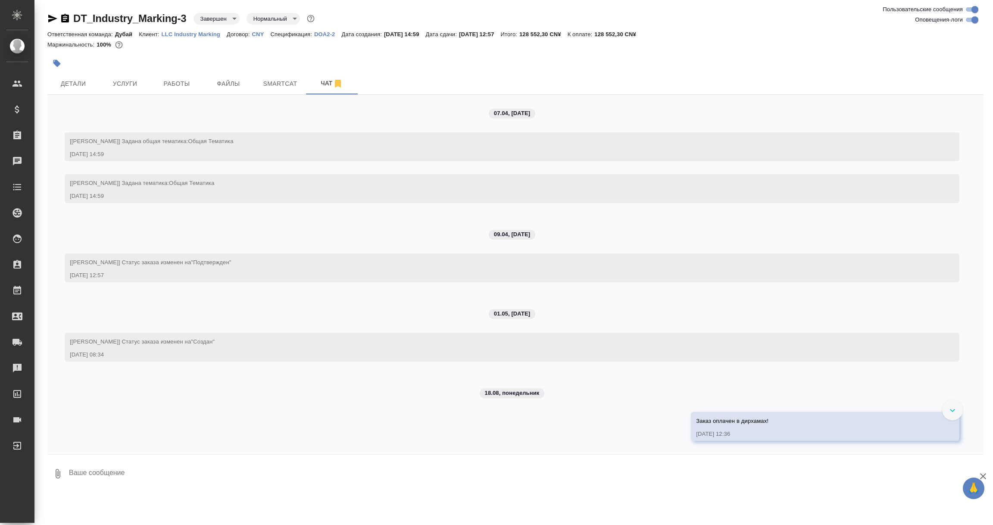
scroll to position [78, 0]
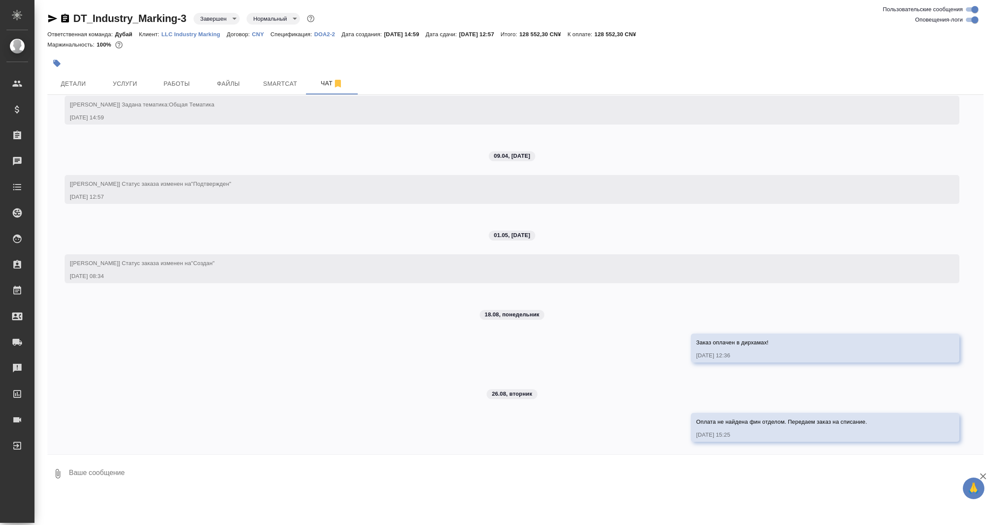
click at [278, 488] on div "0" at bounding box center [515, 471] width 936 height 34
click at [191, 479] on textarea at bounding box center [525, 473] width 915 height 29
paste textarea "Списание заказа и специи согласовано с [PERSON_NAME] Т. [DATE]."
type textarea "Списание заказа и специи согласовано с [PERSON_NAME] Т. [DATE]."
click at [973, 469] on icon "submit" at bounding box center [976, 473] width 9 height 8
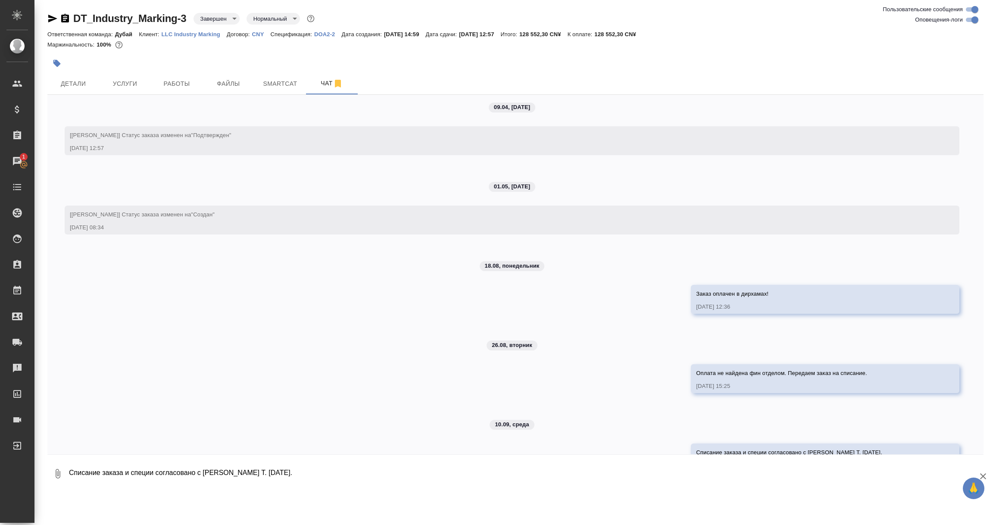
scroll to position [158, 0]
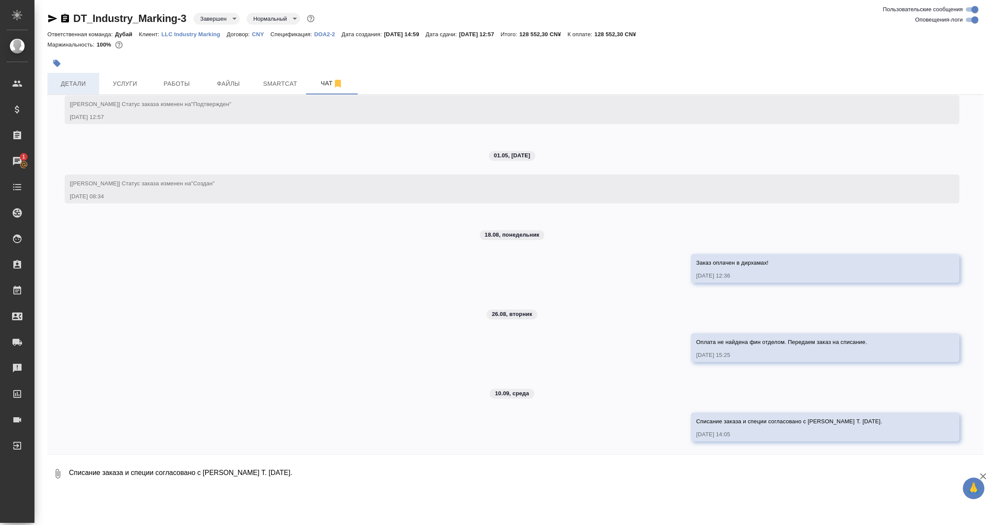
click at [79, 82] on span "Детали" at bounding box center [73, 83] width 41 height 11
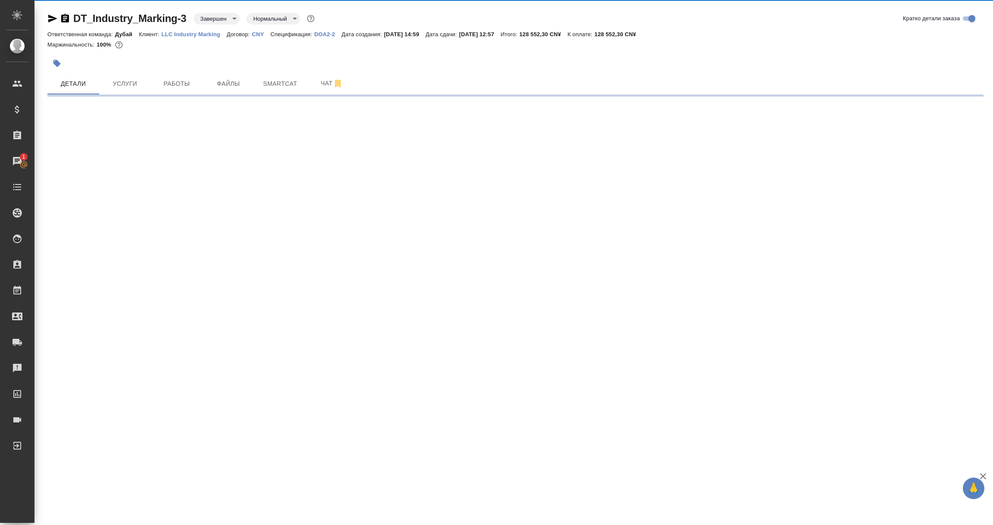
select select "RU"
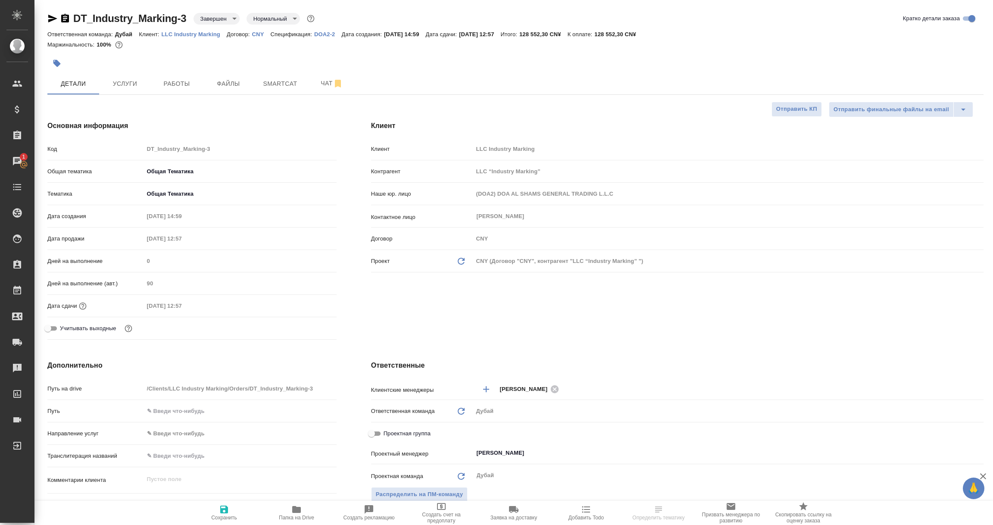
type textarea "x"
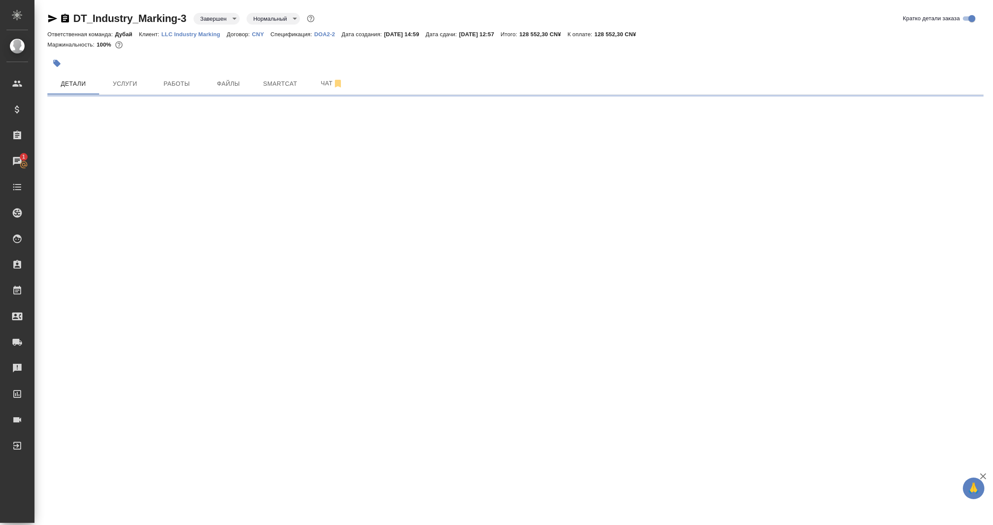
select select "RU"
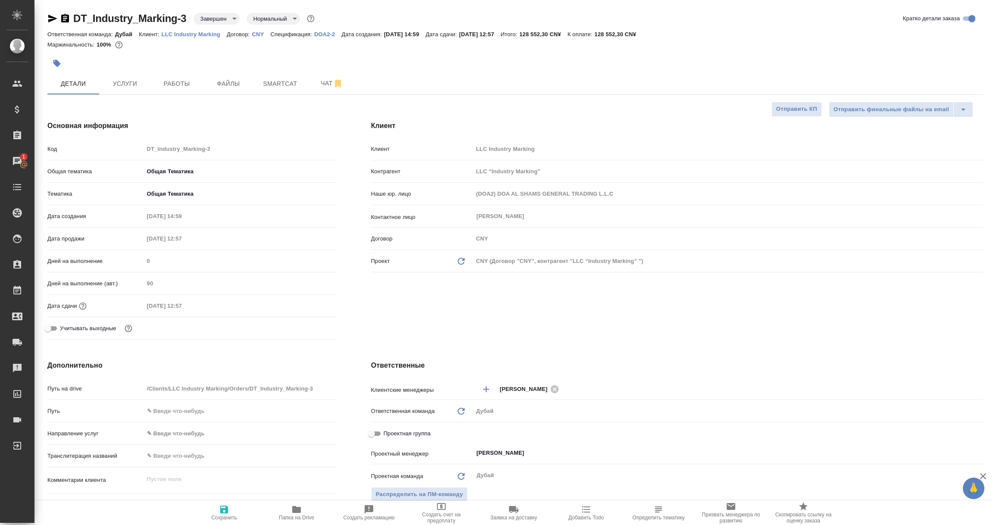
type textarea "x"
click at [224, 506] on icon "button" at bounding box center [224, 510] width 8 height 8
type textarea "x"
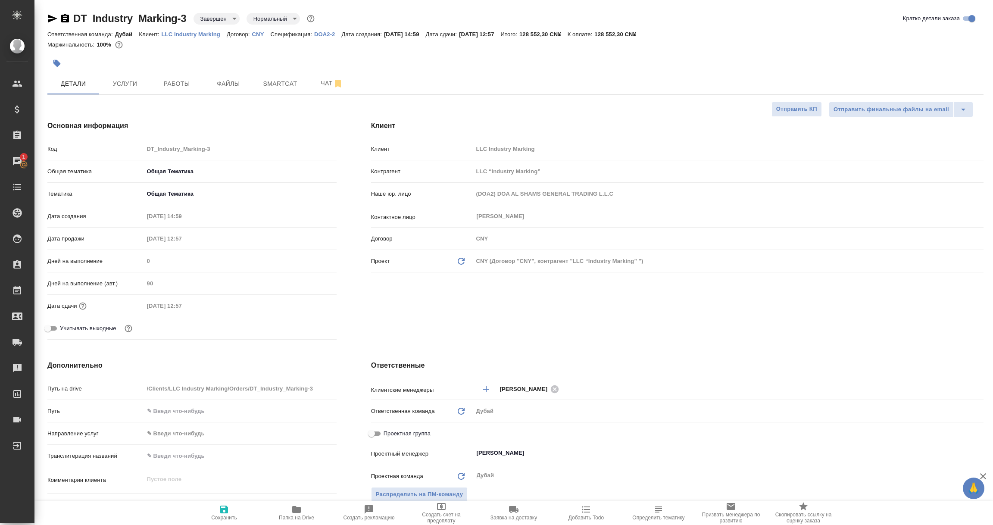
type textarea "x"
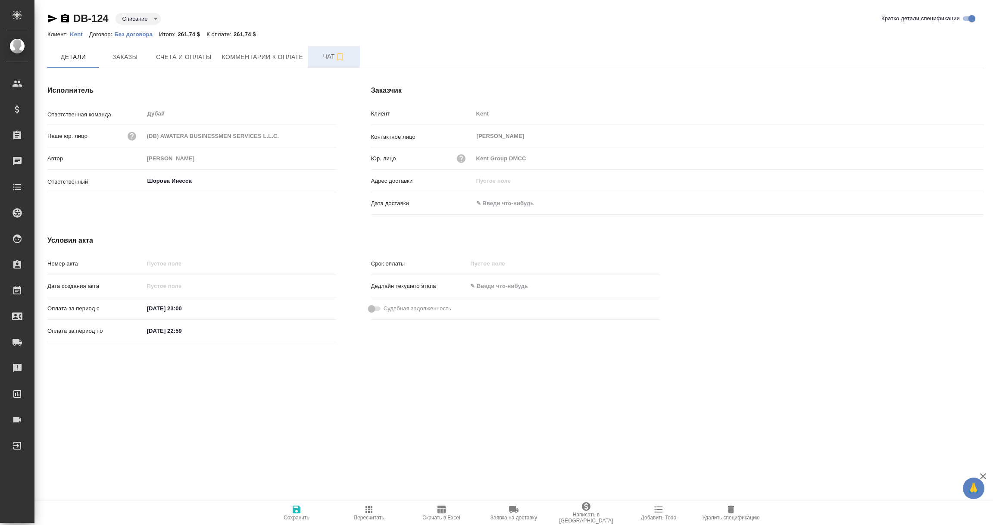
click at [326, 52] on span "Чат" at bounding box center [333, 56] width 41 height 11
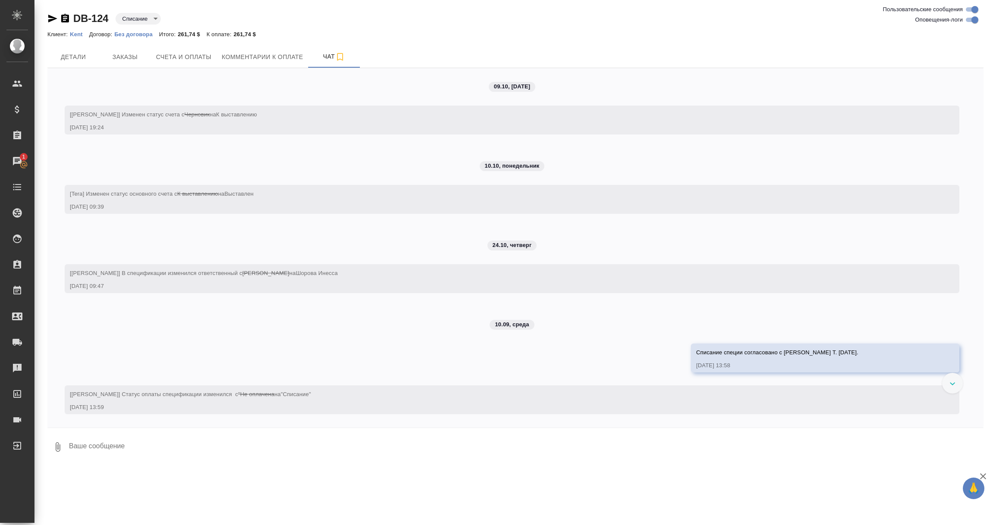
click at [58, 446] on icon "button" at bounding box center [58, 447] width 10 height 10
click at [56, 353] on span "С локального диска" at bounding box center [54, 355] width 59 height 11
click at [0, 0] on input "С локального диска" at bounding box center [0, 0] width 0 height 0
click at [153, 449] on textarea at bounding box center [518, 446] width 901 height 29
click at [197, 444] on textarea "Таблица согласованных специй на спи сание, для истории." at bounding box center [518, 446] width 901 height 29
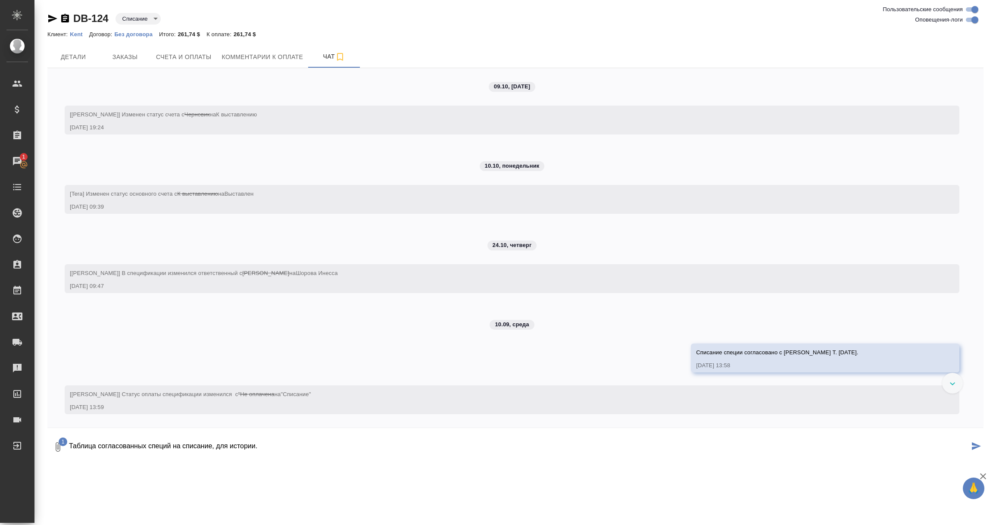
drag, startPoint x: 272, startPoint y: 444, endPoint x: 59, endPoint y: 449, distance: 213.8
click at [59, 449] on div "1 Таблица согласованных специй на списание, для истории." at bounding box center [515, 446] width 936 height 29
type textarea "Таблица согласованных специй на списание, для истории."
click at [971, 441] on button "submit" at bounding box center [976, 446] width 14 height 29
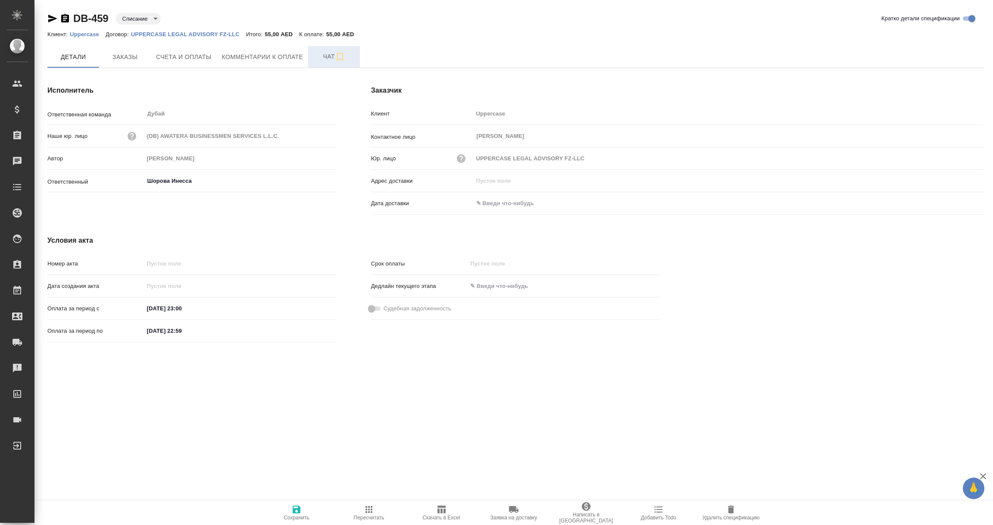
click at [328, 53] on span "Чат" at bounding box center [333, 56] width 41 height 11
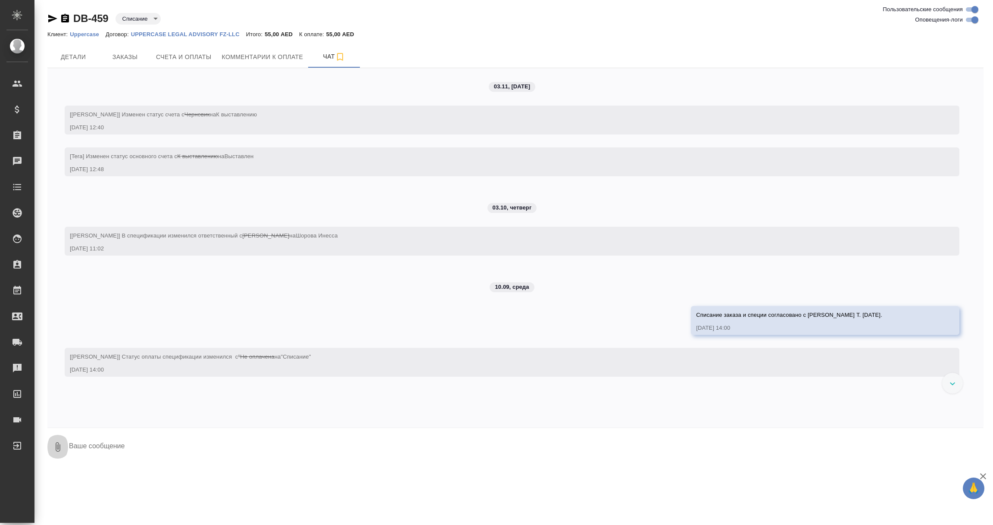
click at [56, 453] on button "0" at bounding box center [57, 446] width 21 height 29
click at [50, 351] on span "С локального диска" at bounding box center [54, 355] width 59 height 11
click at [0, 0] on input "С локального диска" at bounding box center [0, 0] width 0 height 0
click at [147, 444] on textarea at bounding box center [518, 446] width 901 height 29
paste textarea "Таблица согласованных специй на списание, для истории."
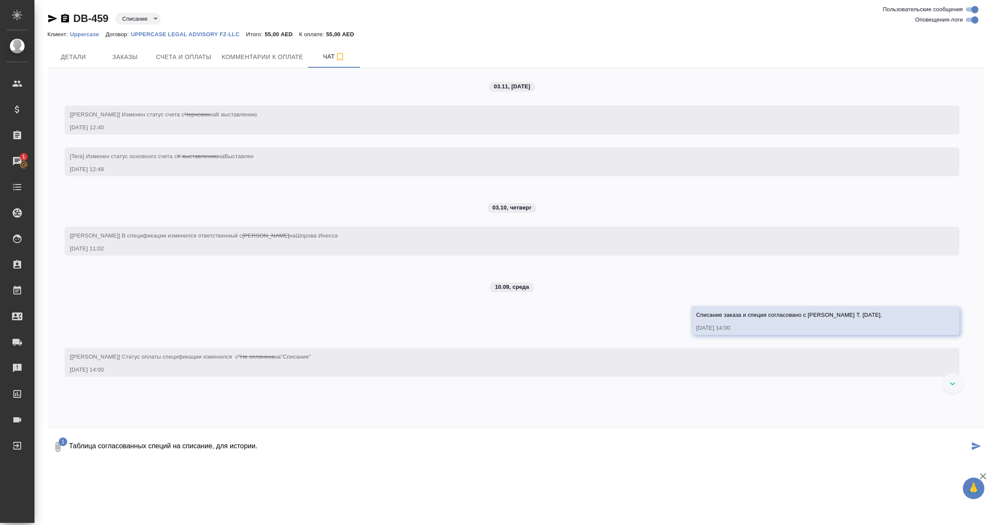
type textarea "Таблица согласованных специй на списание, для истории."
click at [974, 447] on icon "submit" at bounding box center [976, 446] width 9 height 8
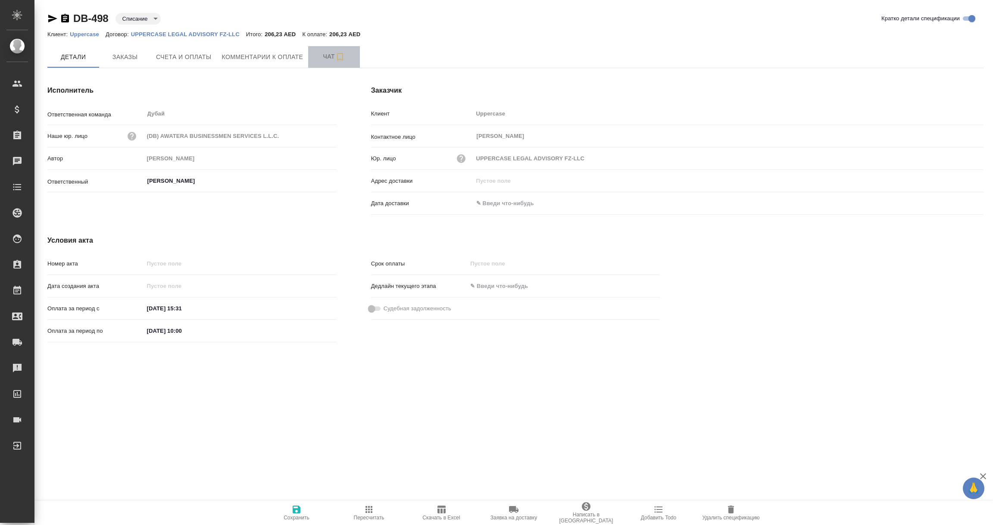
click at [328, 53] on span "Чат" at bounding box center [333, 56] width 41 height 11
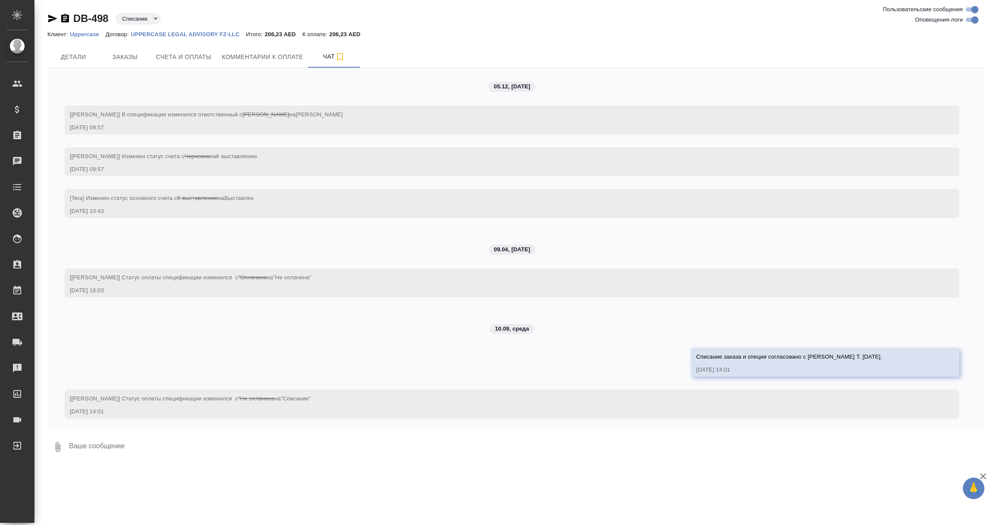
scroll to position [3, 0]
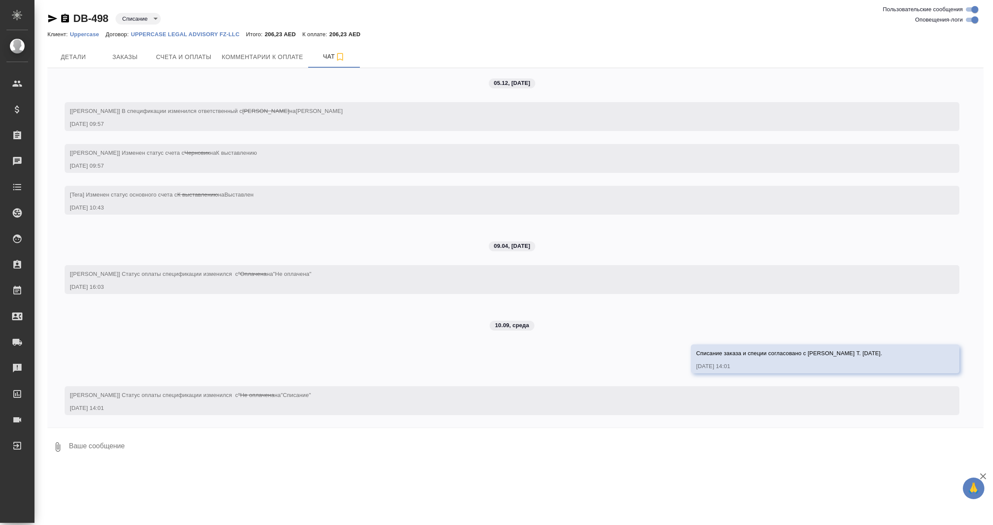
click at [59, 447] on icon "button" at bounding box center [58, 447] width 10 height 10
click at [62, 347] on label "С локального диска" at bounding box center [61, 355] width 108 height 16
click at [0, 0] on input "С локального диска" at bounding box center [0, 0] width 0 height 0
click at [160, 452] on textarea at bounding box center [518, 446] width 901 height 29
paste textarea "Таблица согласованных специй на списание, для истории."
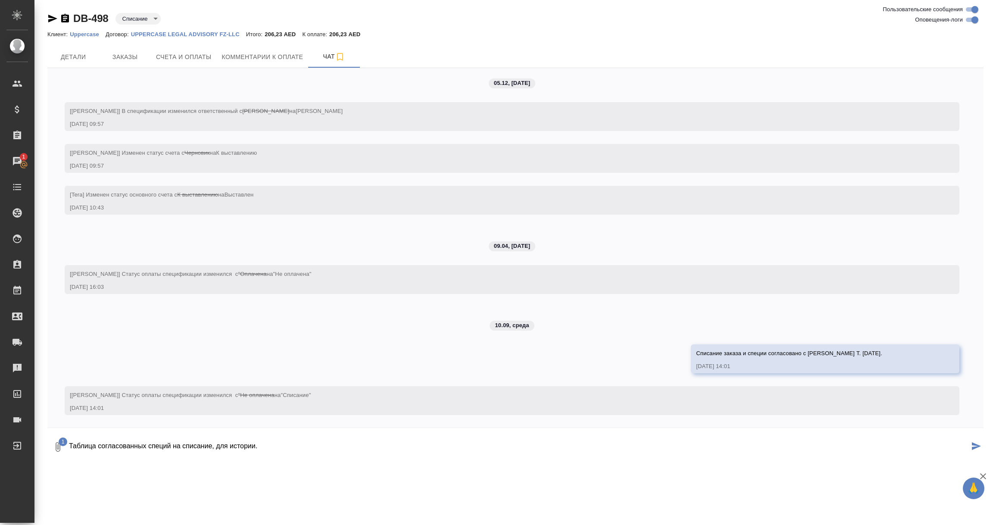
type textarea "Таблица согласованных специй на списание, для истории."
click at [975, 444] on icon "submit" at bounding box center [976, 446] width 9 height 8
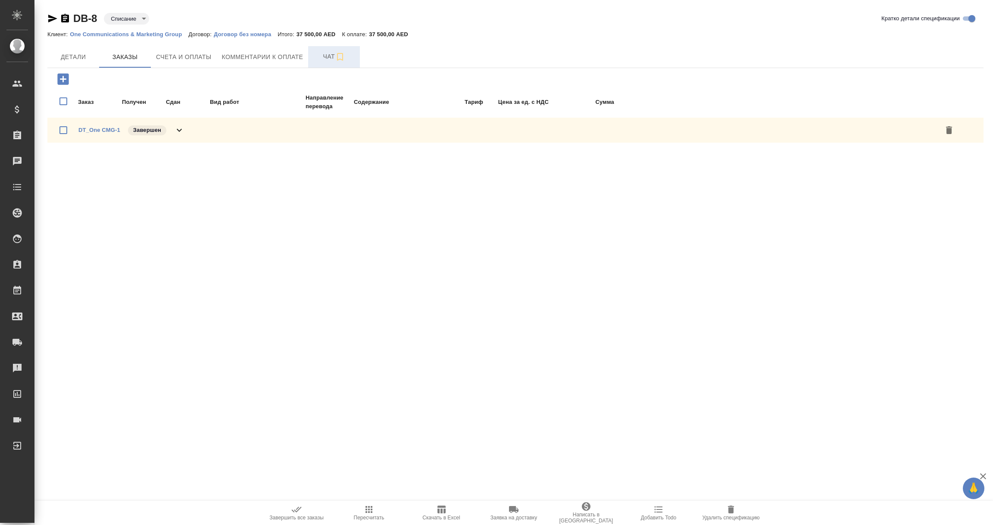
click at [329, 55] on span "Чат" at bounding box center [333, 56] width 41 height 11
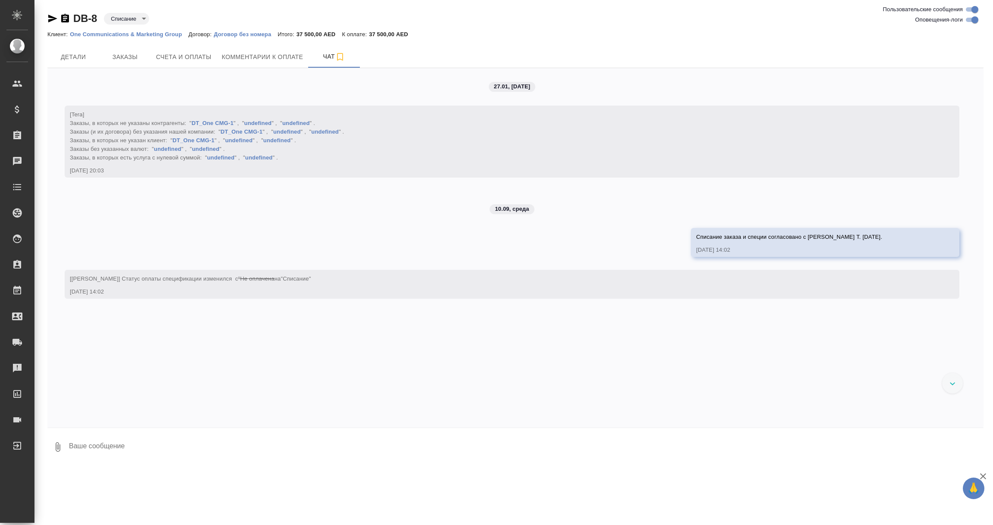
click at [56, 445] on icon "button" at bounding box center [58, 446] width 5 height 9
click at [67, 357] on span "С локального диска" at bounding box center [54, 355] width 59 height 11
click at [0, 0] on input "С локального диска" at bounding box center [0, 0] width 0 height 0
click at [216, 449] on textarea at bounding box center [518, 446] width 901 height 29
paste textarea "Таблица согласованных специй на списание, для истории."
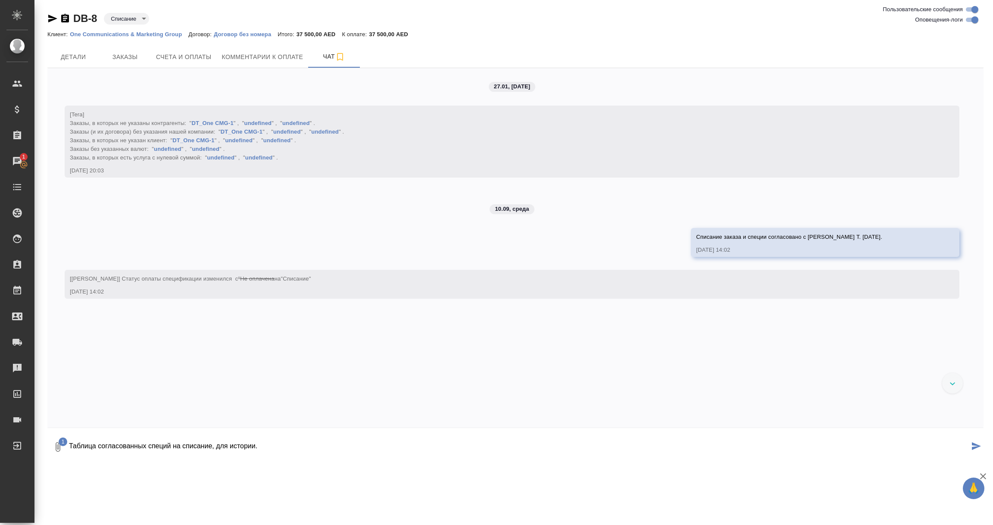
type textarea "Таблица согласованных специй на списание, для истории."
click at [973, 444] on icon "submit" at bounding box center [976, 446] width 9 height 8
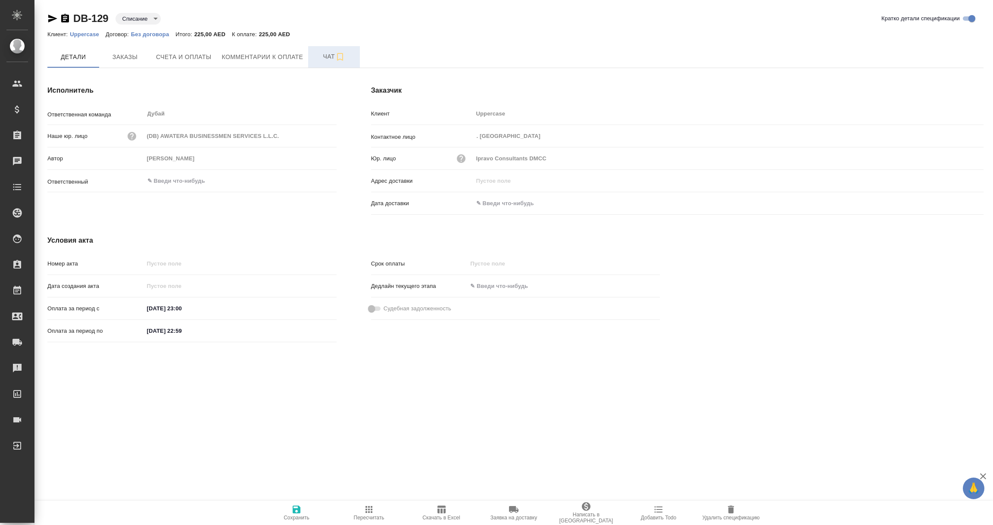
click at [329, 53] on span "Чат" at bounding box center [333, 56] width 41 height 11
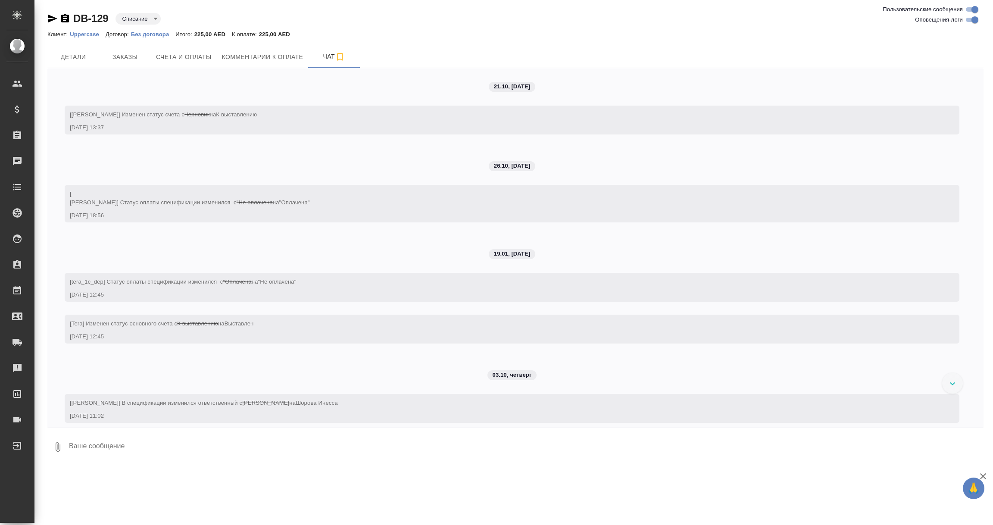
scroll to position [129, 0]
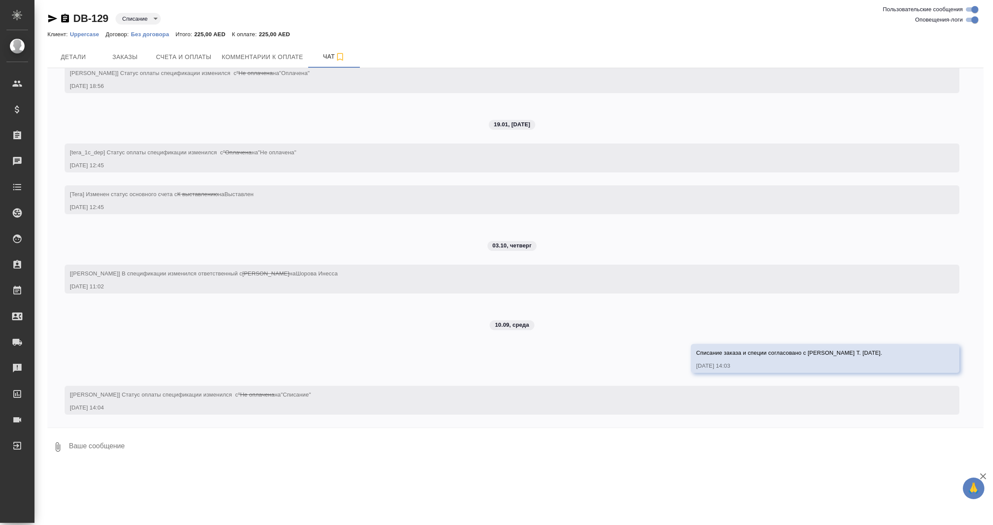
click at [61, 447] on icon "button" at bounding box center [58, 447] width 10 height 10
click at [63, 356] on span "С локального диска" at bounding box center [54, 355] width 59 height 11
click at [0, 0] on input "С локального диска" at bounding box center [0, 0] width 0 height 0
click at [371, 443] on textarea at bounding box center [518, 446] width 901 height 29
paste textarea "Таблица согласованных специй на списание, для истории."
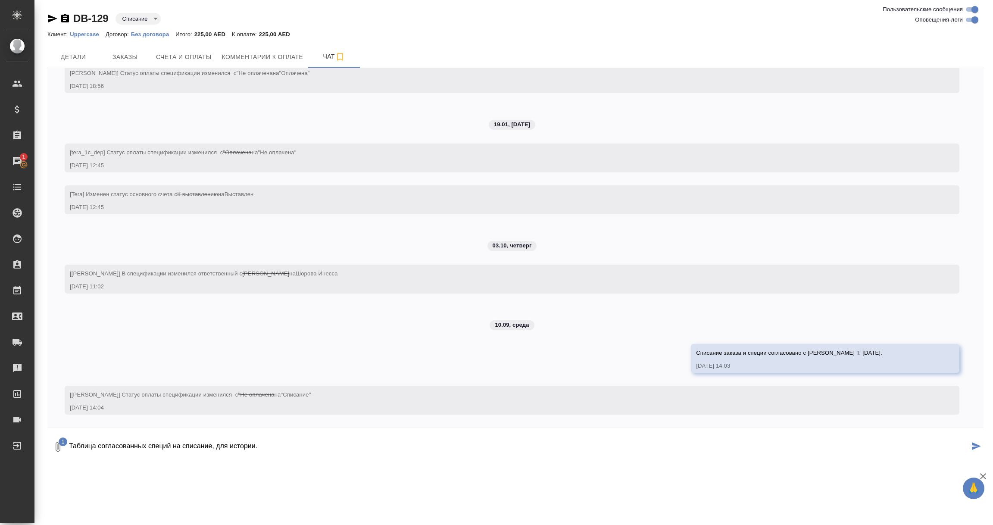
type textarea "Таблица согласованных специй на списание, для истории."
click at [971, 443] on button "submit" at bounding box center [976, 446] width 14 height 29
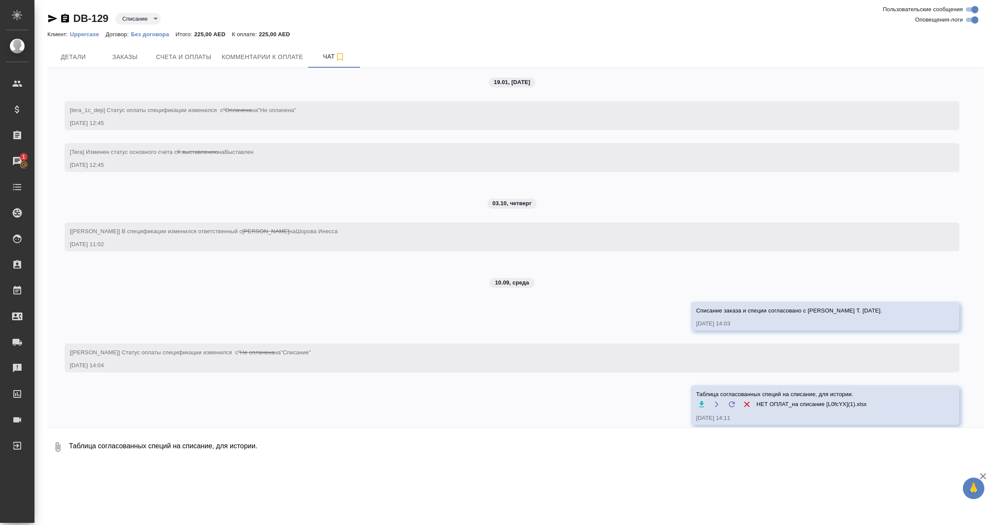
scroll to position [181, 0]
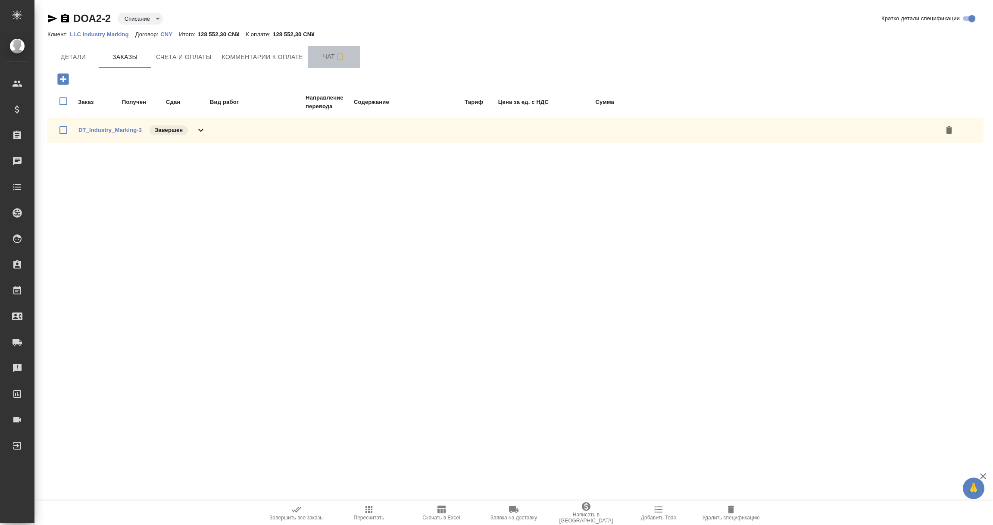
click at [323, 53] on span "Чат" at bounding box center [333, 56] width 41 height 11
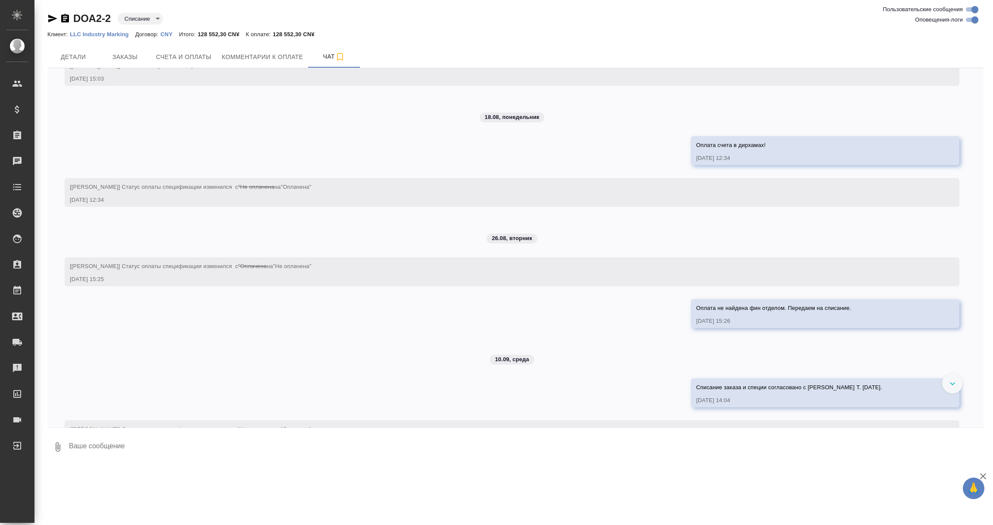
scroll to position [83, 0]
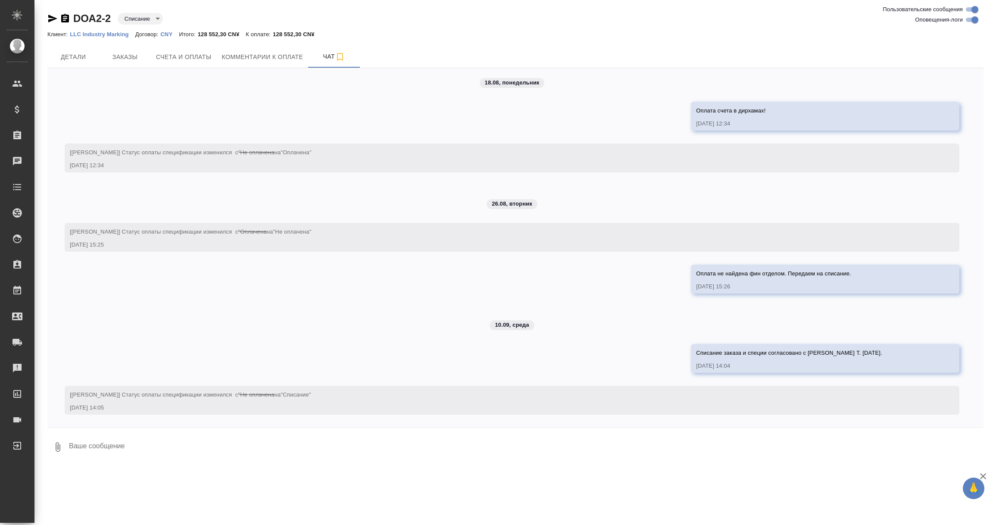
click at [90, 448] on textarea at bounding box center [525, 446] width 915 height 29
paste textarea "Таблица согласованных специй на списание, для истории."
type textarea "Таблица согласованных специй на списание, для истории."
click at [57, 449] on icon "button" at bounding box center [58, 446] width 5 height 9
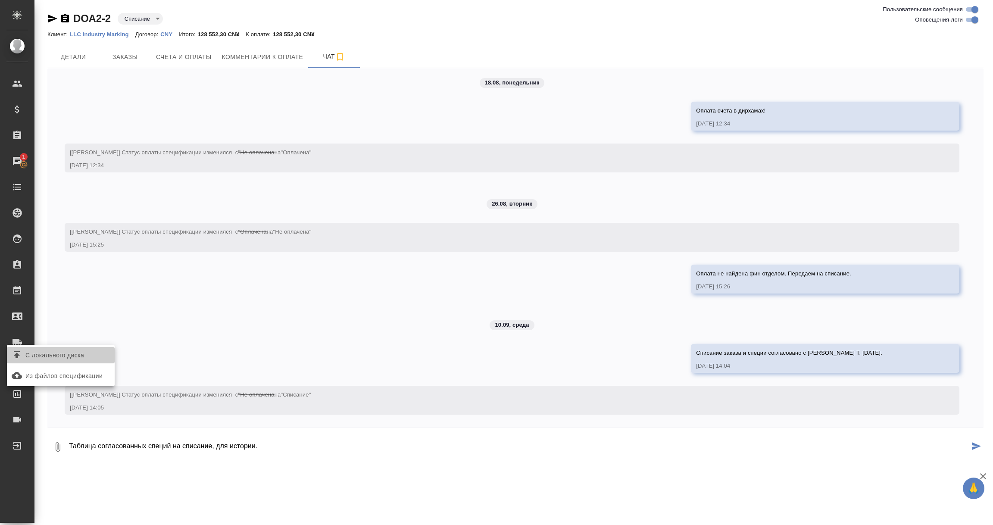
click at [50, 353] on span "С локального диска" at bounding box center [54, 355] width 59 height 11
click at [0, 0] on input "С локального диска" at bounding box center [0, 0] width 0 height 0
click at [978, 444] on icon "submit" at bounding box center [976, 446] width 9 height 8
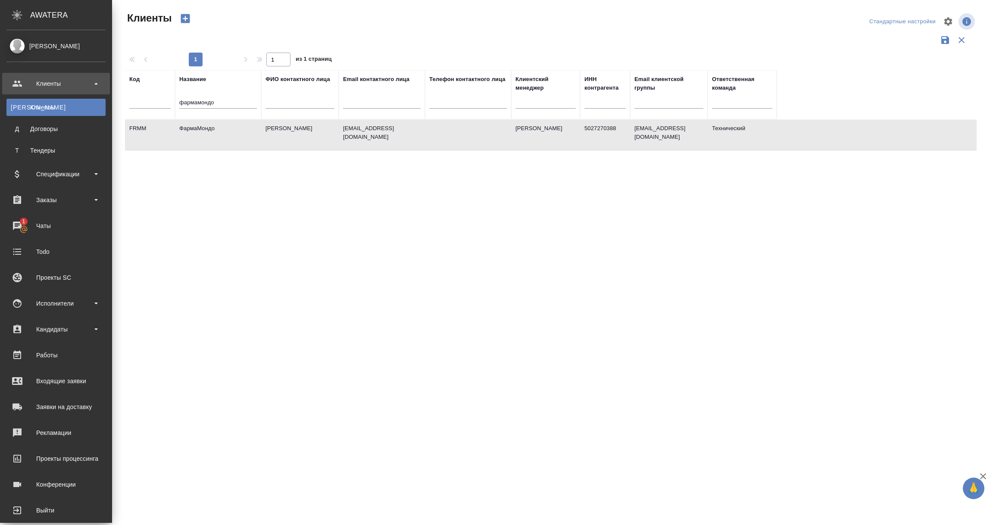
select select "RU"
click at [53, 174] on div "Спецификации" at bounding box center [55, 174] width 99 height 13
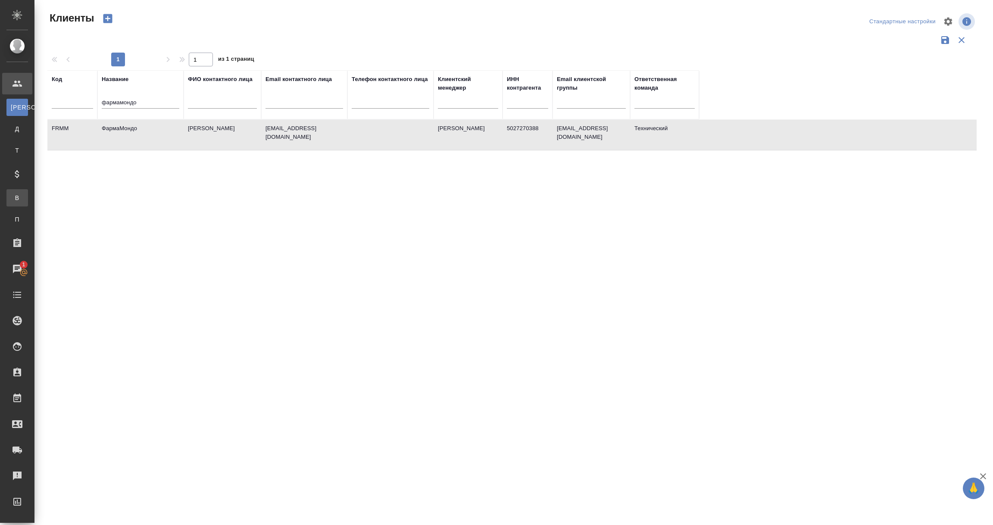
click at [28, 192] on link "В Все спецификации" at bounding box center [17, 197] width 22 height 17
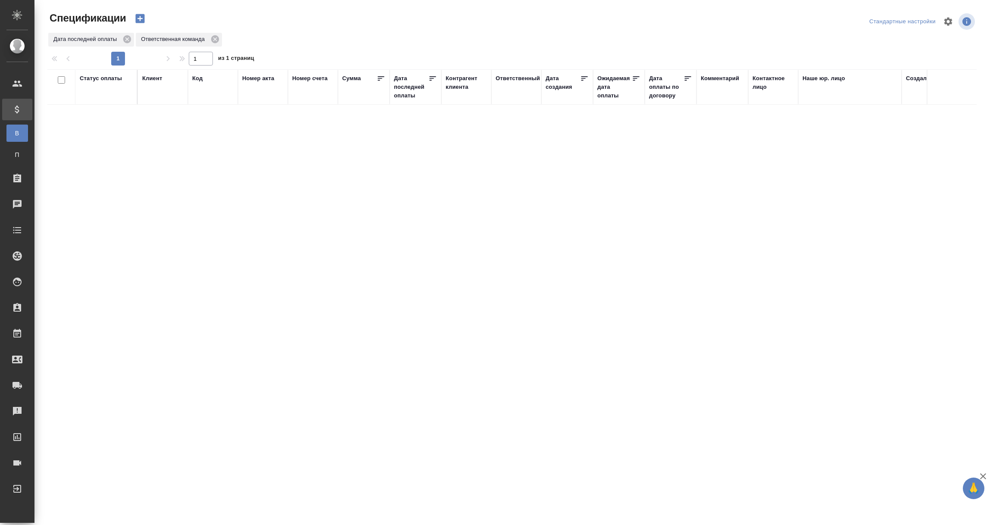
click at [415, 91] on div "Дата последней оплаты" at bounding box center [411, 87] width 34 height 26
click at [410, 107] on input "1.09-2.09" at bounding box center [418, 109] width 38 height 12
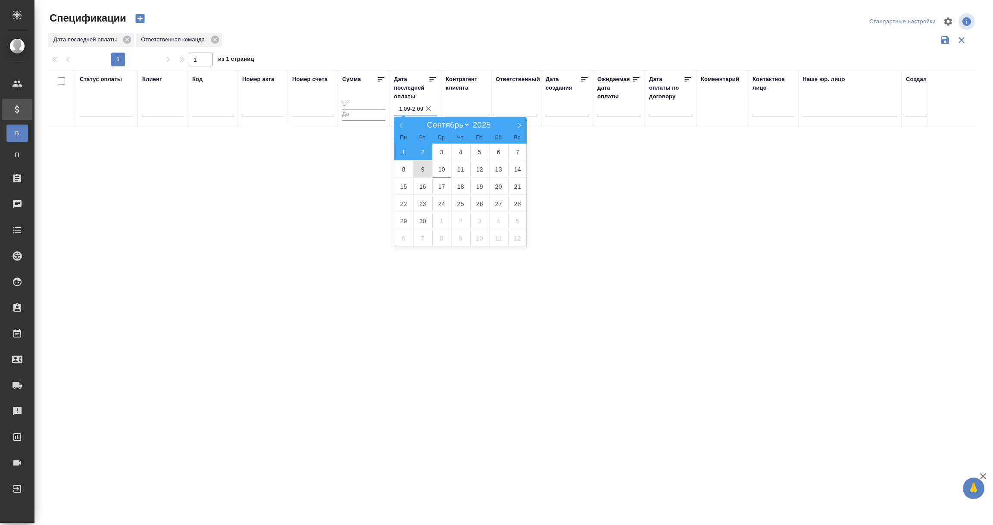
click at [426, 170] on span "9" at bounding box center [422, 169] width 19 height 17
click at [440, 170] on span "10" at bounding box center [441, 169] width 19 height 17
type div "[DATE]T21:00:00.000Z — [DATE]T21:00:00.000Z"
type input "9.09-10.09"
